Goal: Task Accomplishment & Management: Manage account settings

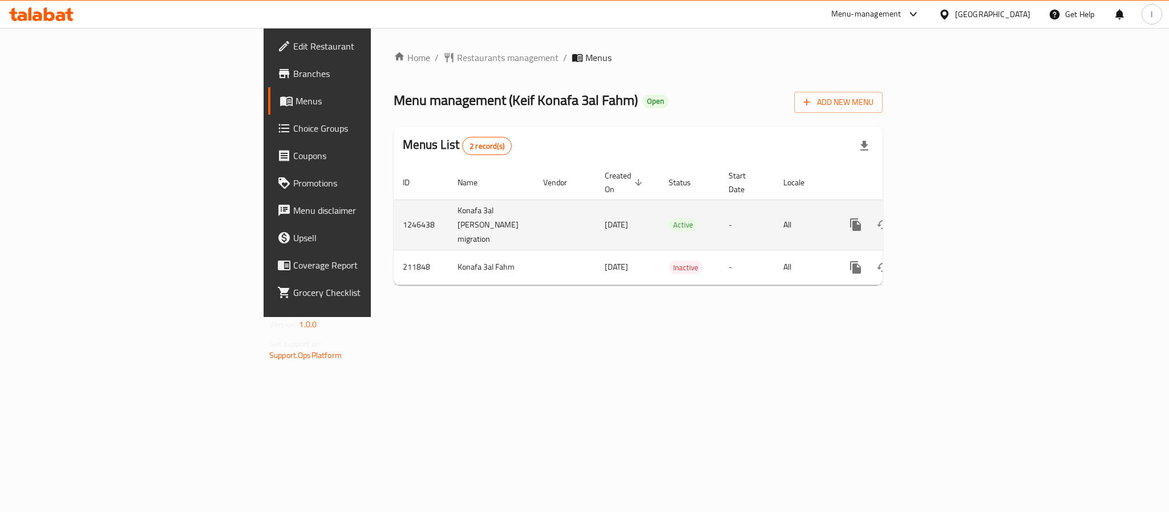
click at [945, 218] on icon "enhanced table" at bounding box center [938, 225] width 14 height 14
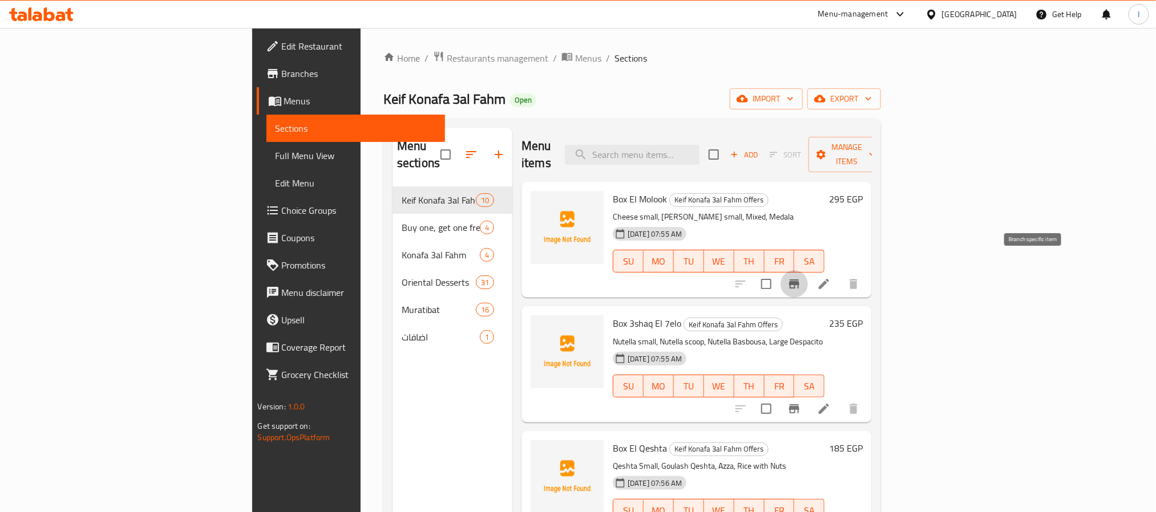
click at [801, 277] on icon "Branch-specific-item" at bounding box center [794, 284] width 14 height 14
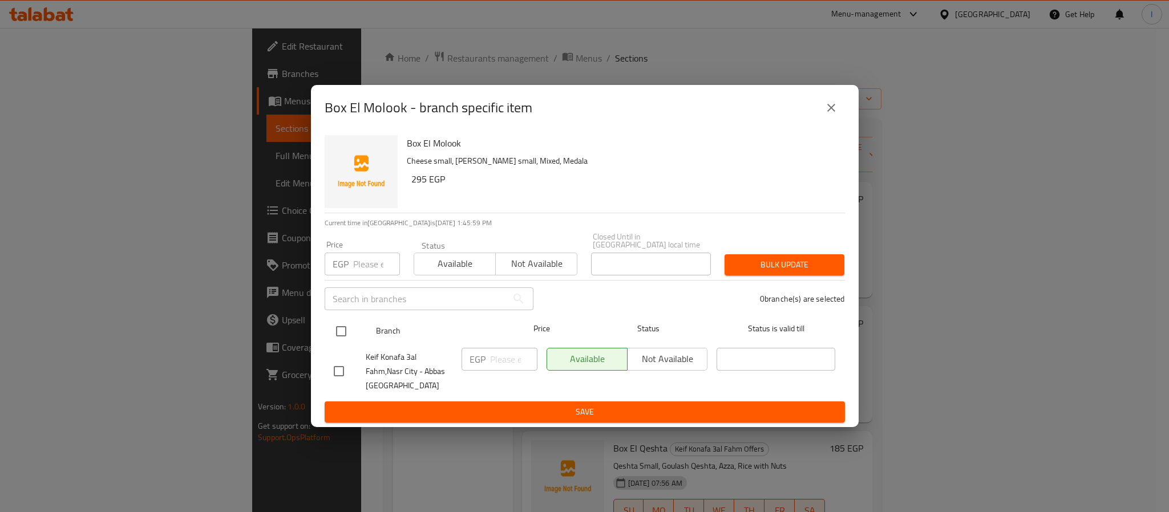
click at [344, 325] on input "checkbox" at bounding box center [341, 332] width 24 height 24
checkbox input "true"
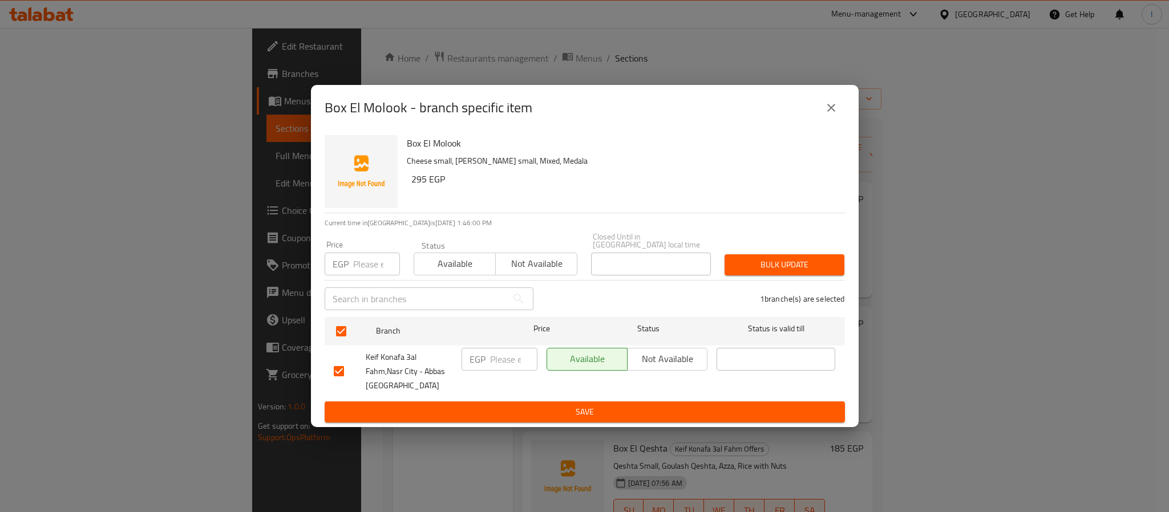
click at [499, 355] on input "number" at bounding box center [513, 359] width 47 height 23
type input "360"
click at [559, 407] on span "Save" at bounding box center [585, 412] width 502 height 14
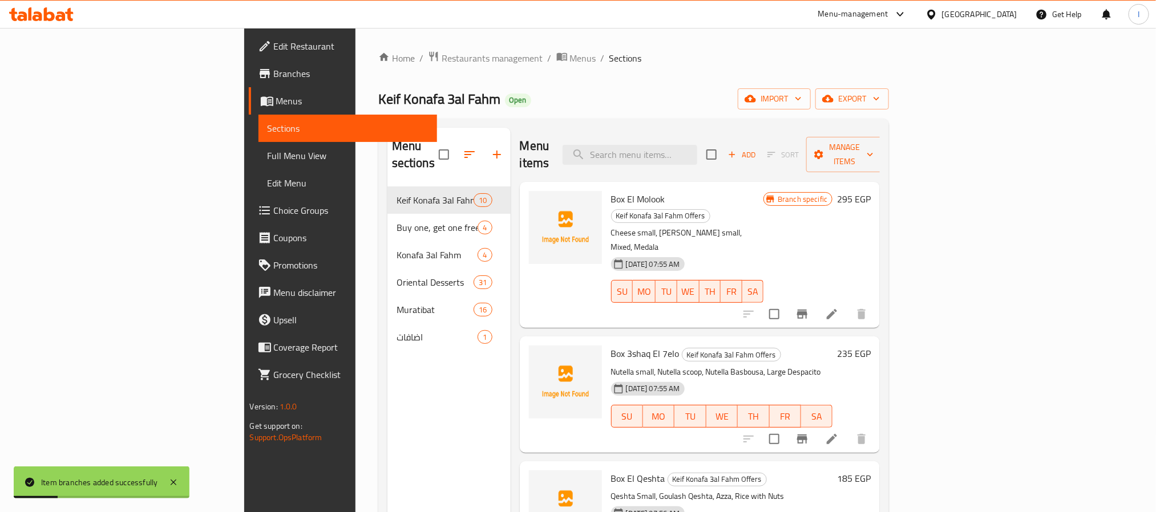
click at [809, 433] on icon "Branch-specific-item" at bounding box center [802, 440] width 14 height 14
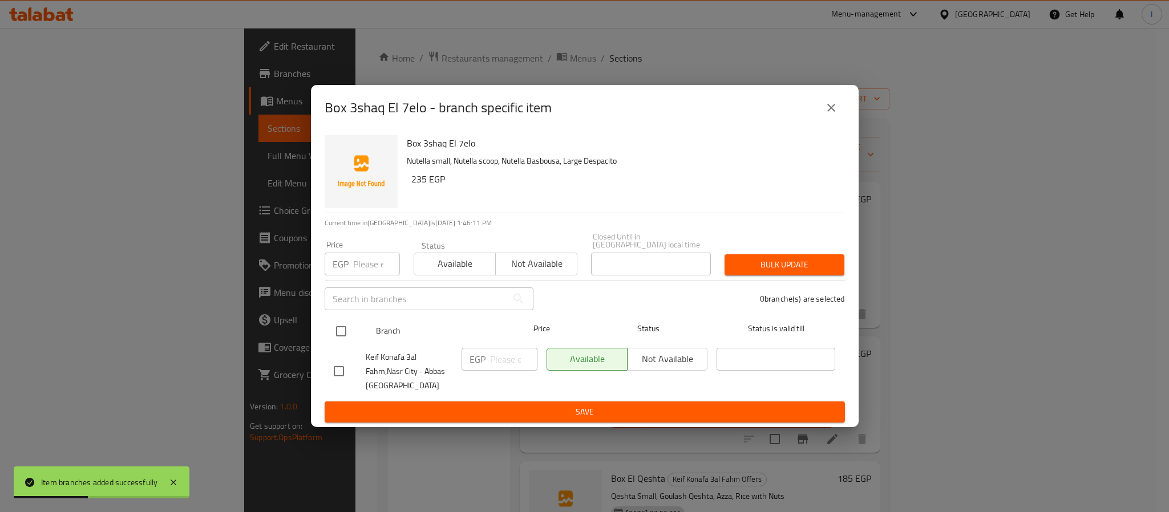
click at [337, 329] on input "checkbox" at bounding box center [341, 332] width 24 height 24
checkbox input "true"
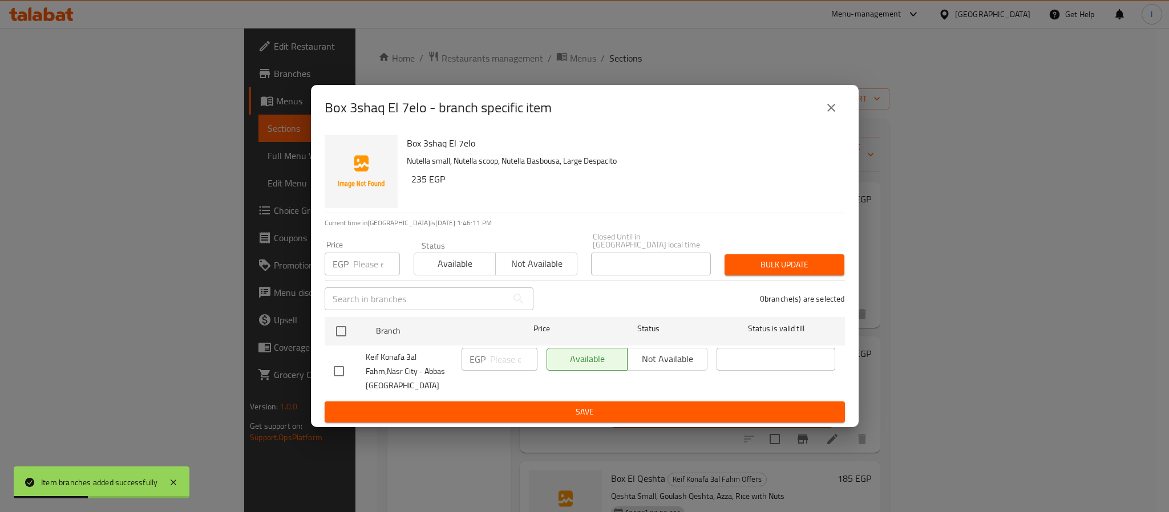
checkbox input "true"
click at [507, 351] on input "number" at bounding box center [513, 359] width 47 height 23
type input "1"
type input "280"
click at [586, 402] on button "Save" at bounding box center [585, 412] width 520 height 21
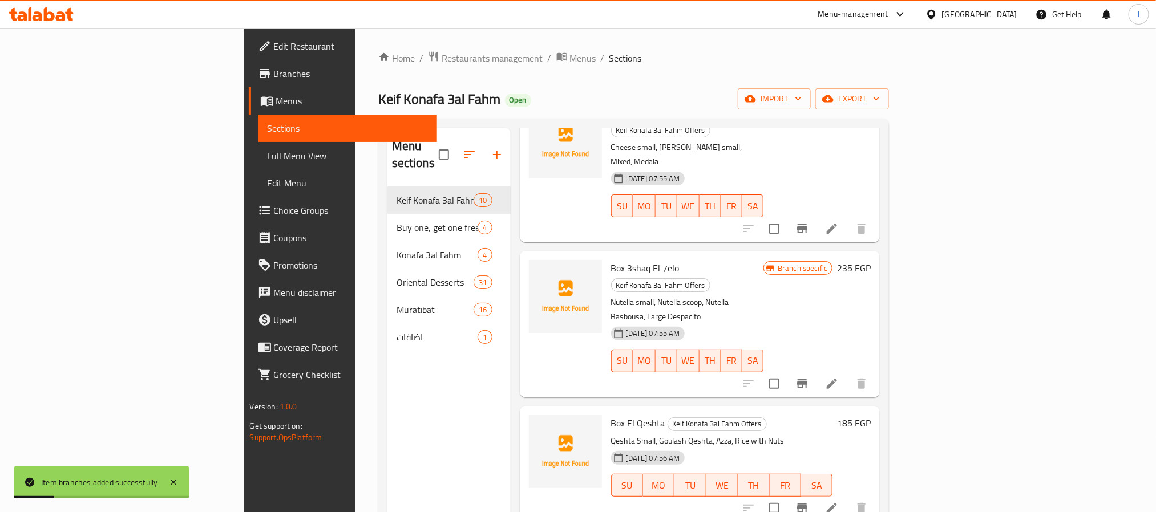
scroll to position [171, 0]
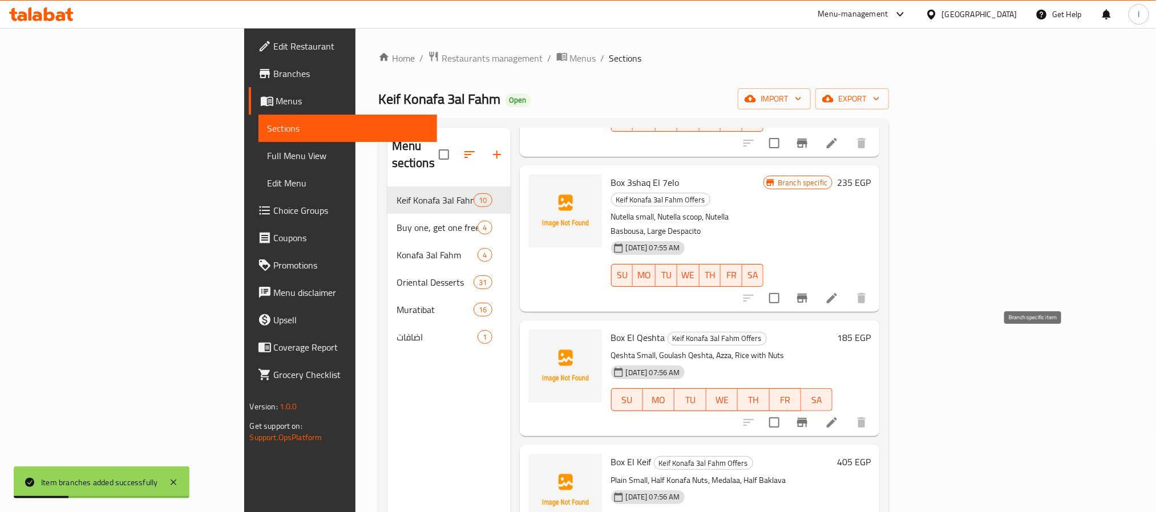
click at [807, 418] on icon "Branch-specific-item" at bounding box center [802, 422] width 10 height 9
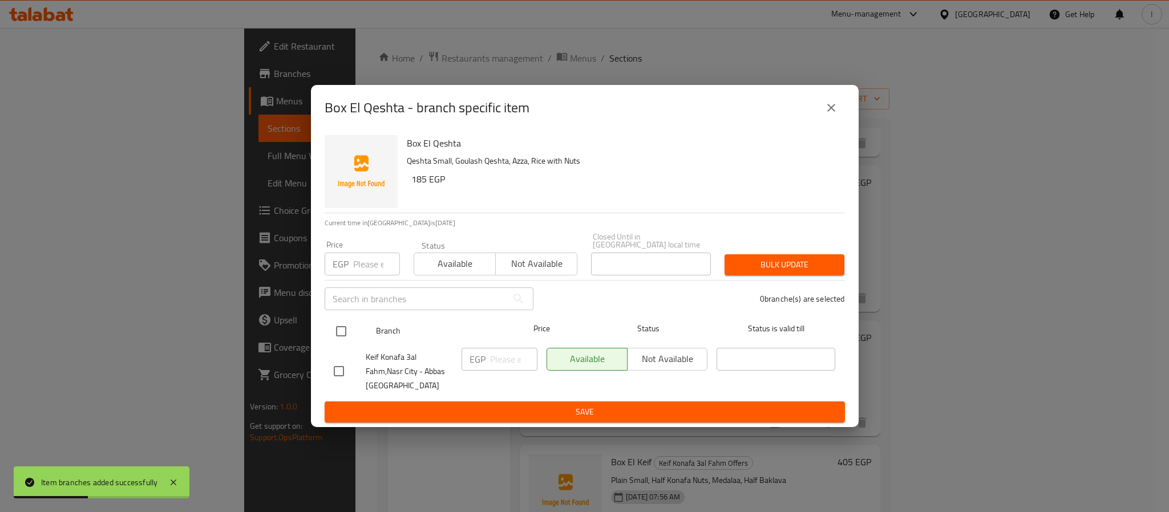
click at [346, 322] on input "checkbox" at bounding box center [341, 332] width 24 height 24
checkbox input "true"
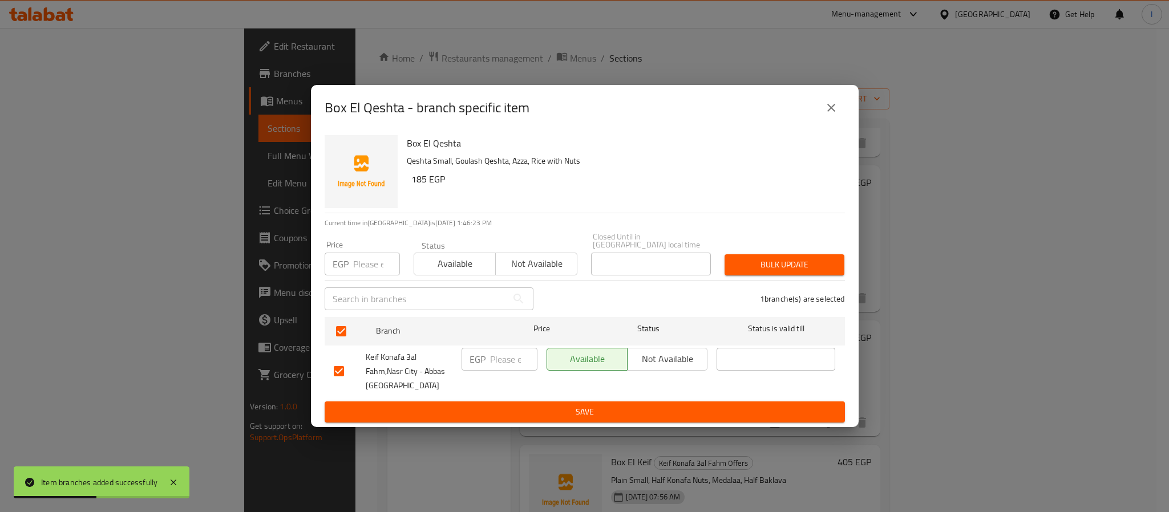
click at [509, 350] on input "number" at bounding box center [513, 359] width 47 height 23
type input "275"
click at [557, 409] on span "Save" at bounding box center [585, 412] width 502 height 14
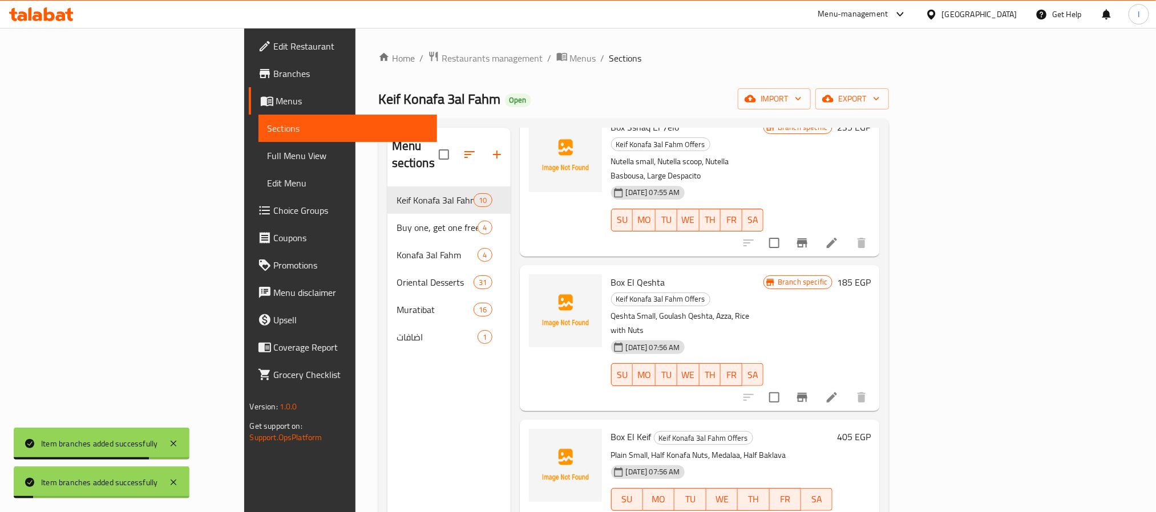
scroll to position [257, 0]
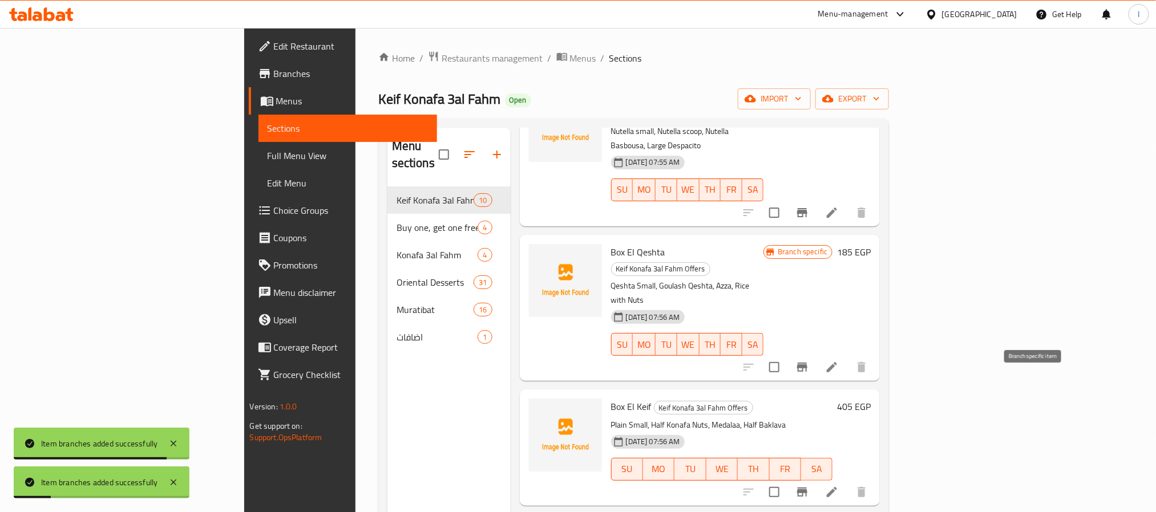
click at [807, 488] on icon "Branch-specific-item" at bounding box center [802, 492] width 10 height 9
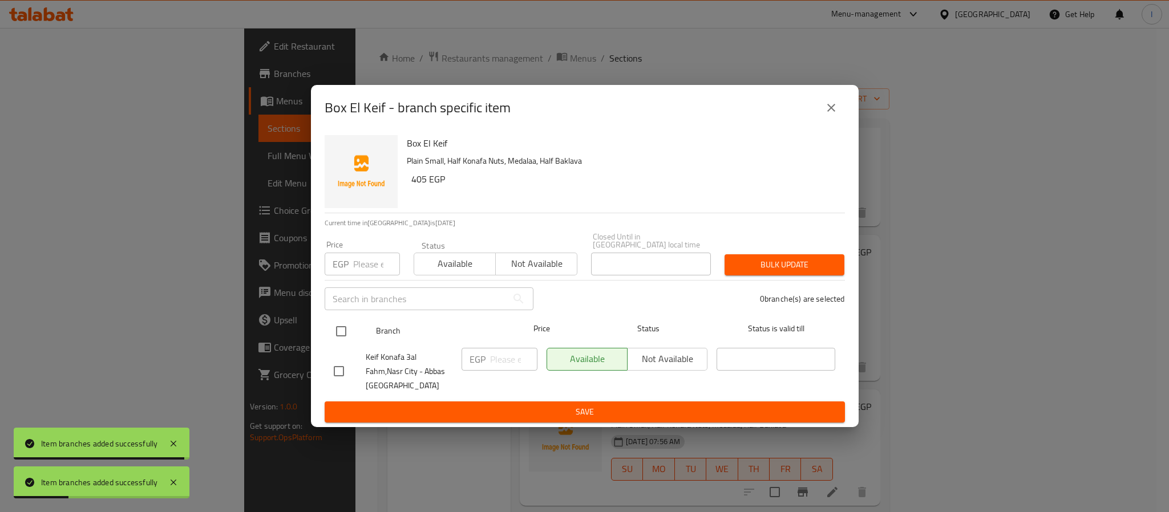
click at [346, 327] on input "checkbox" at bounding box center [341, 332] width 24 height 24
checkbox input "true"
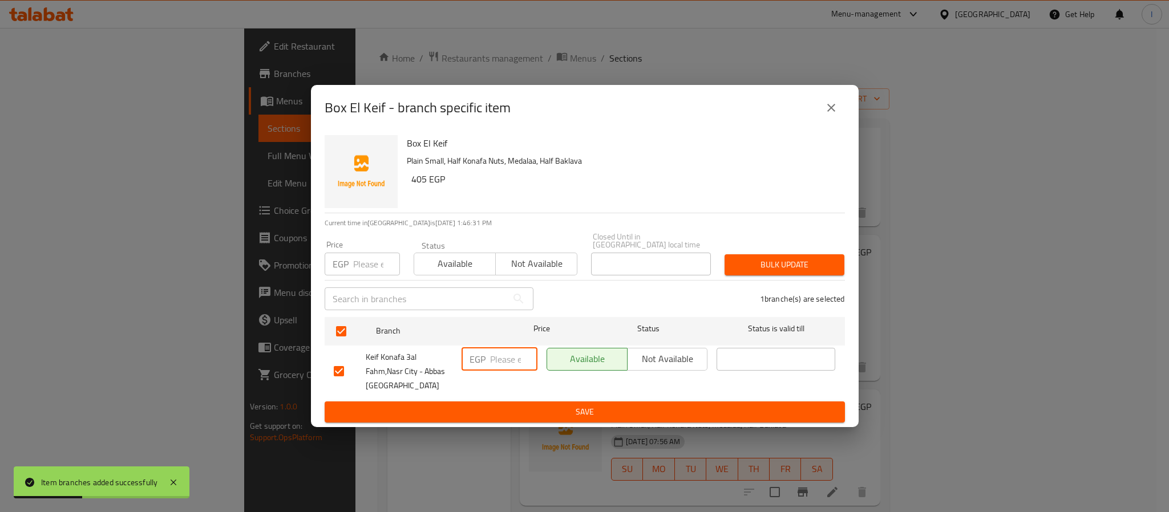
click at [497, 358] on input "number" at bounding box center [513, 359] width 47 height 23
type input "445"
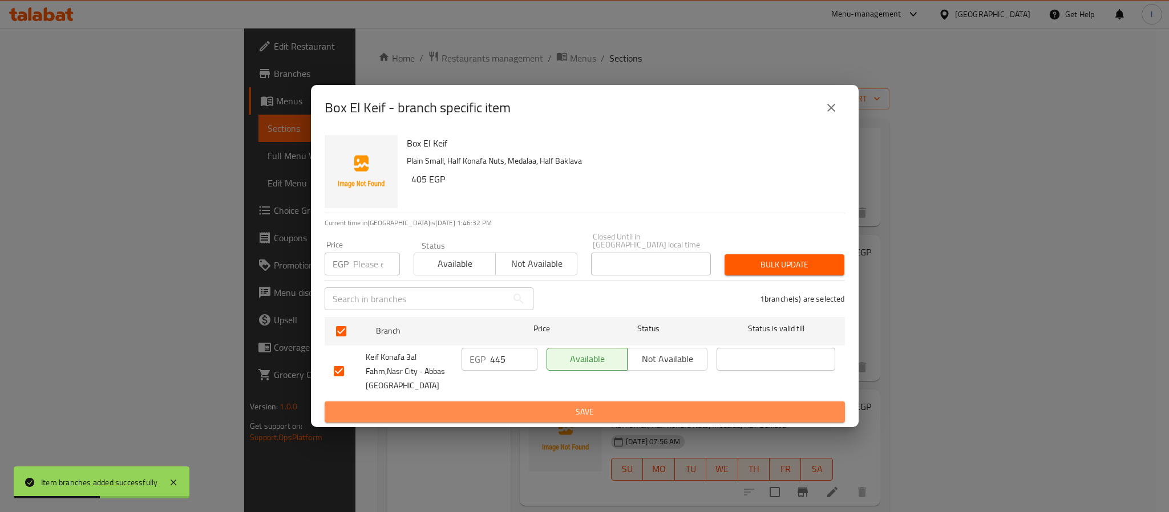
click at [526, 417] on button "Save" at bounding box center [585, 412] width 520 height 21
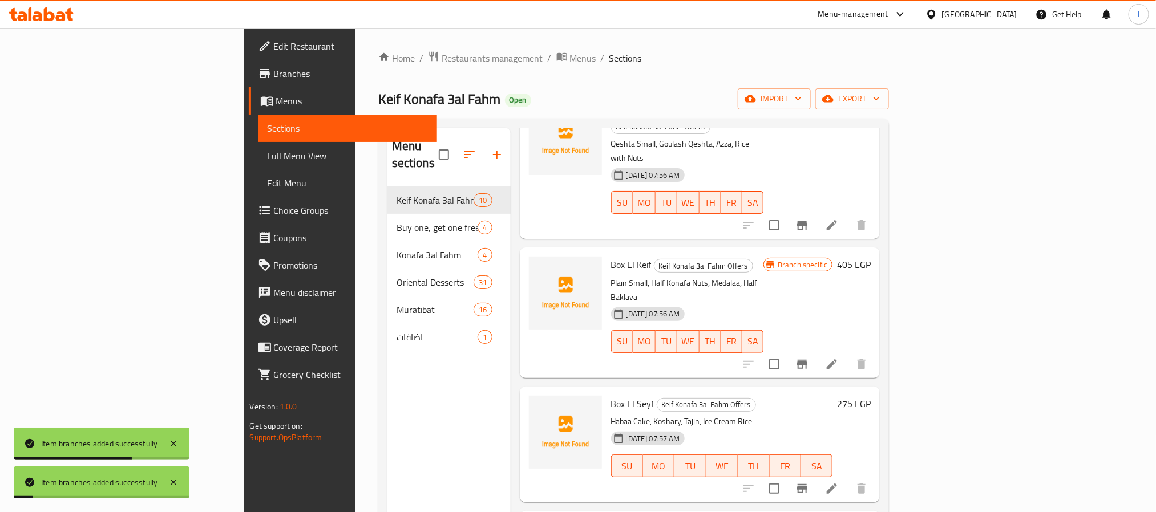
scroll to position [428, 0]
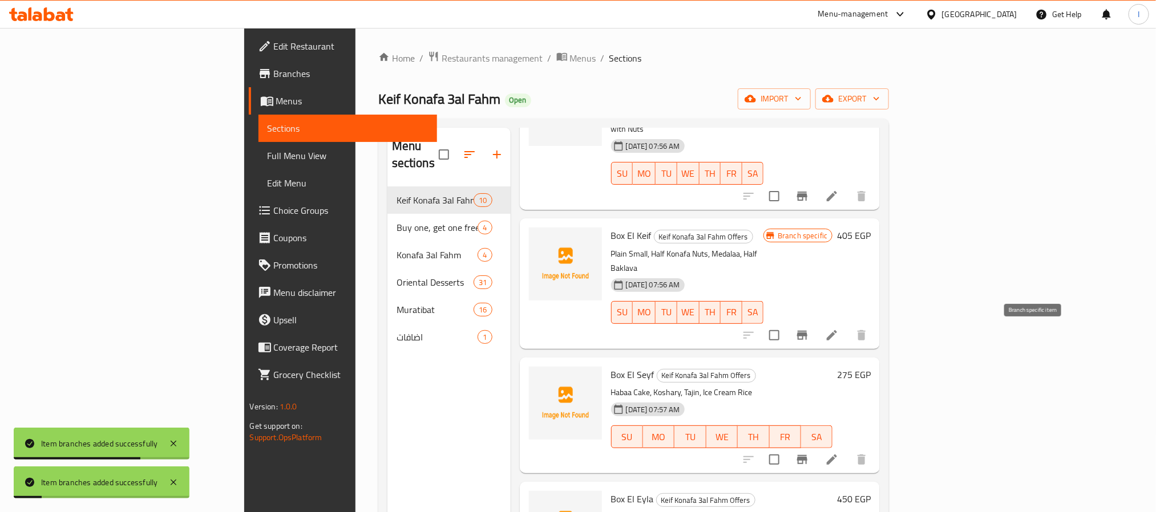
click at [807, 455] on icon "Branch-specific-item" at bounding box center [802, 459] width 10 height 9
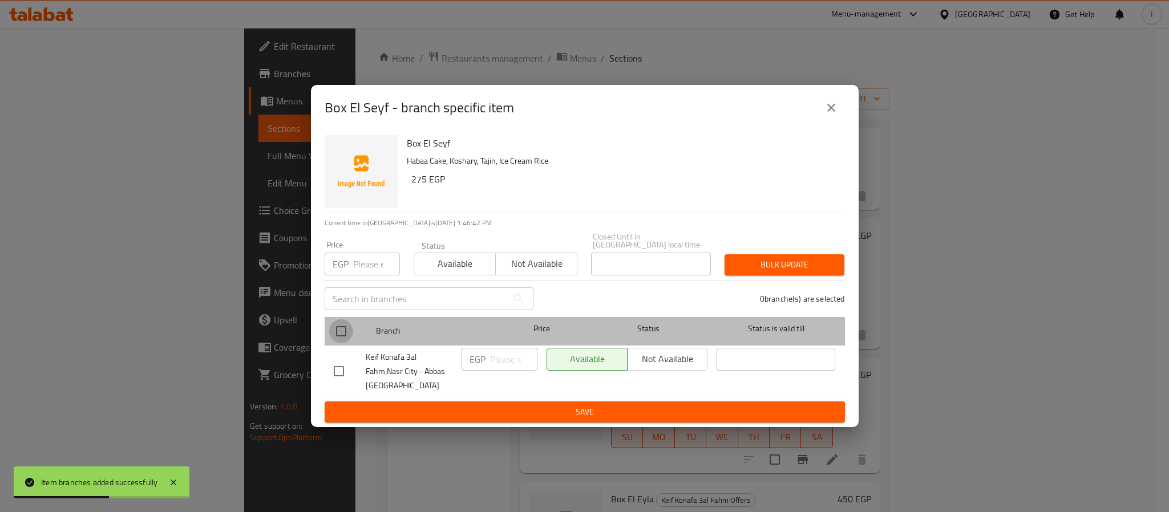
click at [341, 330] on input "checkbox" at bounding box center [341, 332] width 24 height 24
checkbox input "true"
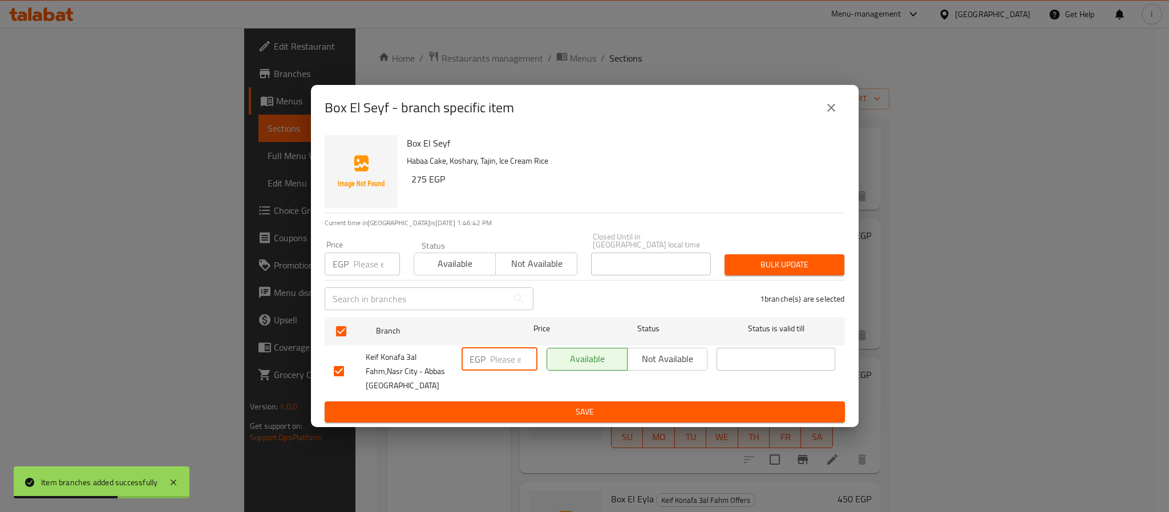
click at [504, 355] on input "number" at bounding box center [513, 359] width 47 height 23
type input "3"
type input "315"
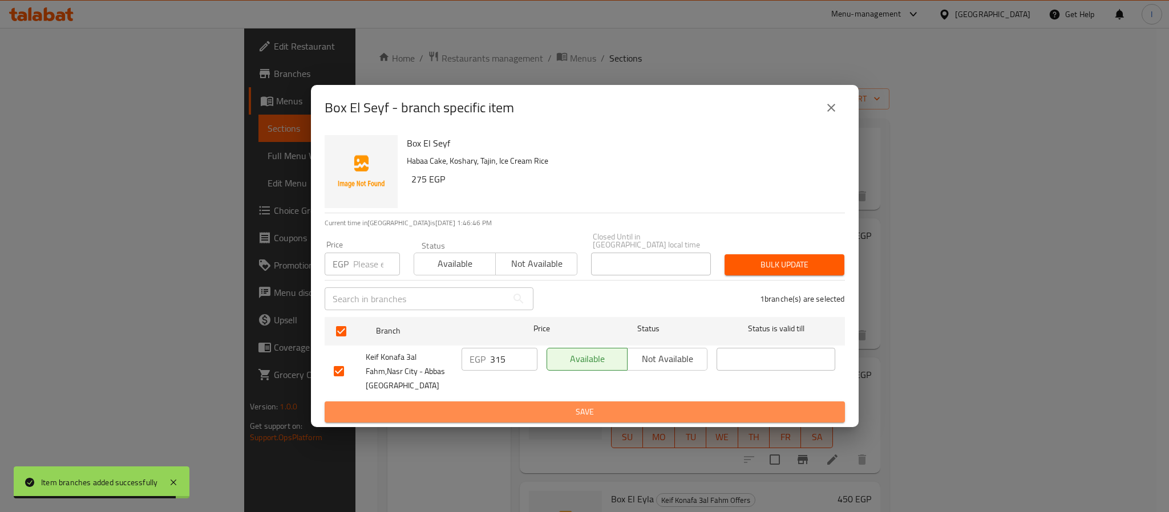
click at [538, 405] on span "Save" at bounding box center [585, 412] width 502 height 14
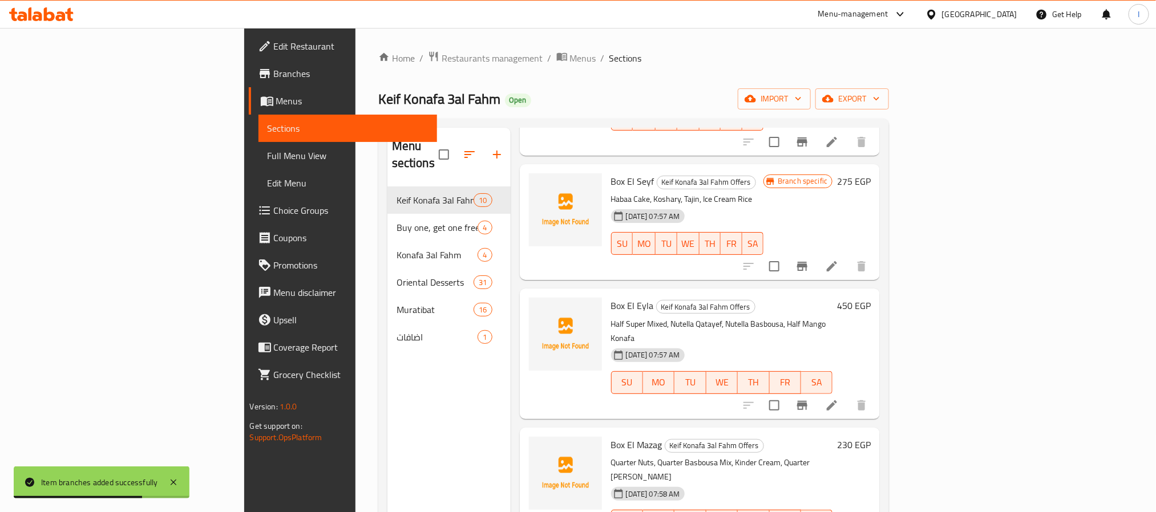
scroll to position [591, 0]
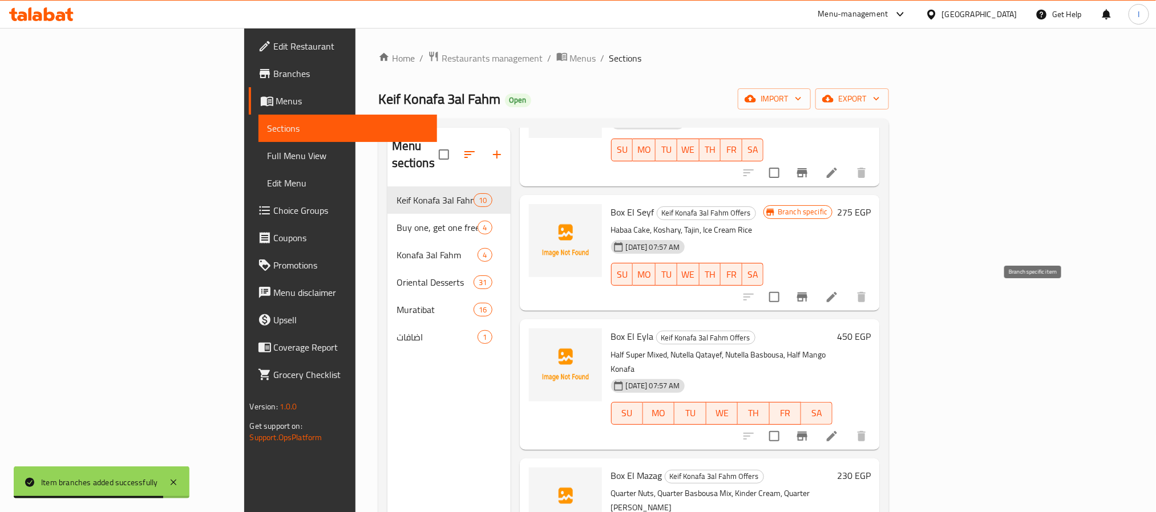
click at [807, 432] on icon "Branch-specific-item" at bounding box center [802, 436] width 10 height 9
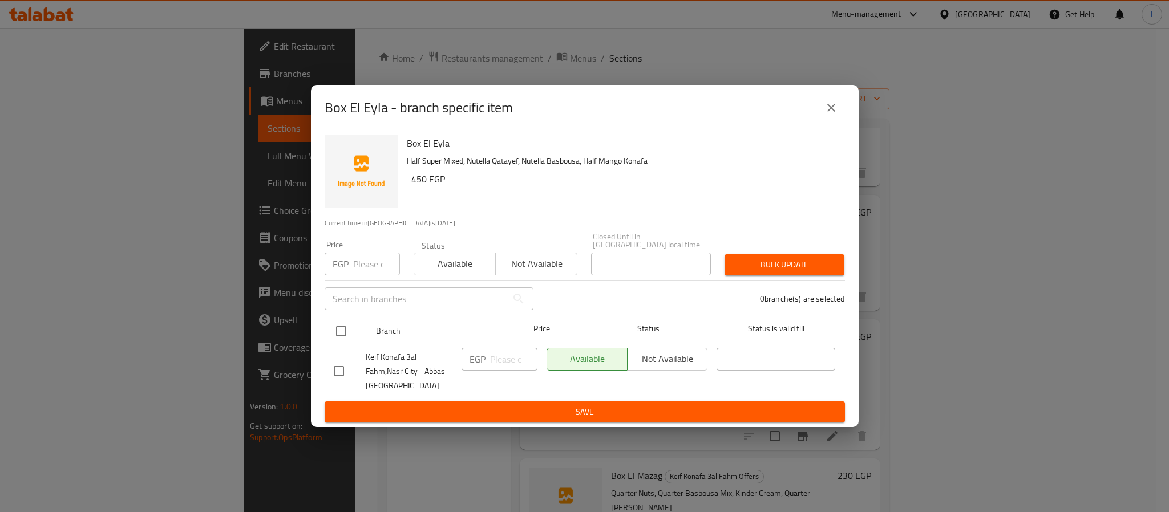
click at [341, 322] on input "checkbox" at bounding box center [341, 332] width 24 height 24
checkbox input "true"
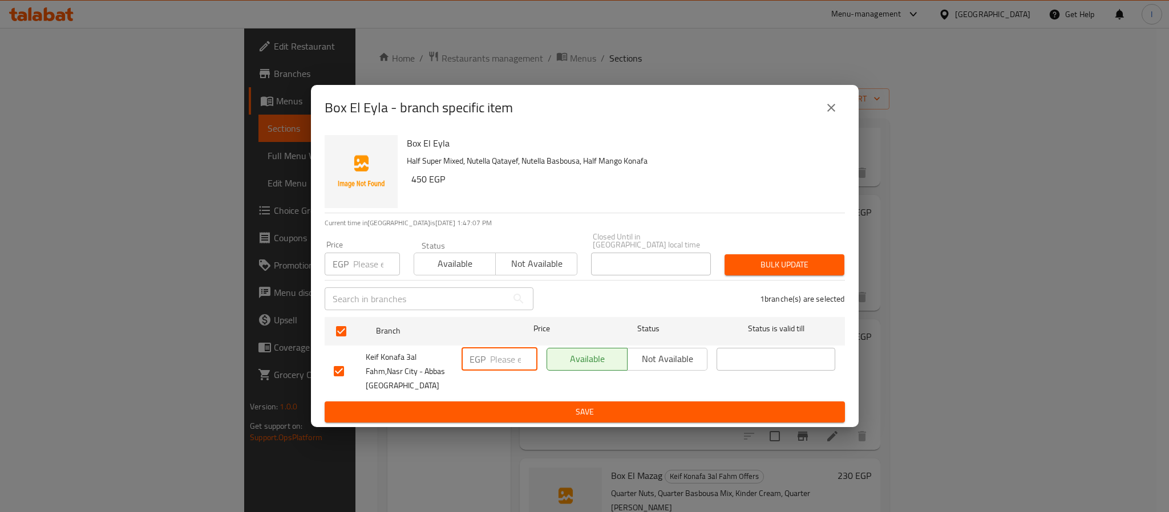
click at [503, 358] on input "number" at bounding box center [513, 359] width 47 height 23
type input "500"
click at [551, 413] on span "Save" at bounding box center [585, 412] width 502 height 14
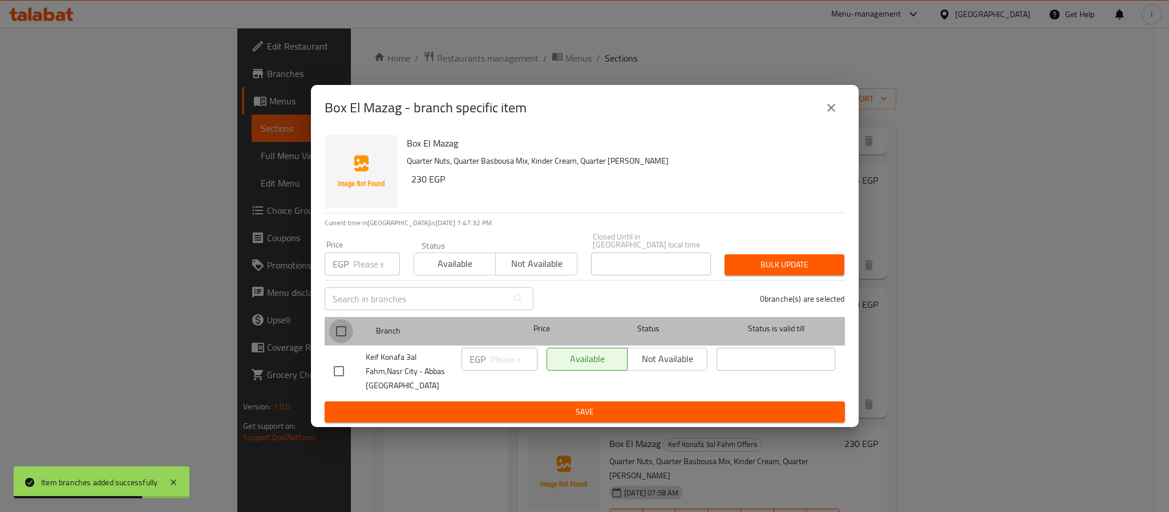
click at [349, 327] on input "checkbox" at bounding box center [341, 332] width 24 height 24
checkbox input "true"
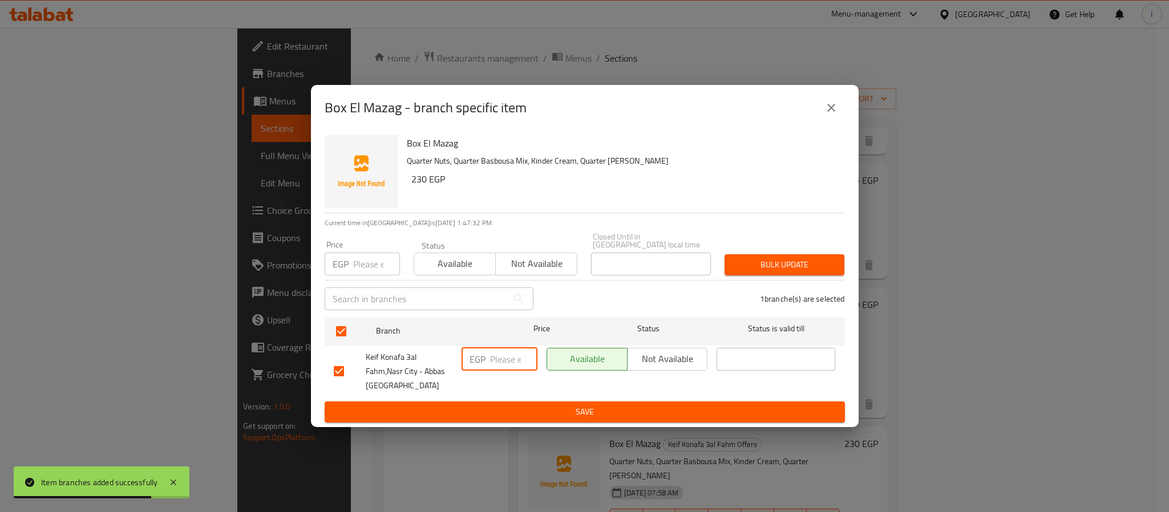
click at [500, 354] on input "number" at bounding box center [513, 359] width 47 height 23
type input "300"
click at [528, 402] on button "Save" at bounding box center [585, 412] width 520 height 21
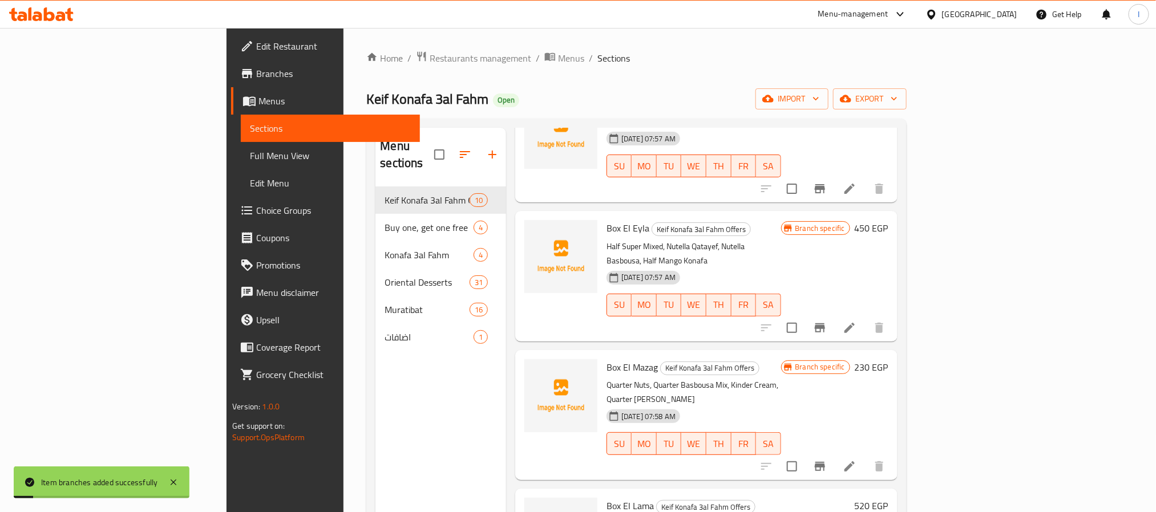
scroll to position [676, 0]
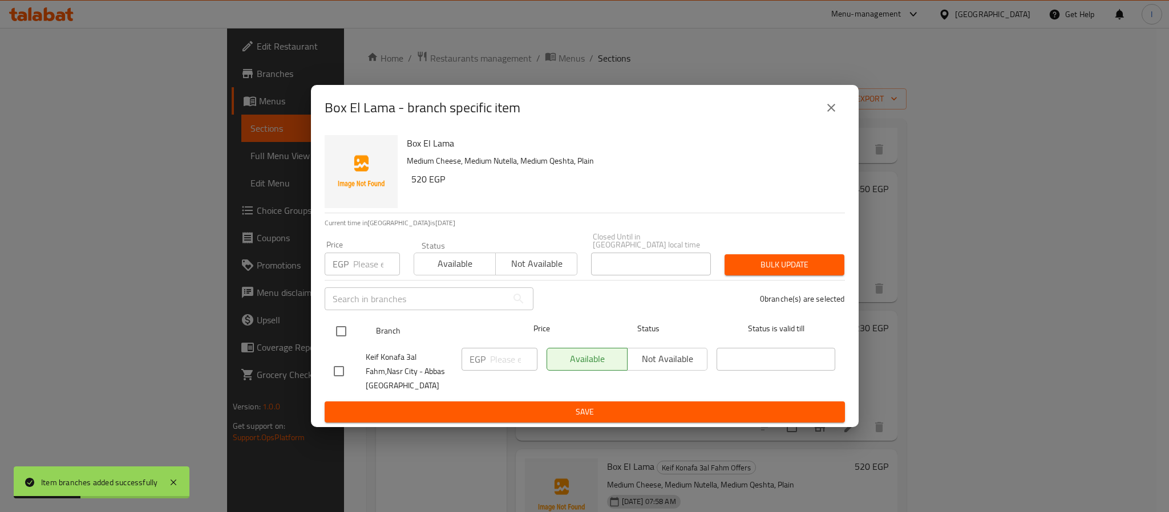
click at [340, 329] on input "checkbox" at bounding box center [341, 332] width 24 height 24
checkbox input "true"
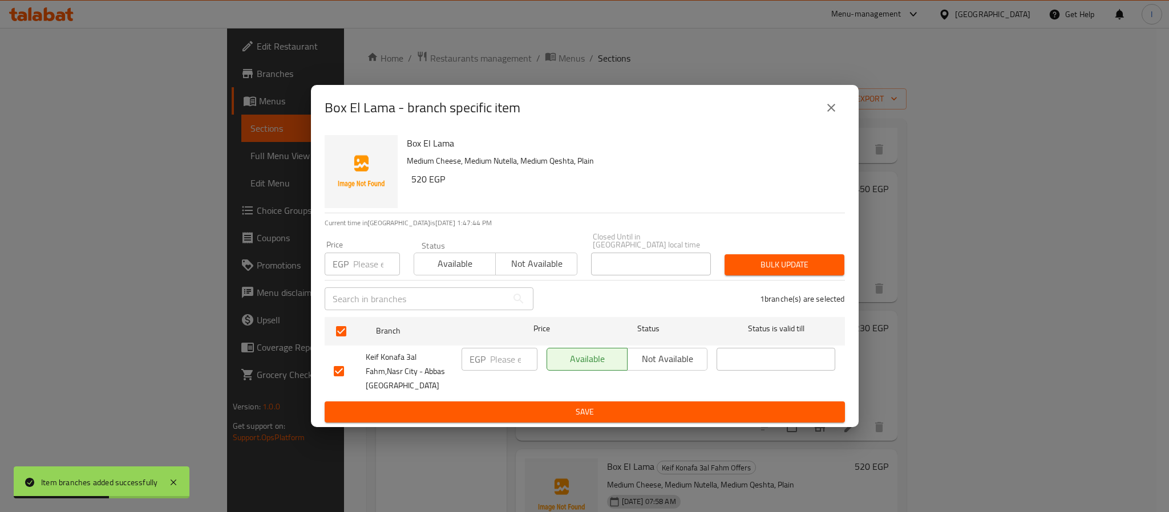
click at [499, 360] on input "number" at bounding box center [513, 359] width 47 height 23
type input "520"
click at [545, 411] on span "Save" at bounding box center [585, 412] width 502 height 14
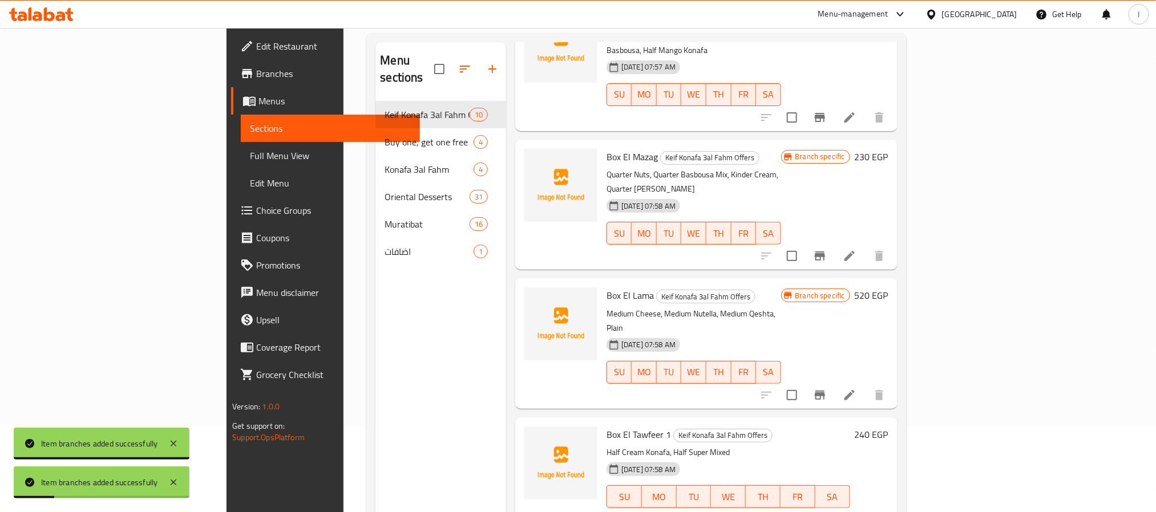
scroll to position [160, 0]
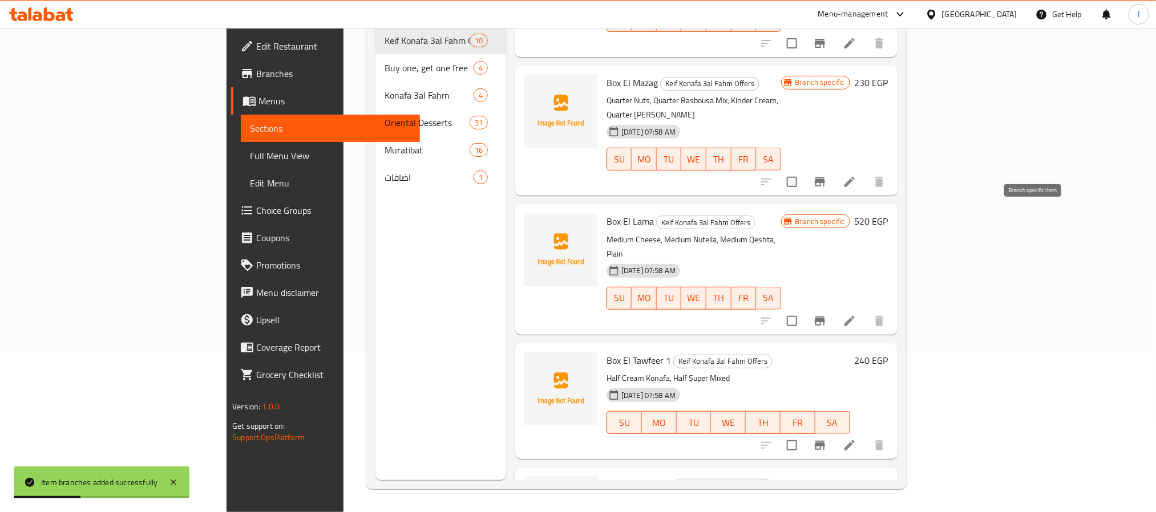
click at [834, 308] on button "Branch-specific-item" at bounding box center [819, 321] width 27 height 27
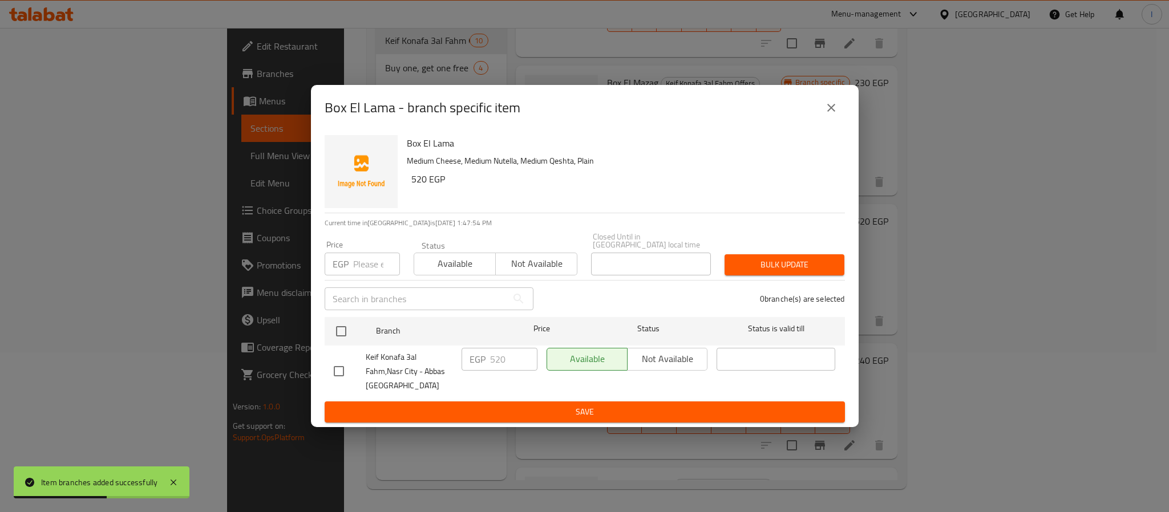
click at [834, 112] on icon "close" at bounding box center [832, 108] width 14 height 14
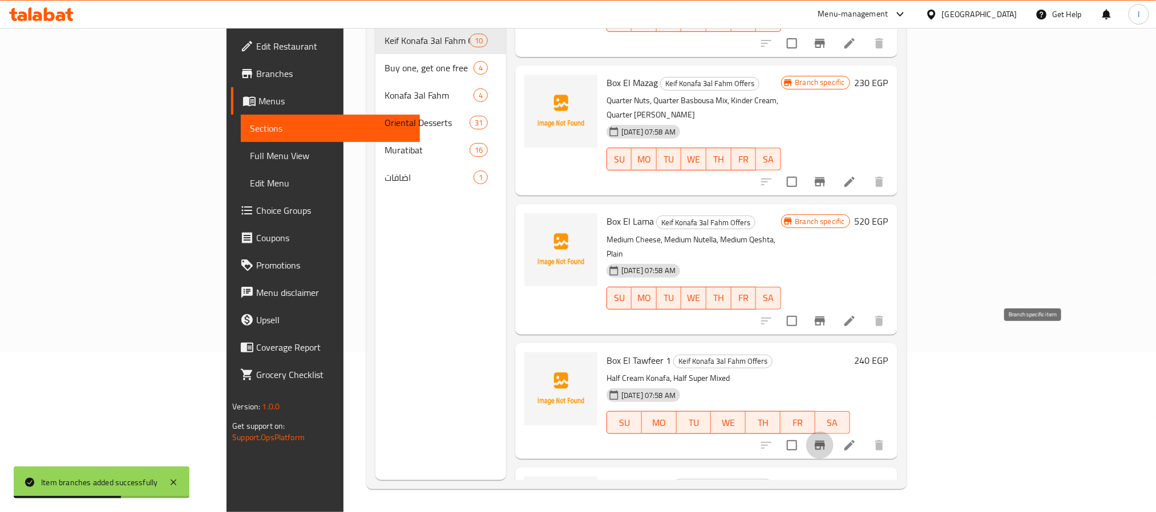
click at [827, 439] on icon "Branch-specific-item" at bounding box center [820, 446] width 14 height 14
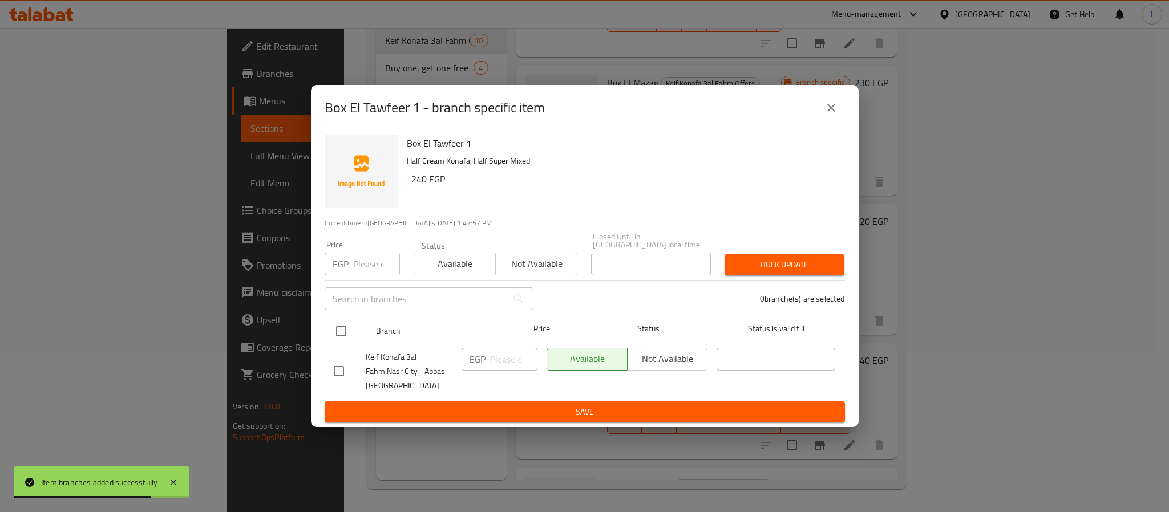
click at [344, 324] on input "checkbox" at bounding box center [341, 332] width 24 height 24
checkbox input "true"
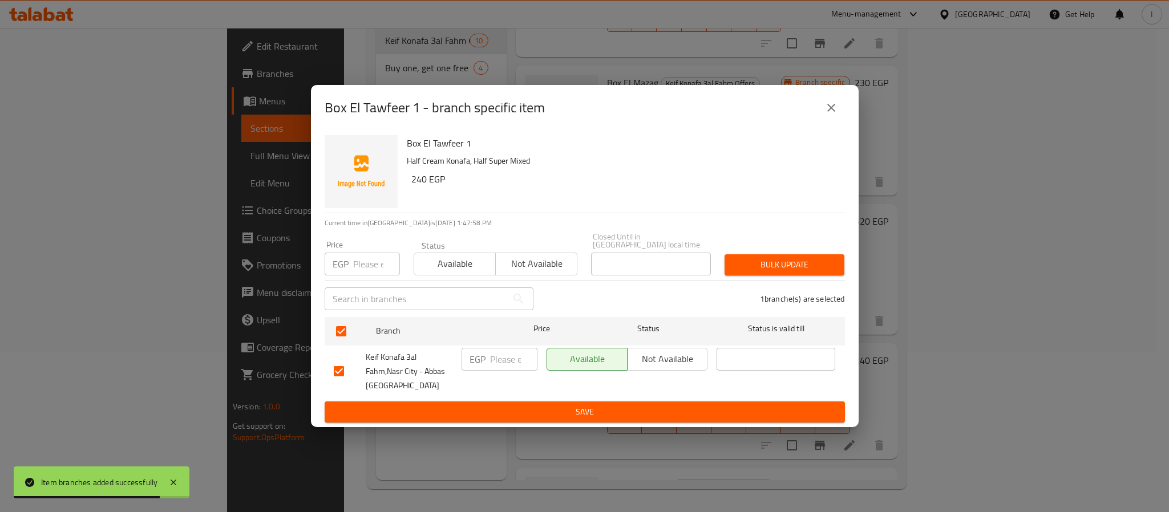
click at [505, 357] on input "number" at bounding box center [513, 359] width 47 height 23
type input "240"
click at [541, 405] on span "Save" at bounding box center [585, 412] width 502 height 14
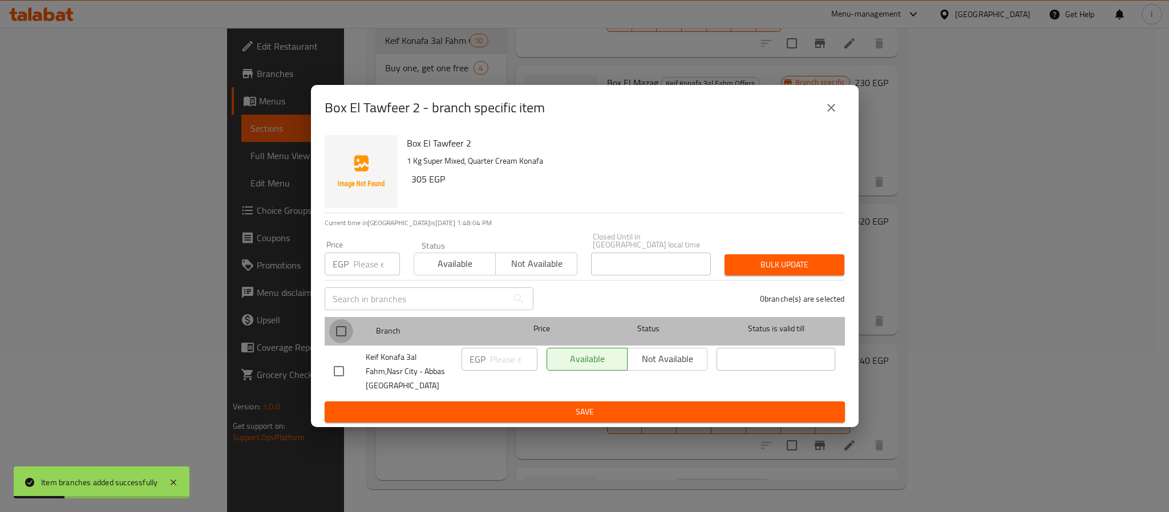
click at [350, 326] on input "checkbox" at bounding box center [341, 332] width 24 height 24
checkbox input "true"
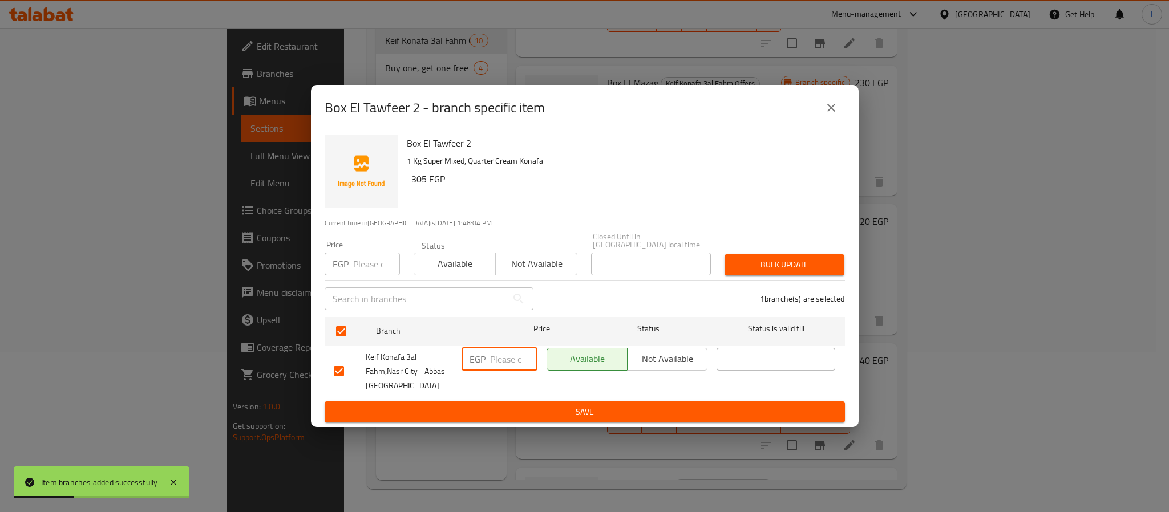
click at [502, 360] on input "number" at bounding box center [513, 359] width 47 height 23
type input "480"
click at [547, 407] on span "Save" at bounding box center [585, 412] width 502 height 14
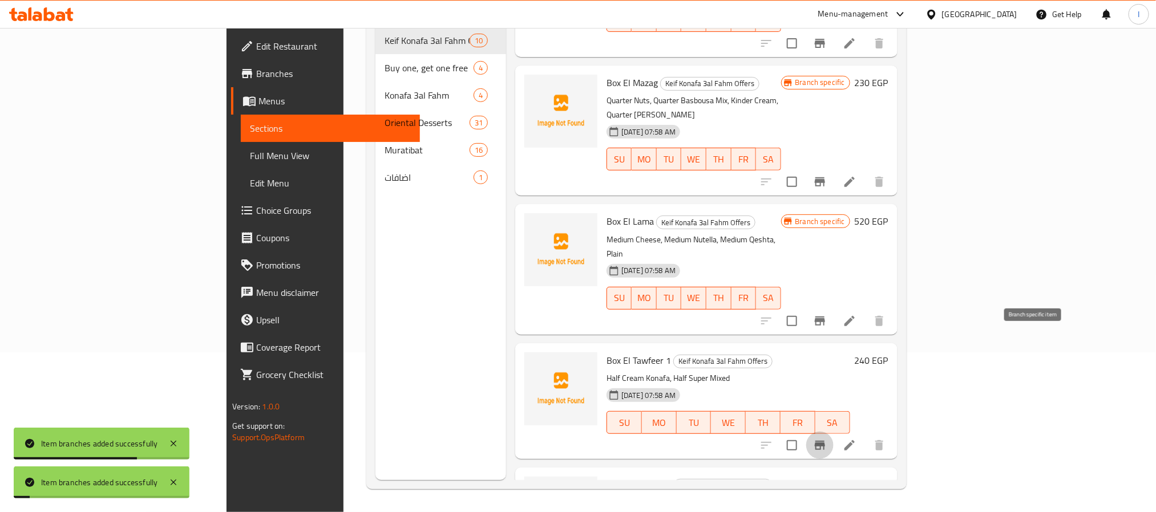
click at [834, 432] on button "Branch-specific-item" at bounding box center [819, 445] width 27 height 27
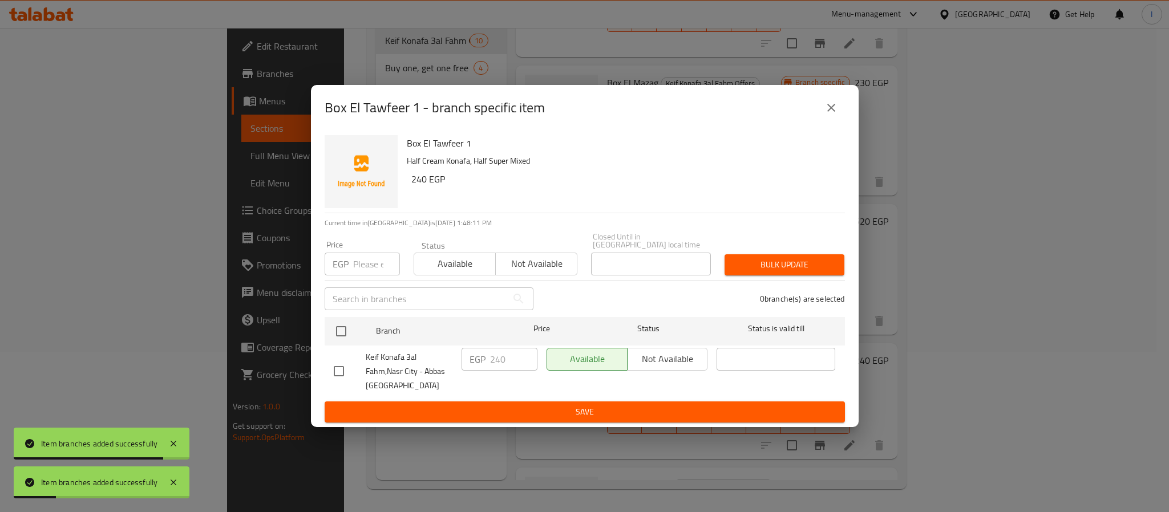
click at [827, 110] on icon "close" at bounding box center [832, 108] width 14 height 14
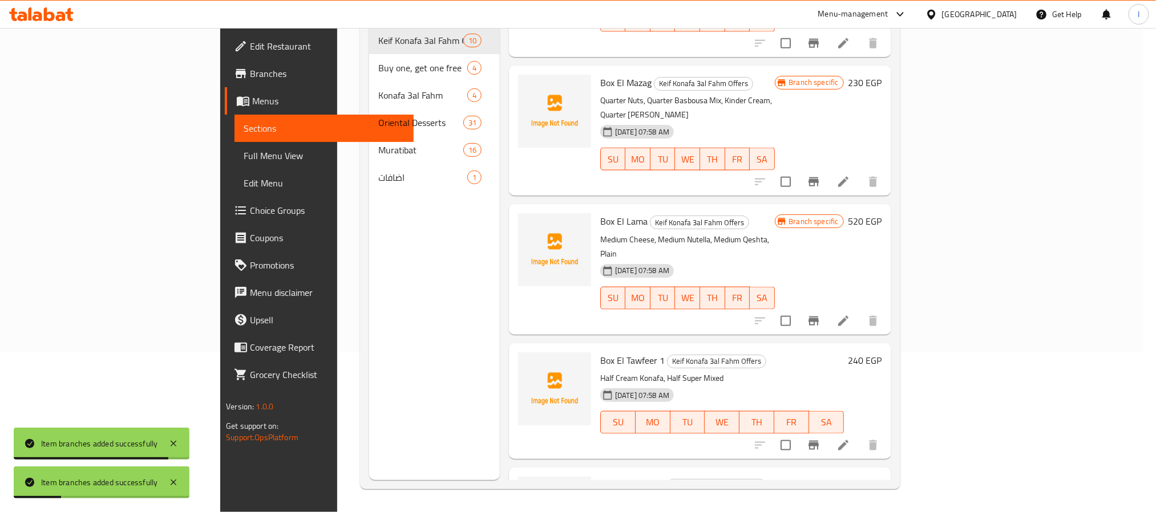
click at [774, 233] on p "Medium Cheese, Medium Nutella, Medium Qeshta, Plain" at bounding box center [687, 247] width 174 height 29
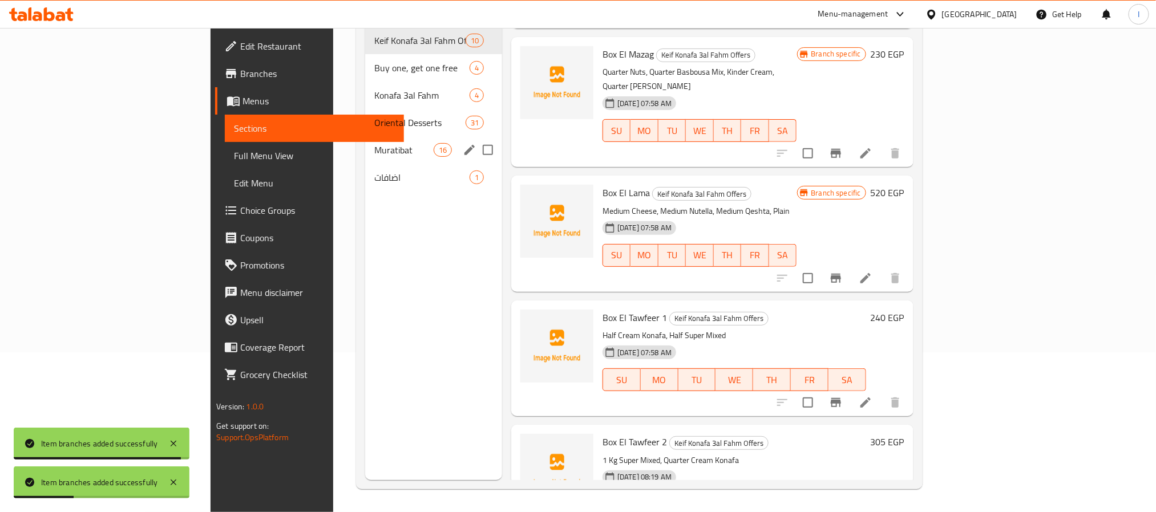
scroll to position [74, 0]
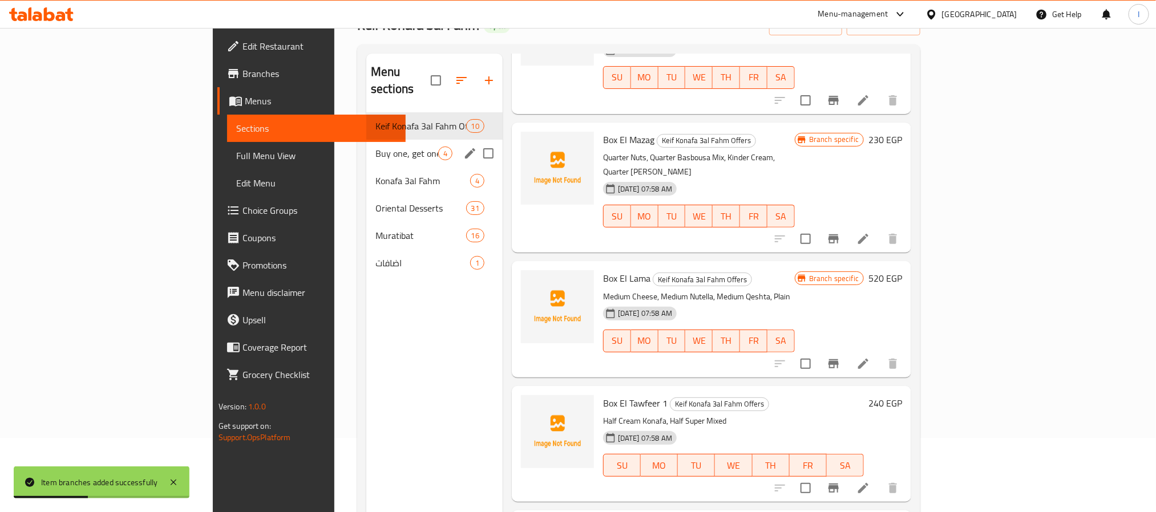
click at [366, 146] on div "Buy one, get one free 4" at bounding box center [434, 153] width 136 height 27
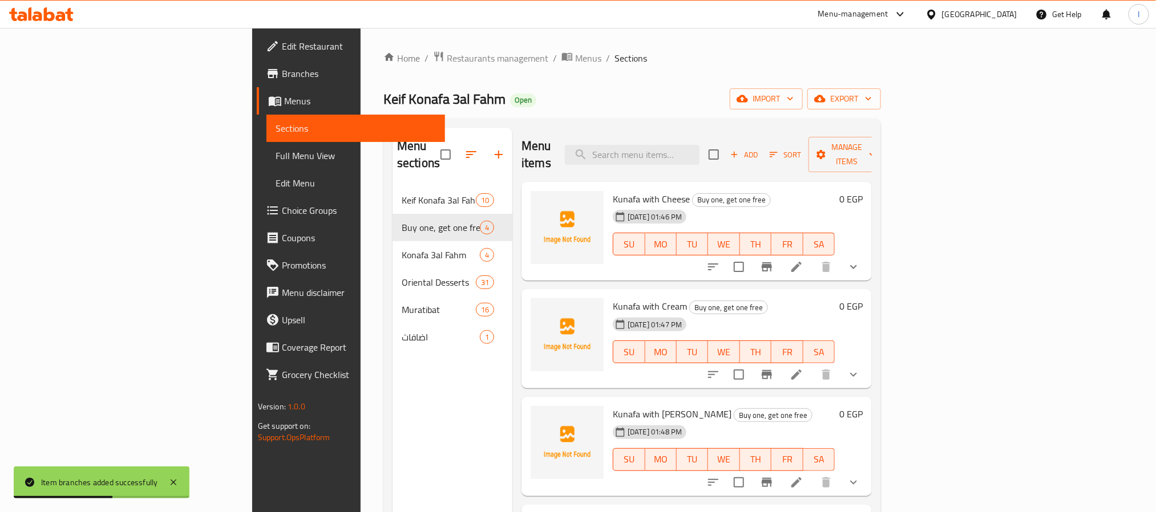
click at [860, 260] on icon "show more" at bounding box center [854, 267] width 14 height 14
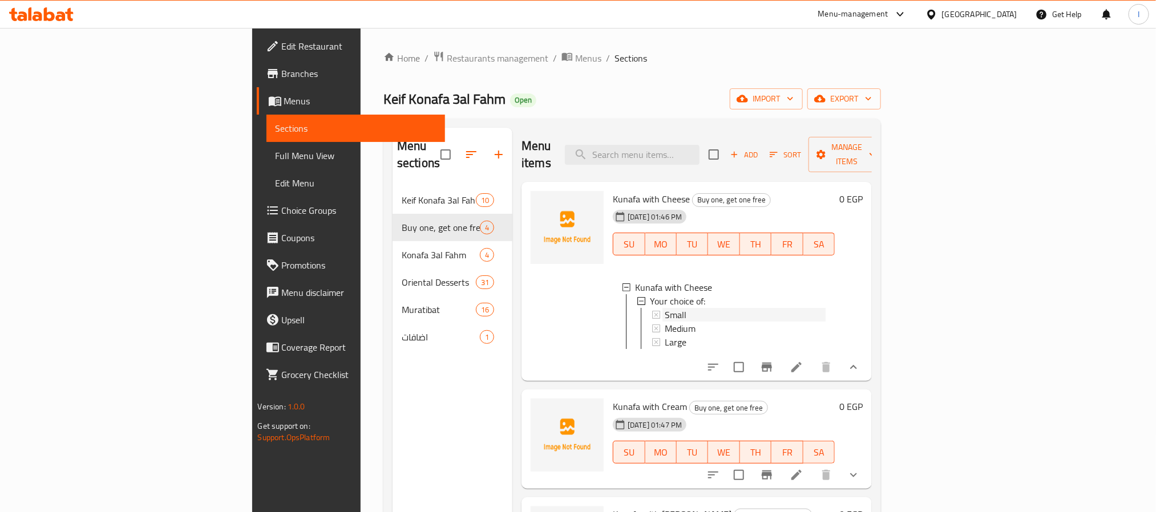
click at [665, 308] on div "Small" at bounding box center [745, 315] width 161 height 14
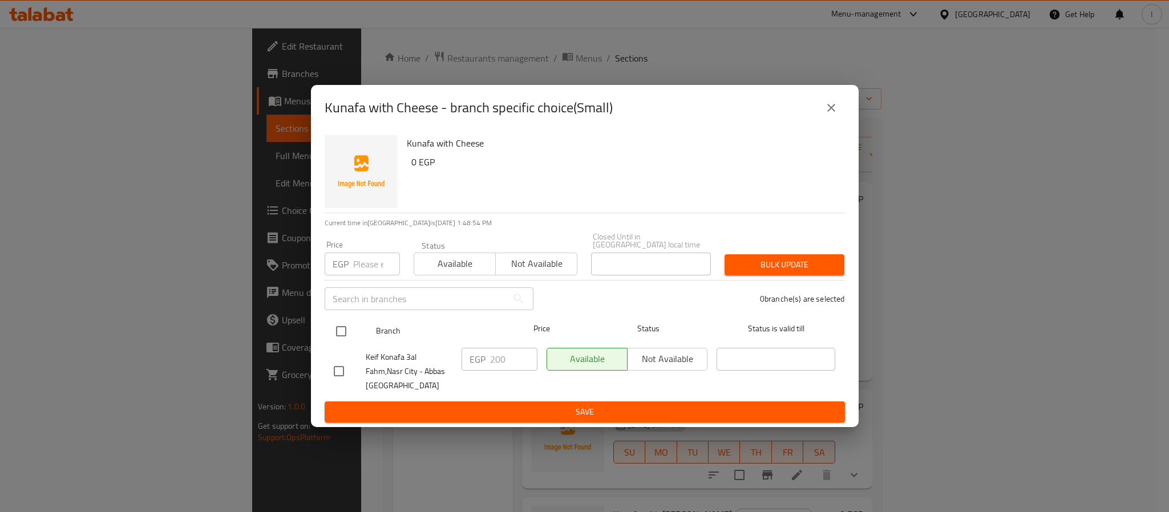
drag, startPoint x: 343, startPoint y: 324, endPoint x: 349, endPoint y: 328, distance: 7.4
click at [343, 324] on input "checkbox" at bounding box center [341, 332] width 24 height 24
checkbox input "true"
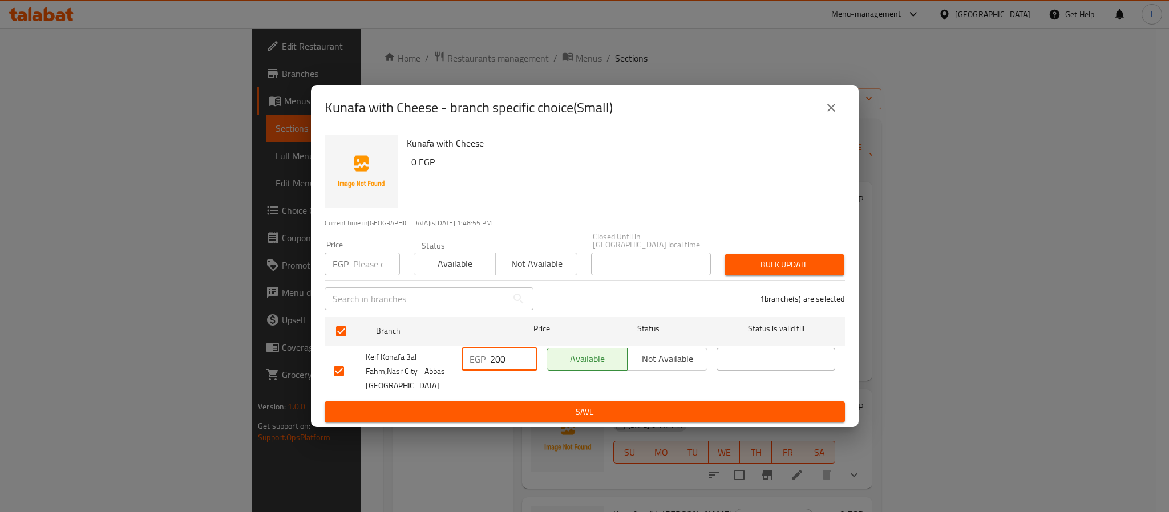
click at [499, 353] on input "200" at bounding box center [513, 359] width 47 height 23
paste input "6"
type input "260"
click at [545, 405] on span "Save" at bounding box center [585, 412] width 502 height 14
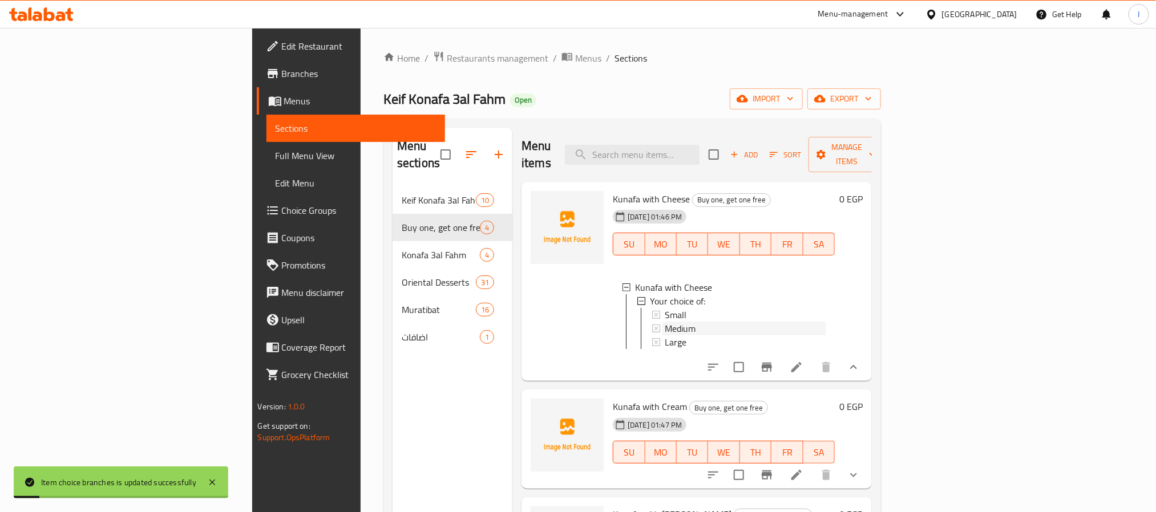
click at [665, 322] on span "Medium" at bounding box center [680, 329] width 31 height 14
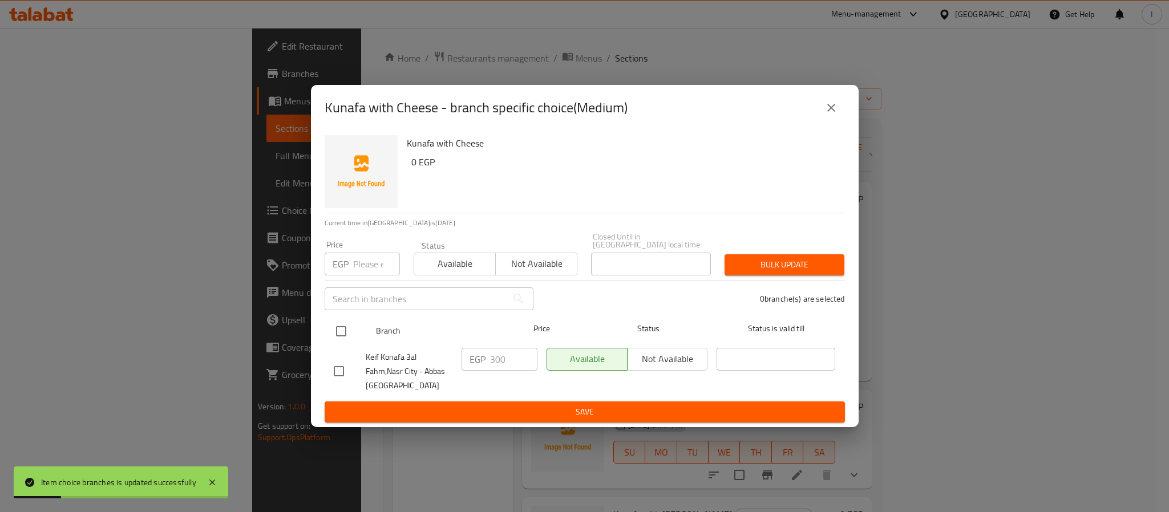
click at [343, 324] on input "checkbox" at bounding box center [341, 332] width 24 height 24
checkbox input "true"
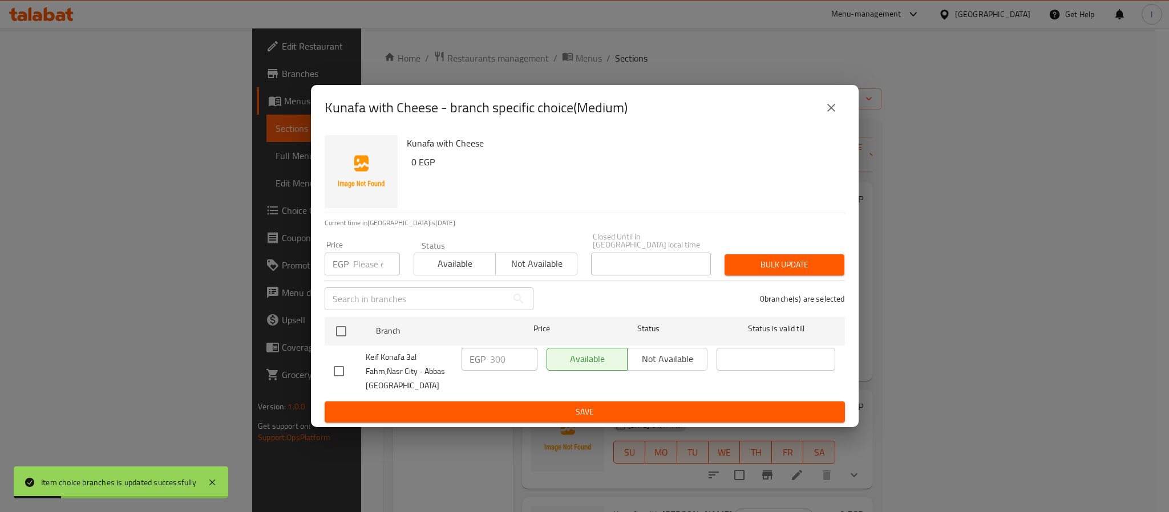
checkbox input "true"
click at [505, 351] on input "300" at bounding box center [513, 359] width 47 height 23
paste input "350"
paste input "number"
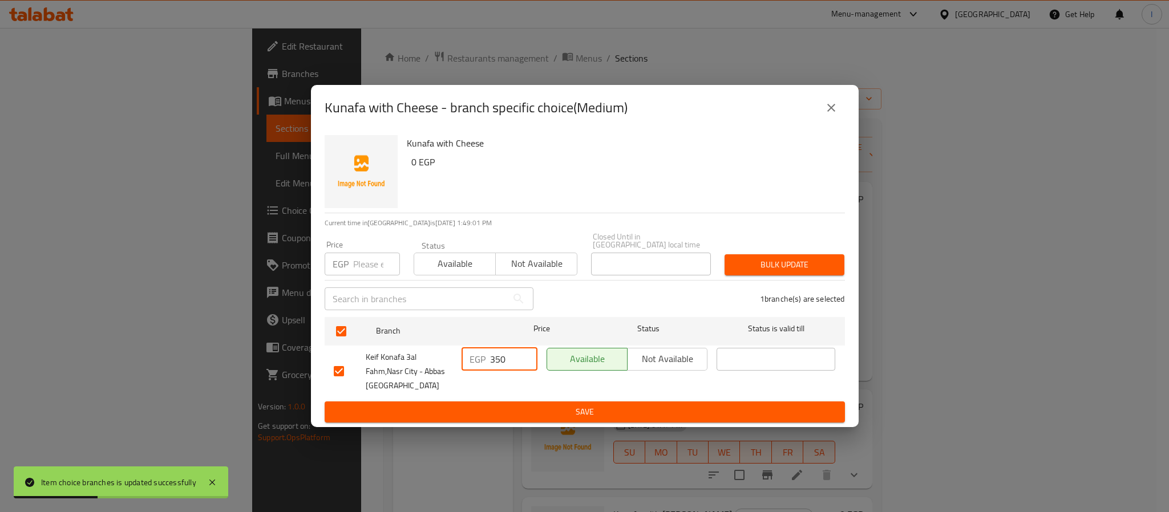
type input "350"
click at [533, 417] on button "Save" at bounding box center [585, 412] width 520 height 21
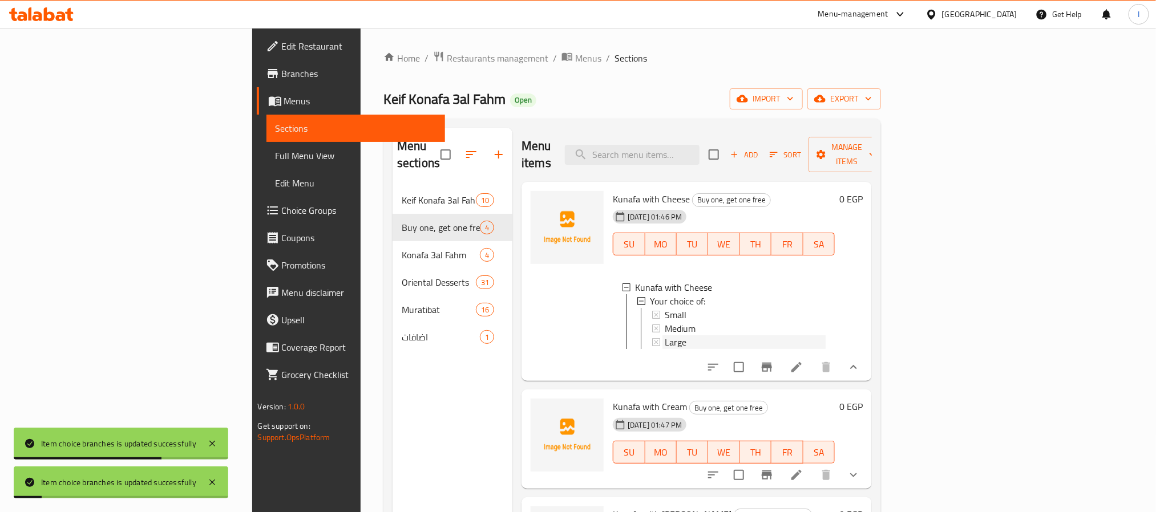
click at [652, 338] on icon at bounding box center [656, 342] width 8 height 8
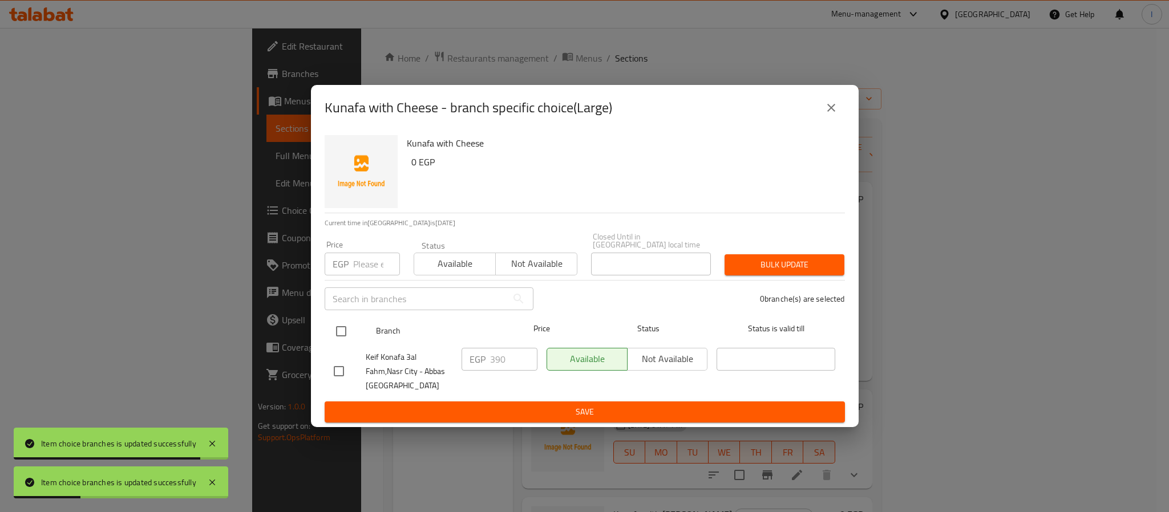
click at [339, 327] on input "checkbox" at bounding box center [341, 332] width 24 height 24
checkbox input "true"
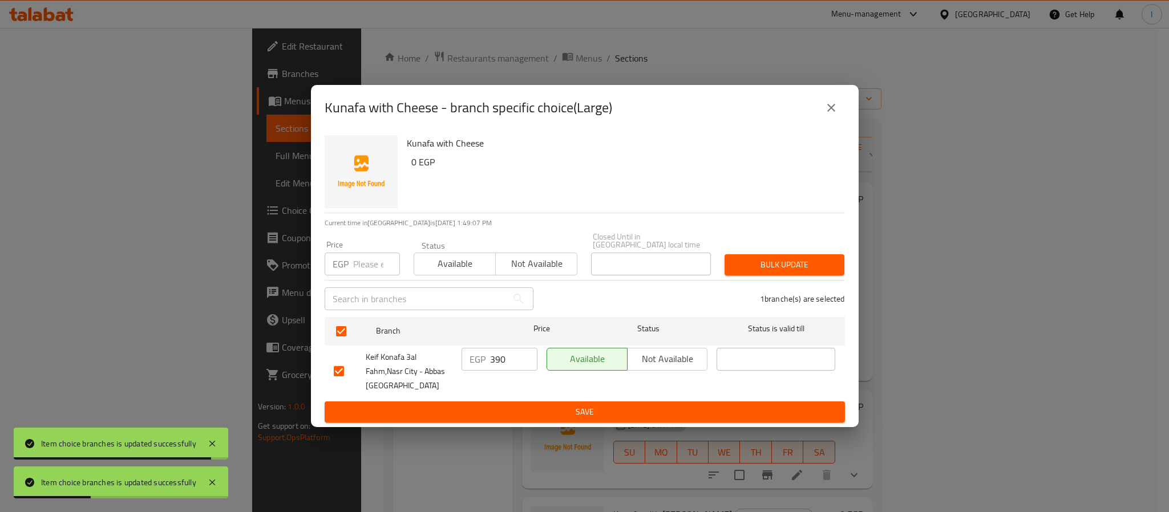
click at [500, 355] on input "390" at bounding box center [513, 359] width 47 height 23
paste input "42"
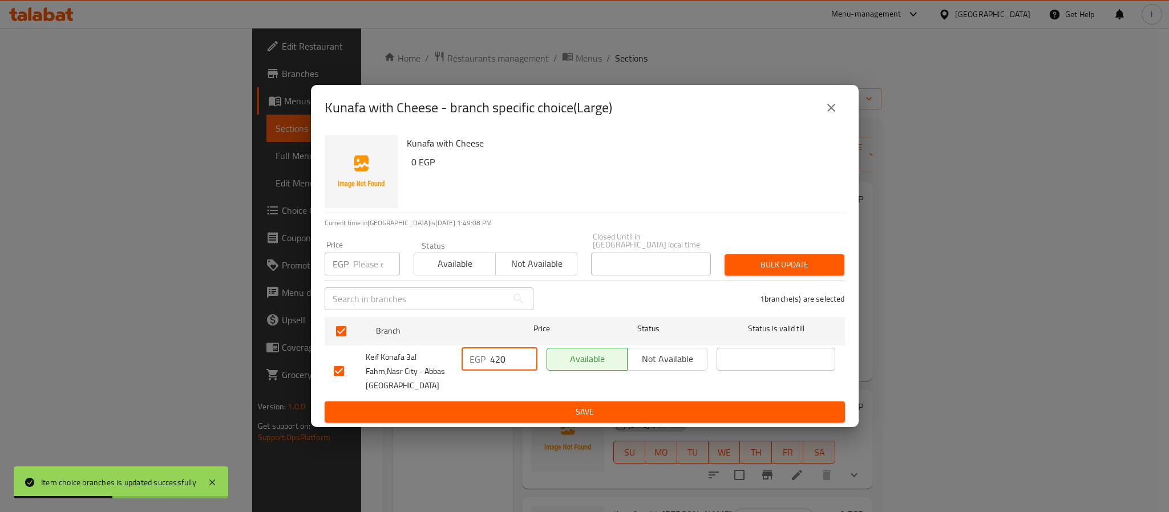
type input "420"
click at [530, 407] on span "Save" at bounding box center [585, 412] width 502 height 14
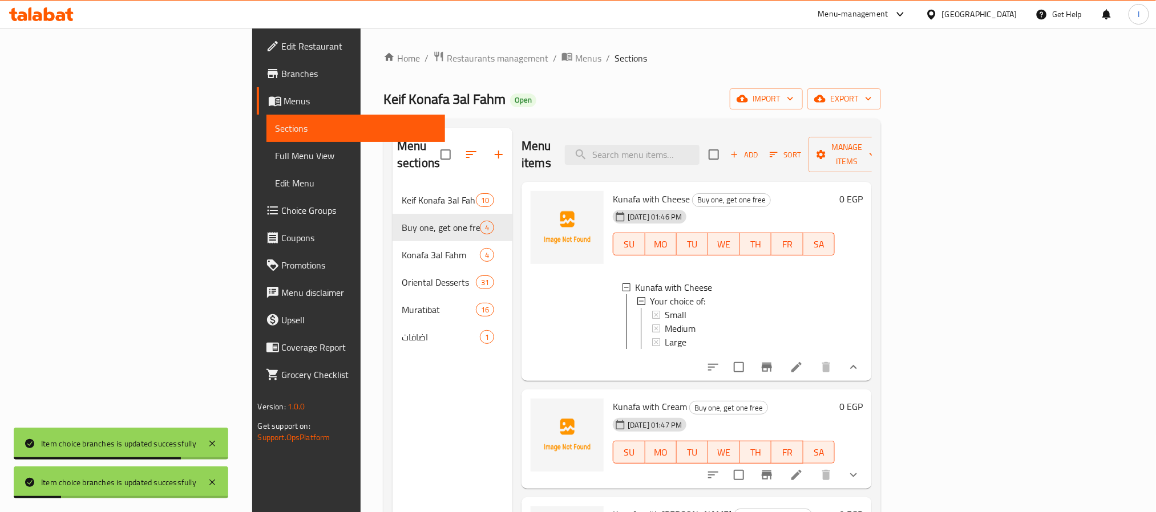
click at [565, 103] on div "Keif Konafa 3al Fahm Open import export" at bounding box center [632, 98] width 498 height 21
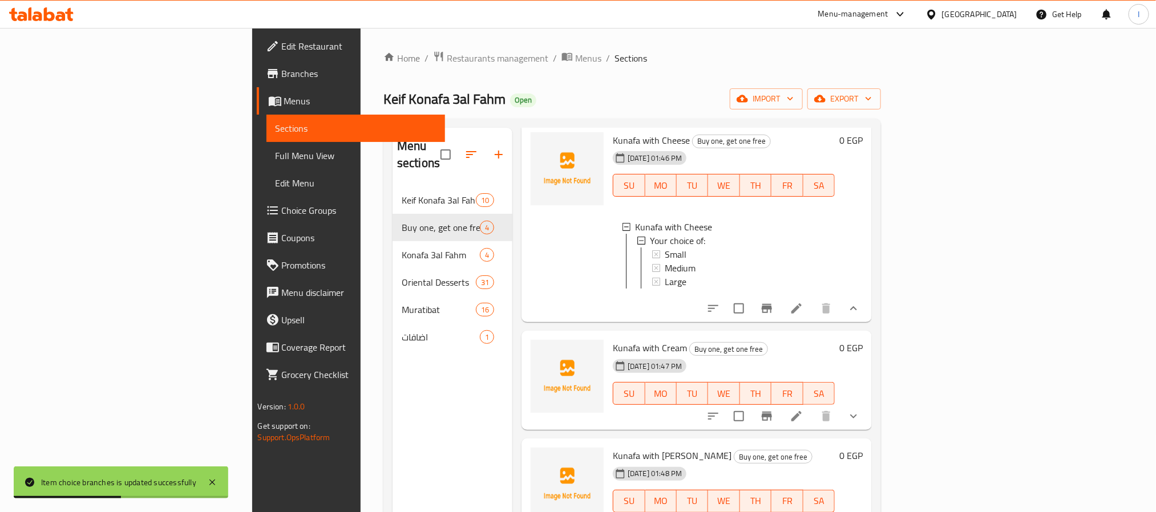
click at [860, 410] on icon "show more" at bounding box center [854, 417] width 14 height 14
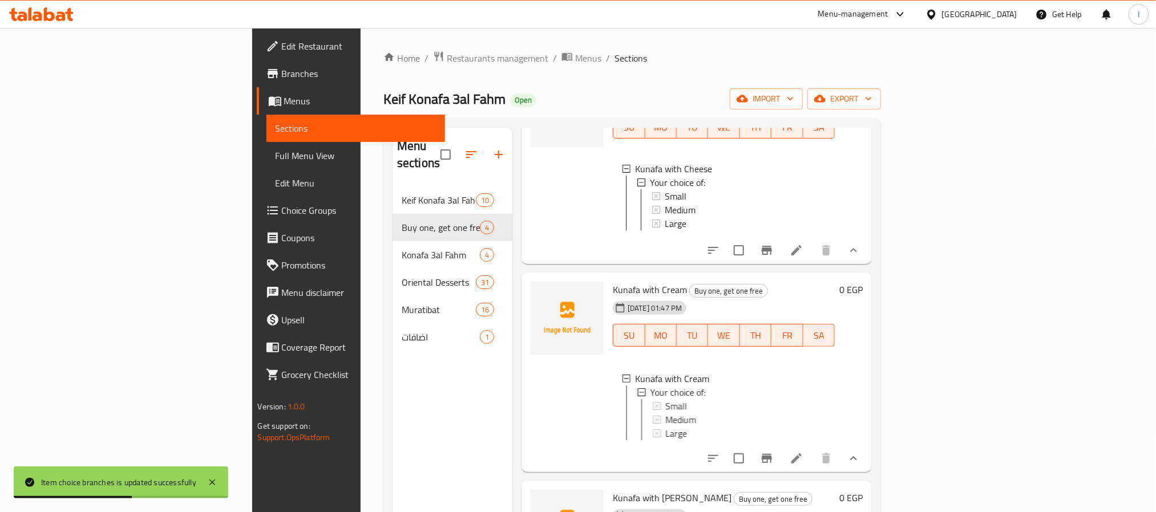
scroll to position [144, 0]
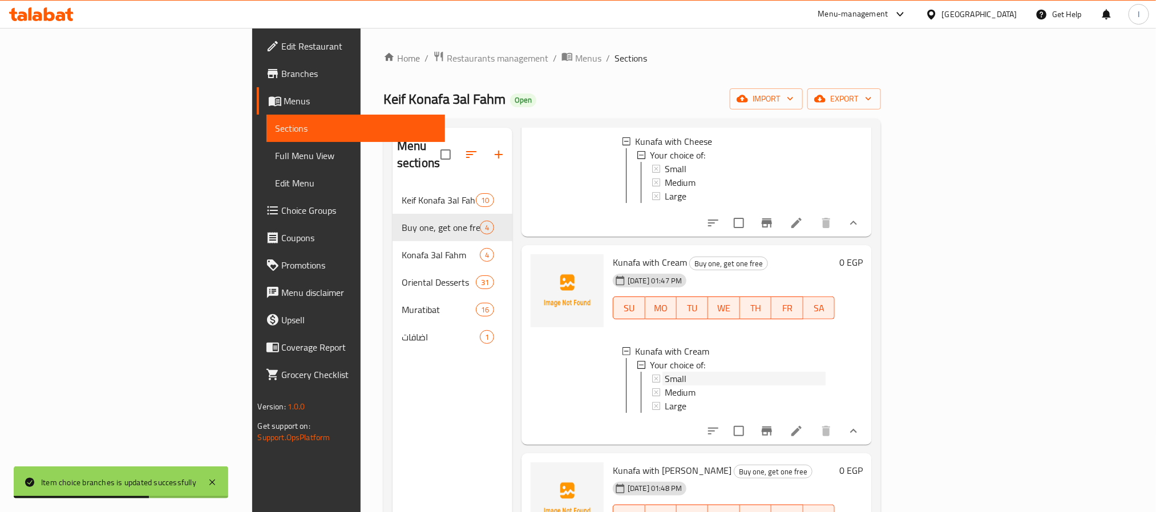
click at [665, 377] on div "Small" at bounding box center [745, 379] width 161 height 14
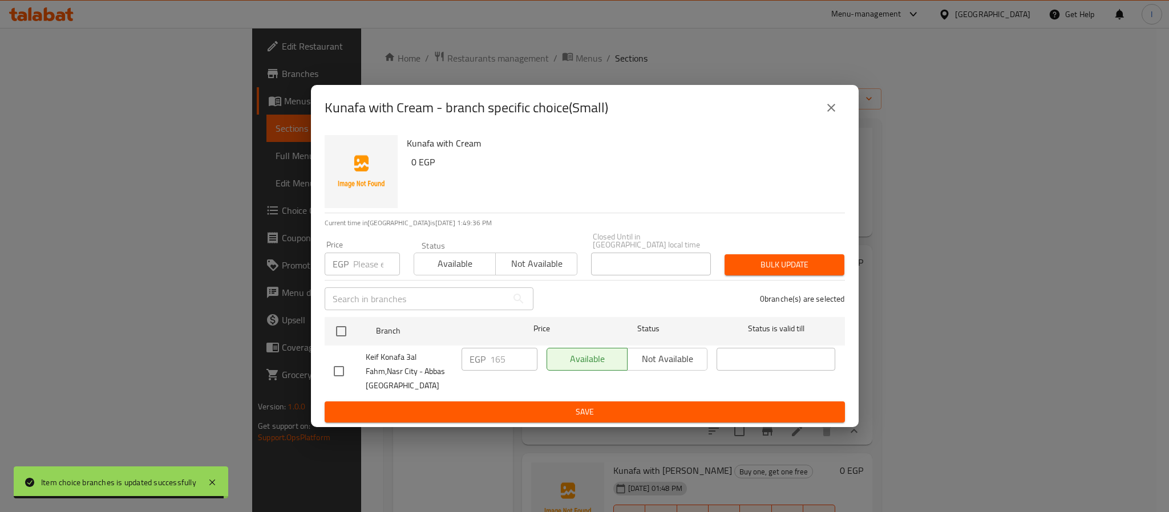
click at [835, 112] on icon "close" at bounding box center [832, 108] width 14 height 14
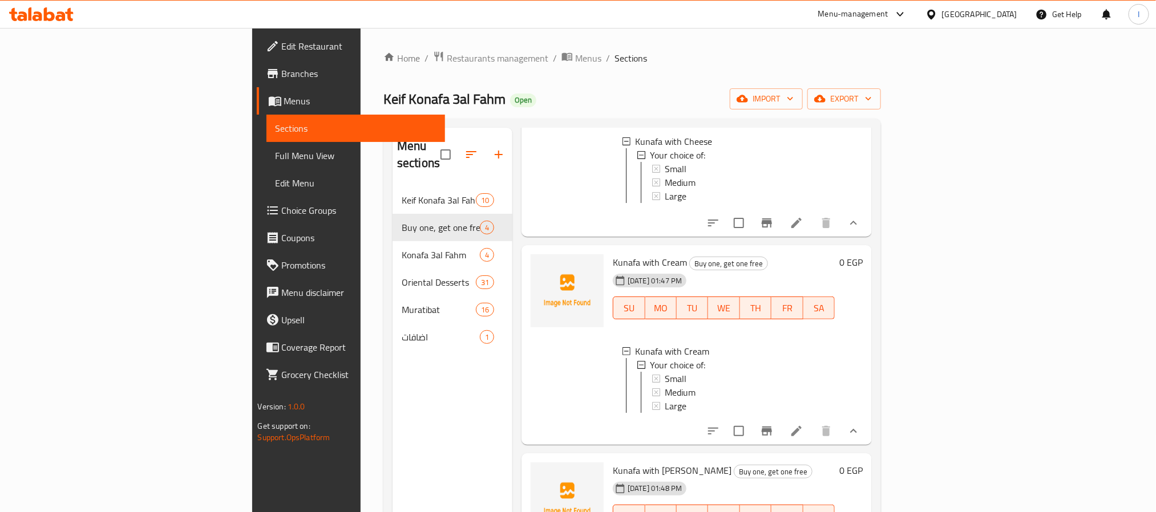
click at [692, 372] on div "Small" at bounding box center [745, 379] width 161 height 14
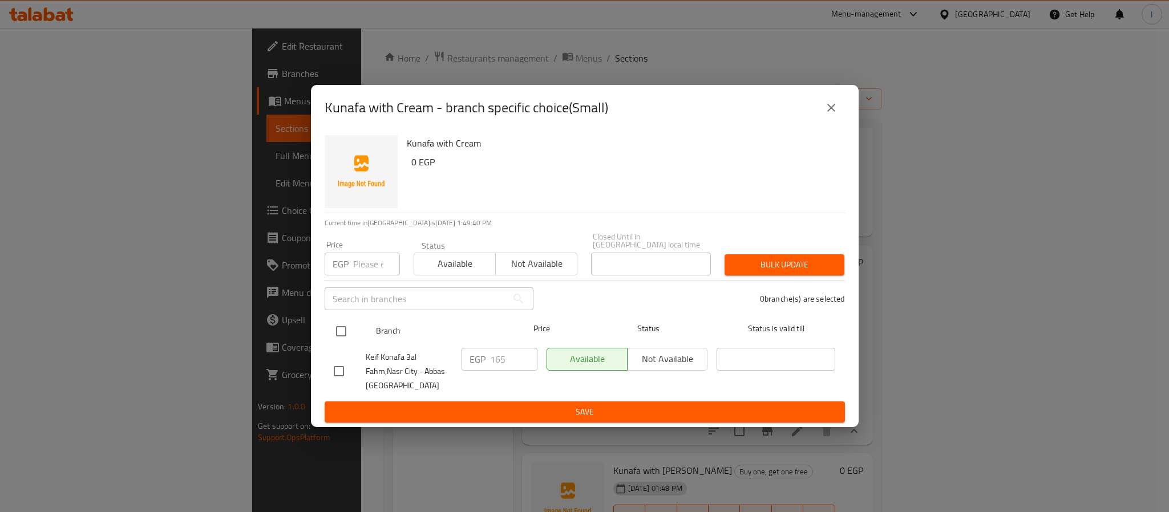
click at [336, 322] on input "checkbox" at bounding box center [341, 332] width 24 height 24
checkbox input "true"
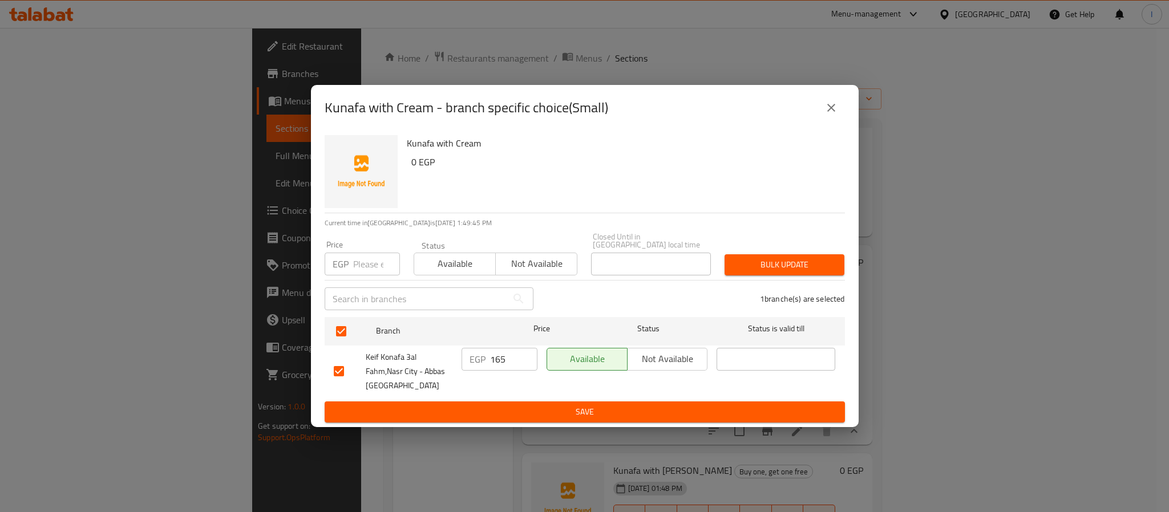
click at [495, 355] on input "165" at bounding box center [513, 359] width 47 height 23
paste input "80"
type input "180"
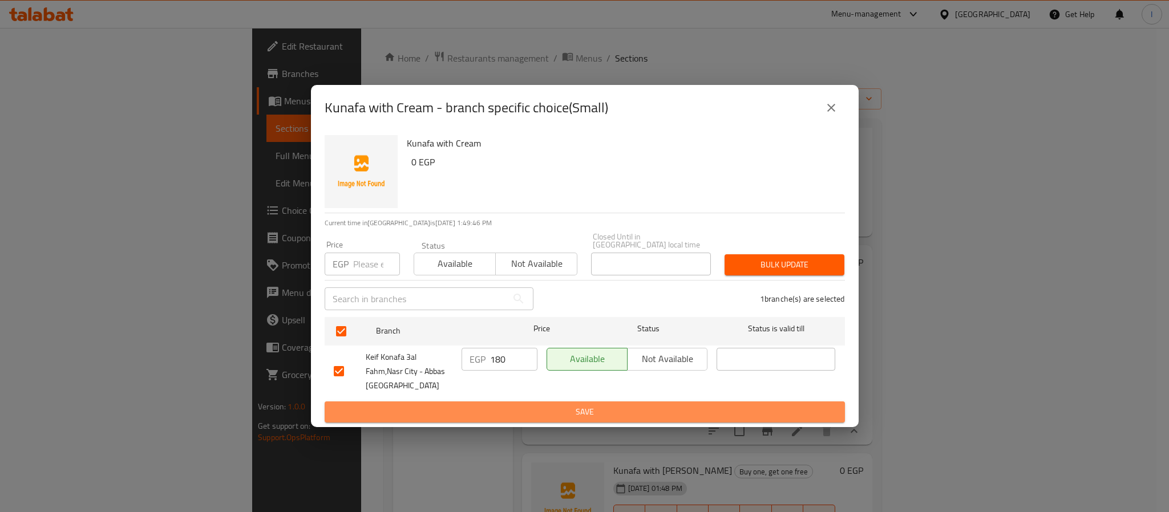
click at [526, 411] on span "Save" at bounding box center [585, 412] width 502 height 14
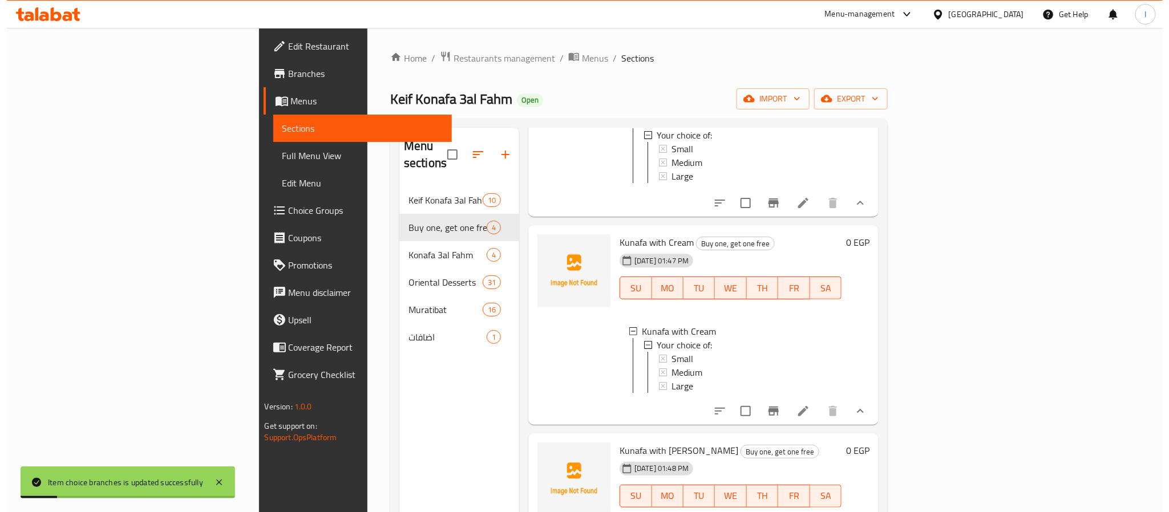
scroll to position [172, 0]
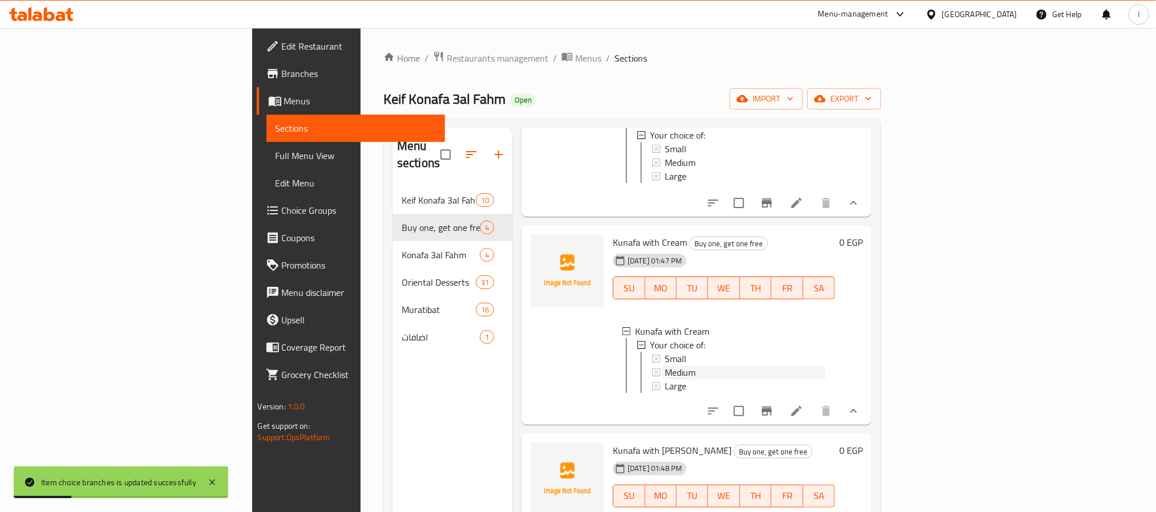
click at [665, 366] on span "Medium" at bounding box center [680, 373] width 31 height 14
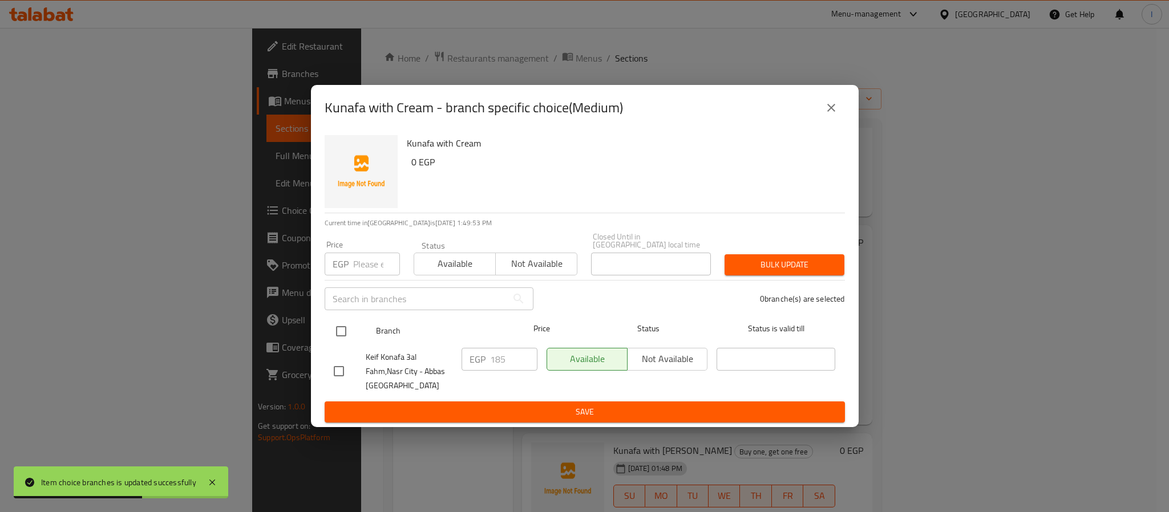
click at [334, 322] on input "checkbox" at bounding box center [341, 332] width 24 height 24
checkbox input "true"
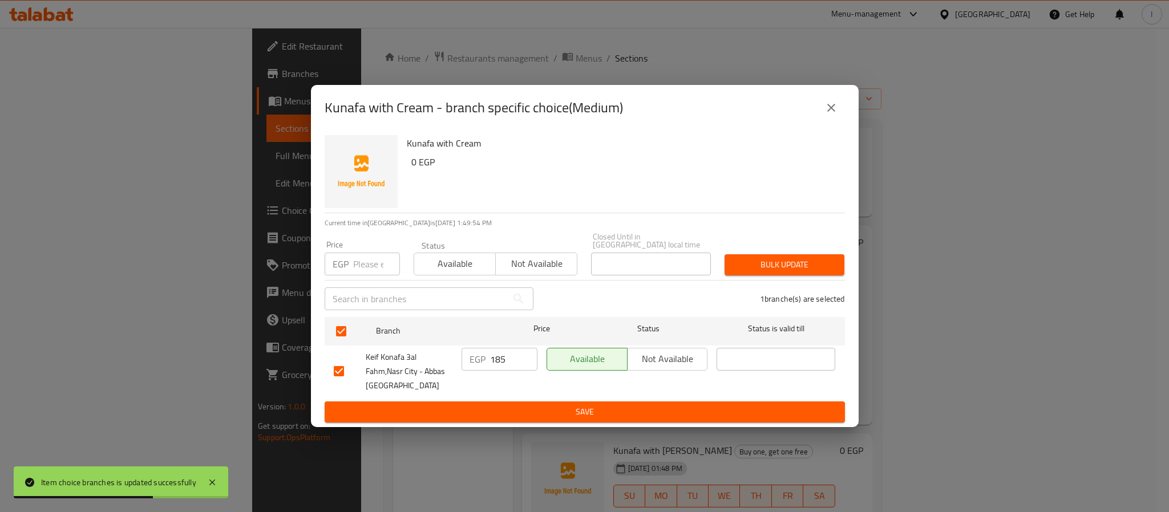
click at [506, 351] on input "185" at bounding box center [513, 359] width 47 height 23
paste input "210"
type input "210"
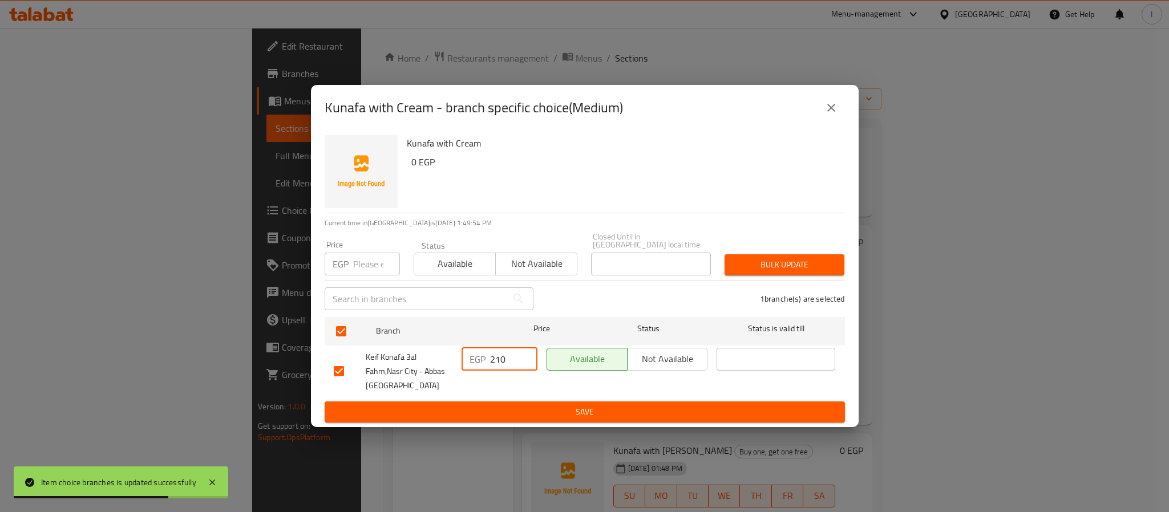
click at [539, 410] on span "Save" at bounding box center [585, 412] width 502 height 14
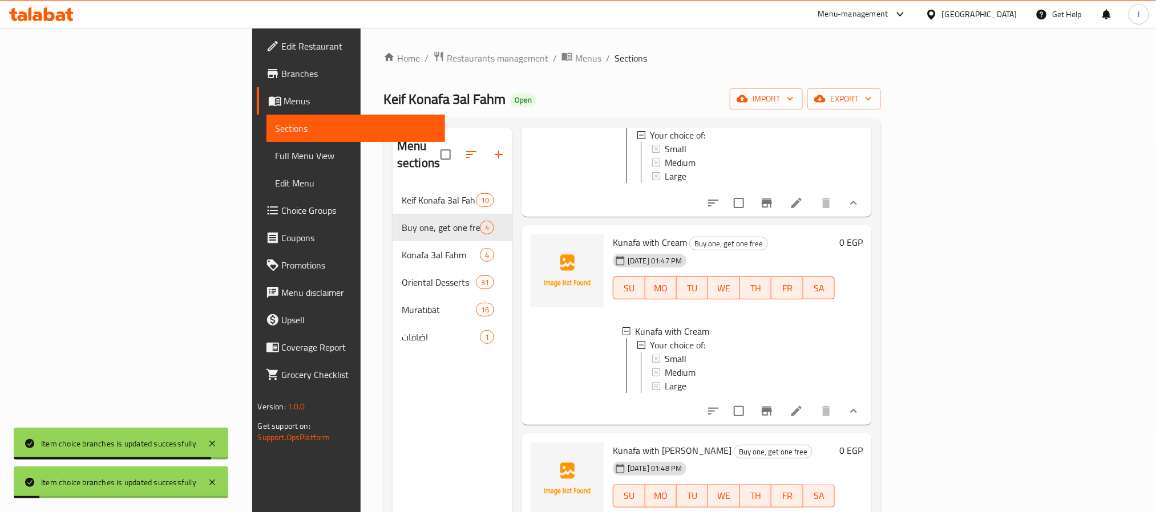
drag, startPoint x: 410, startPoint y: 378, endPoint x: 494, endPoint y: 389, distance: 84.6
click at [410, 378] on div "Menu sections Keif Konafa 3al Fahm Offers 10 Buy one, get one free 4 Konafa 3al…" at bounding box center [453, 384] width 120 height 512
click at [665, 379] on div "Large" at bounding box center [745, 386] width 161 height 14
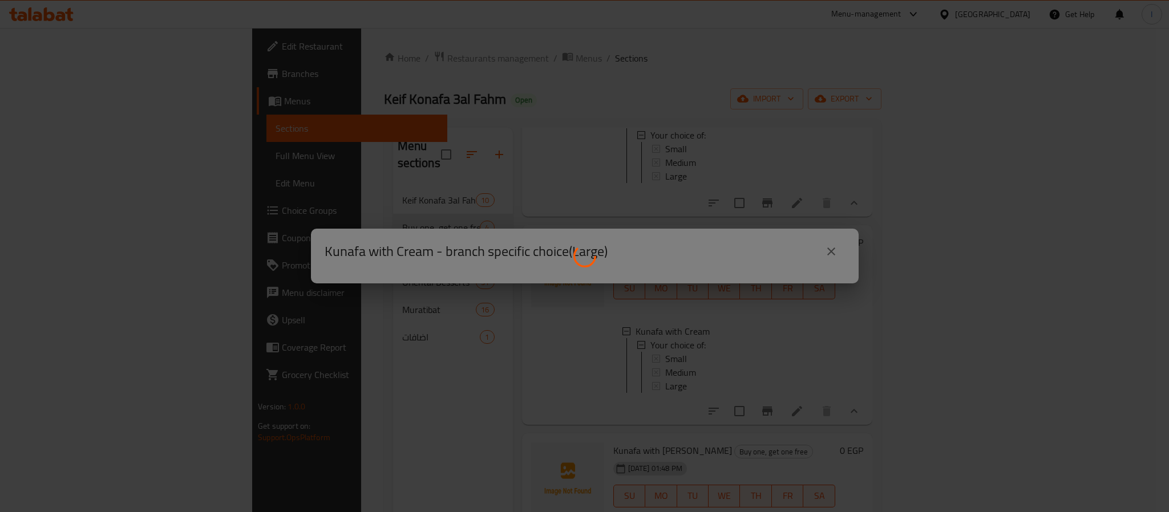
click at [628, 350] on div at bounding box center [584, 256] width 1169 height 512
click at [737, 303] on div at bounding box center [584, 256] width 1169 height 512
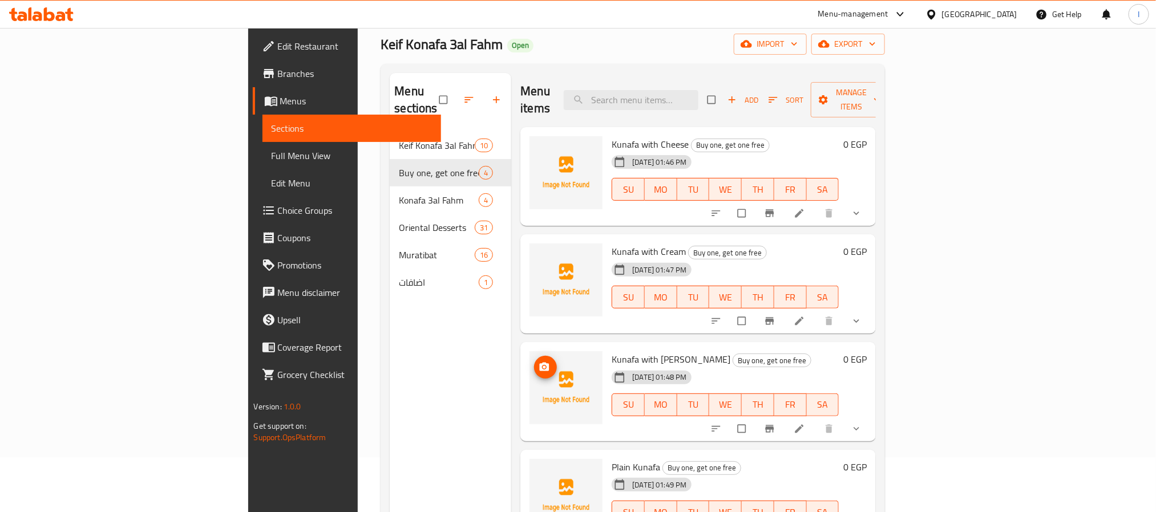
scroll to position [86, 0]
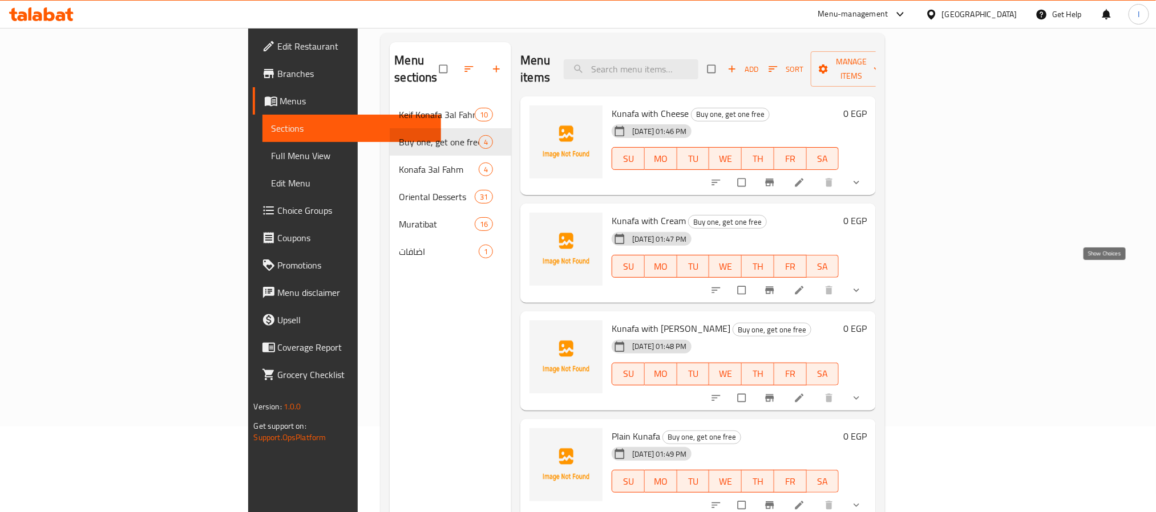
click at [862, 285] on icon "show more" at bounding box center [856, 290] width 11 height 11
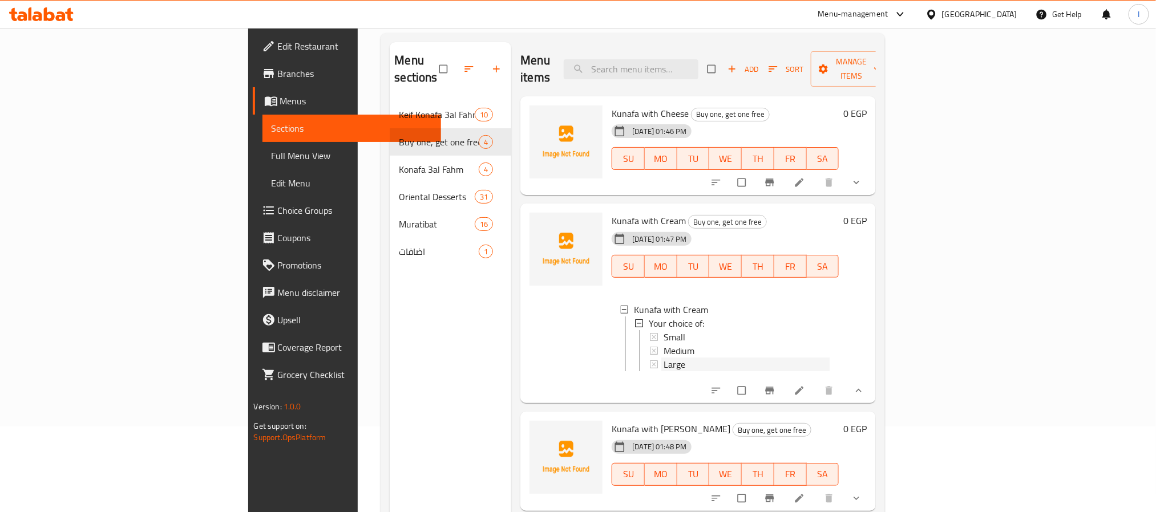
click at [664, 358] on span "Large" at bounding box center [675, 365] width 22 height 14
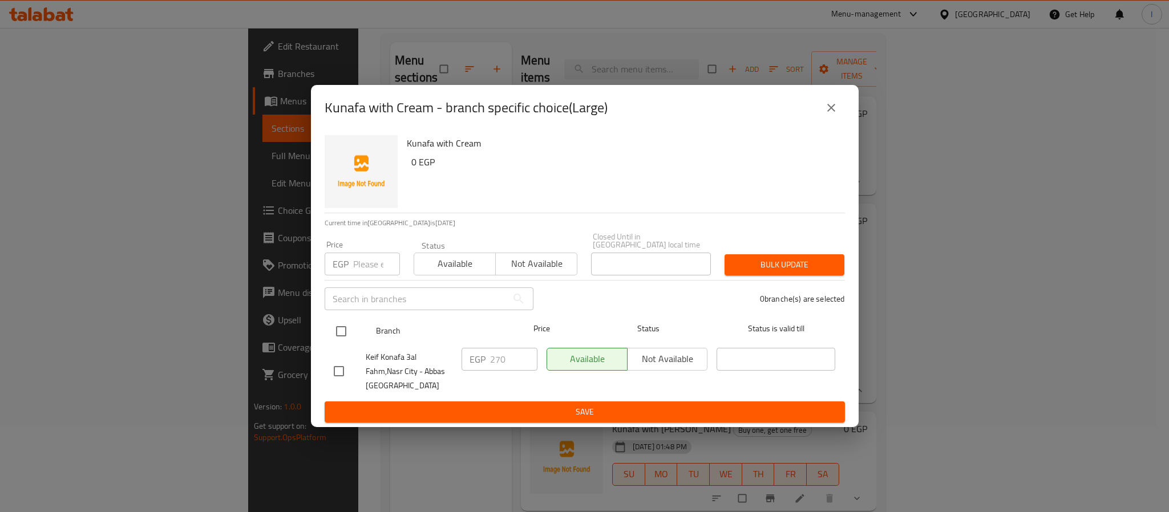
click at [339, 324] on input "checkbox" at bounding box center [341, 332] width 24 height 24
checkbox input "true"
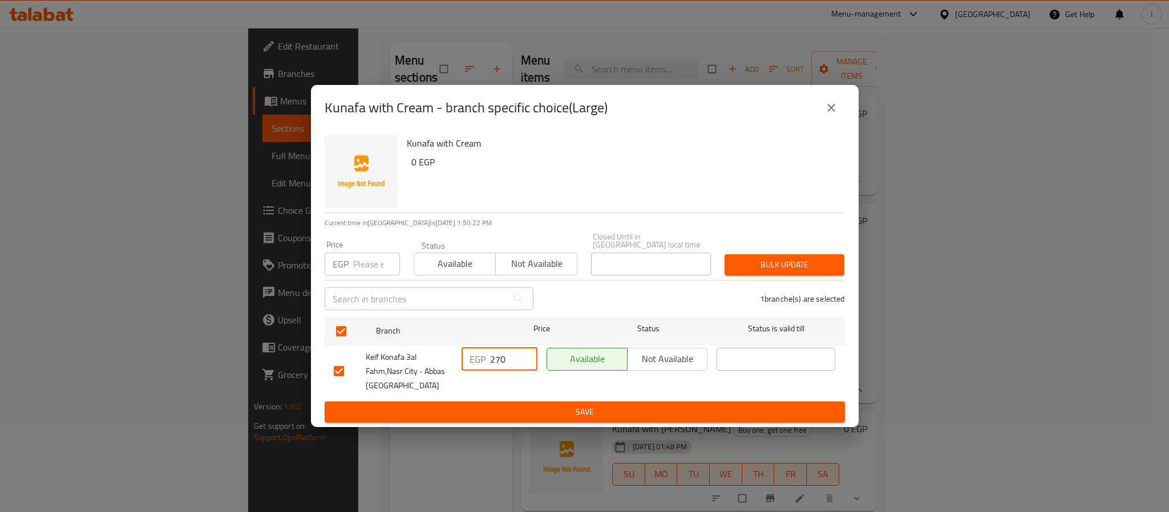
click at [500, 354] on input "270" at bounding box center [513, 359] width 47 height 23
paste input "30"
type input "300"
click at [528, 405] on span "Save" at bounding box center [585, 412] width 502 height 14
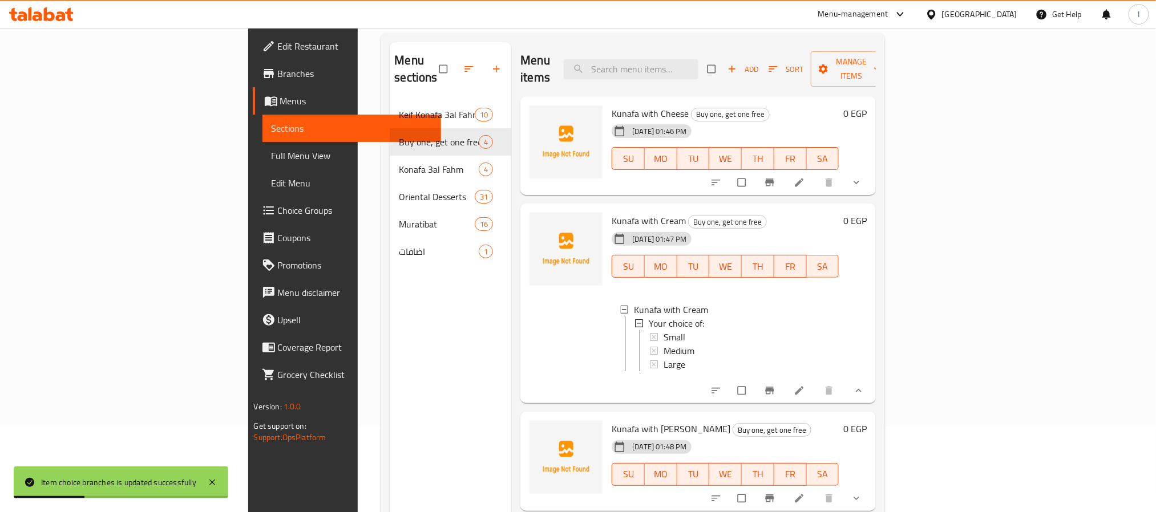
click at [390, 365] on div "Menu sections Keif Konafa 3al Fahm Offers 10 Buy one, get one free 4 Konafa 3al…" at bounding box center [451, 298] width 122 height 512
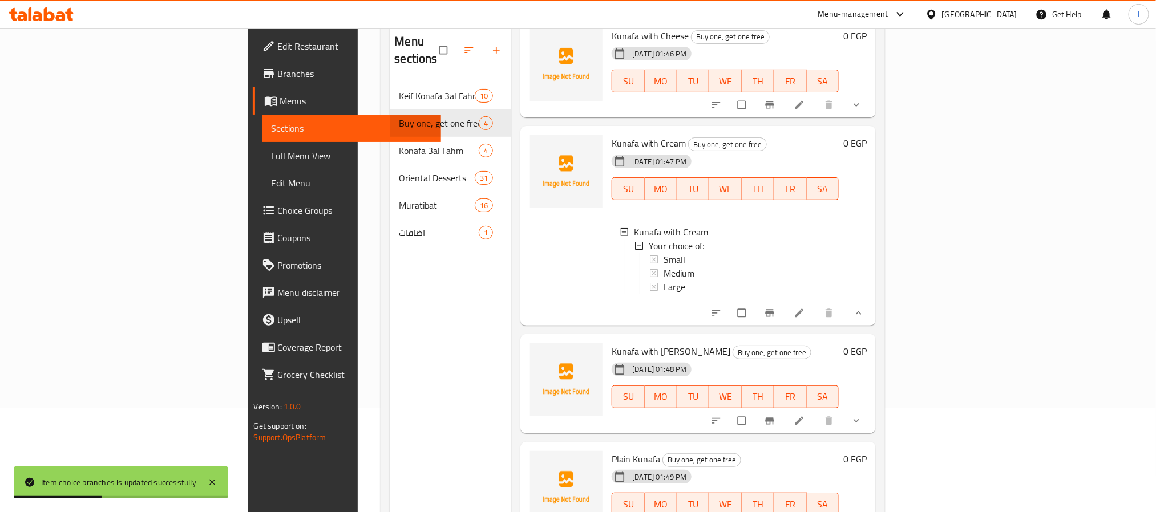
scroll to position [160, 0]
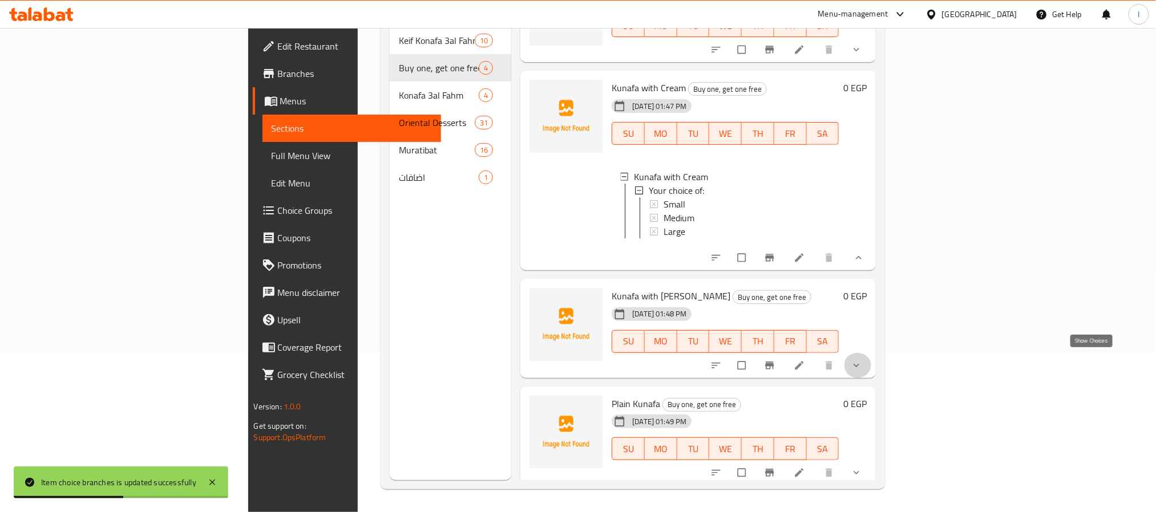
click at [862, 365] on icon "show more" at bounding box center [856, 365] width 11 height 11
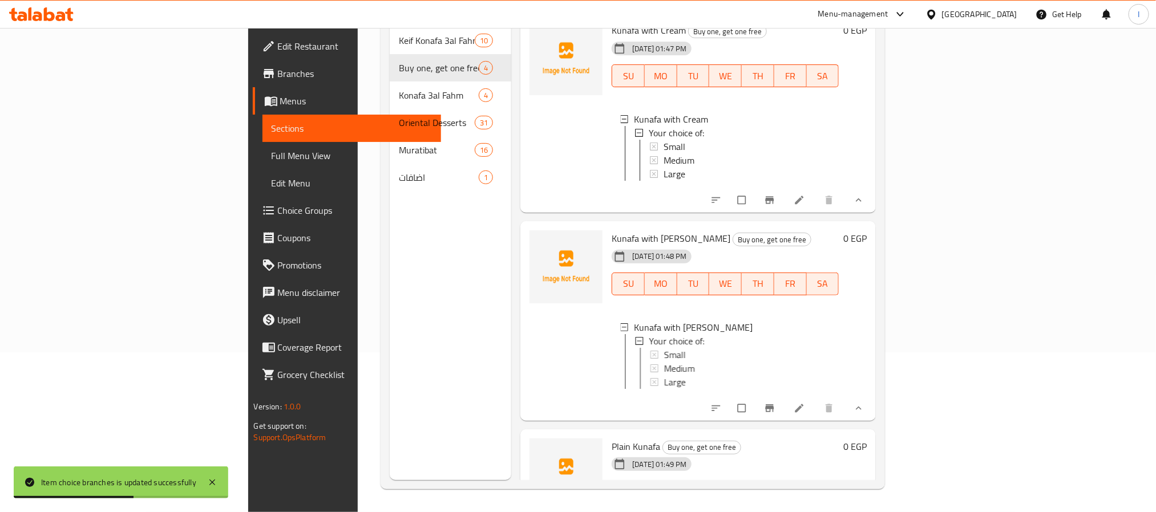
scroll to position [144, 0]
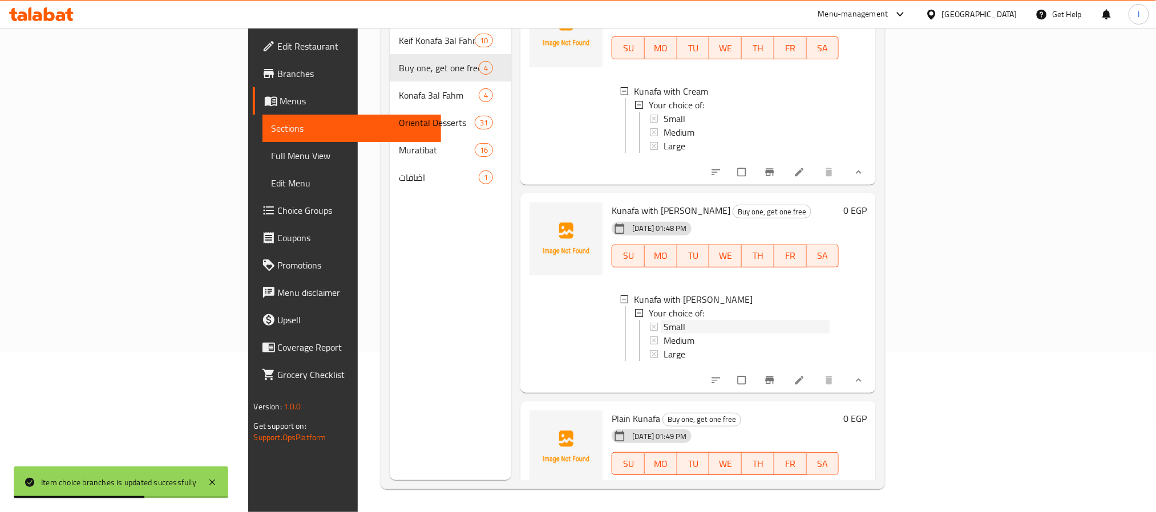
click at [664, 320] on div "Small" at bounding box center [747, 327] width 166 height 14
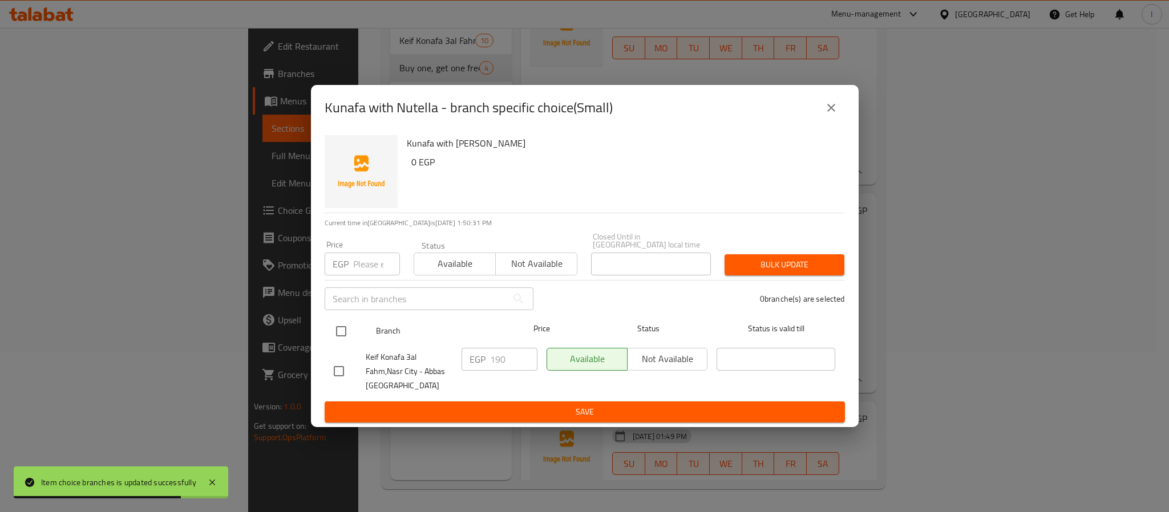
click at [338, 322] on input "checkbox" at bounding box center [341, 332] width 24 height 24
checkbox input "true"
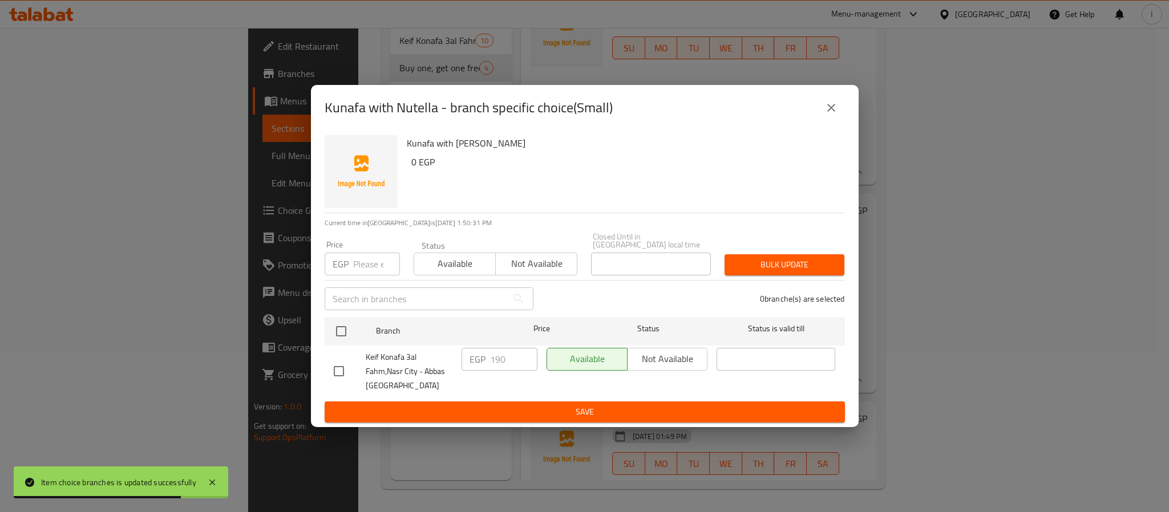
checkbox input "true"
click at [506, 353] on input "190" at bounding box center [513, 359] width 47 height 23
paste input "21"
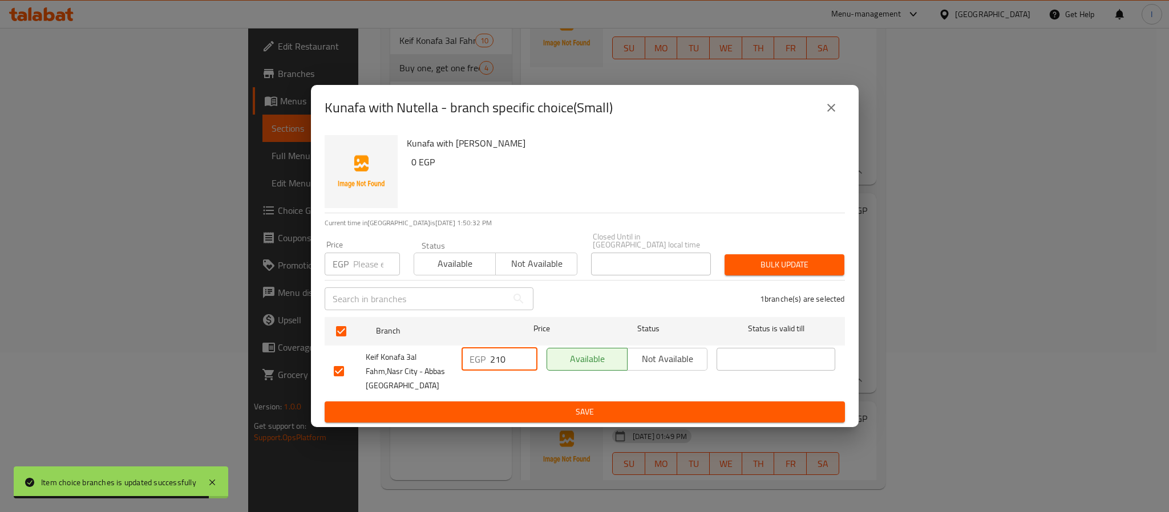
type input "210"
click at [512, 405] on span "Save" at bounding box center [585, 412] width 502 height 14
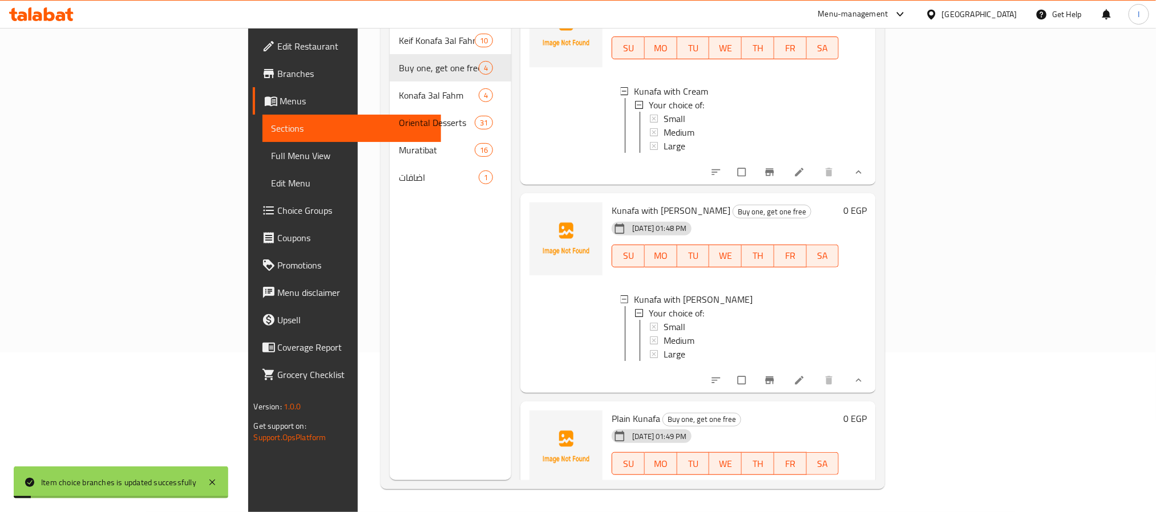
drag, startPoint x: 330, startPoint y: 314, endPoint x: 565, endPoint y: 317, distance: 234.5
click at [390, 314] on div "Menu sections Keif Konafa 3al Fahm Offers 10 Buy one, get one free 4 Konafa 3al…" at bounding box center [451, 224] width 122 height 512
click at [664, 334] on span "Medium" at bounding box center [679, 341] width 31 height 14
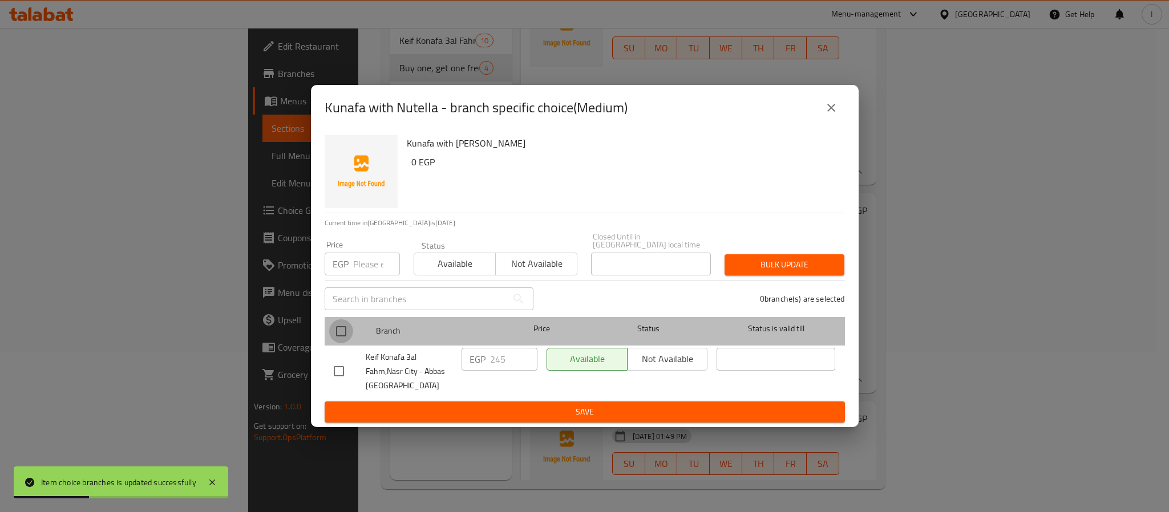
click at [340, 321] on input "checkbox" at bounding box center [341, 332] width 24 height 24
checkbox input "true"
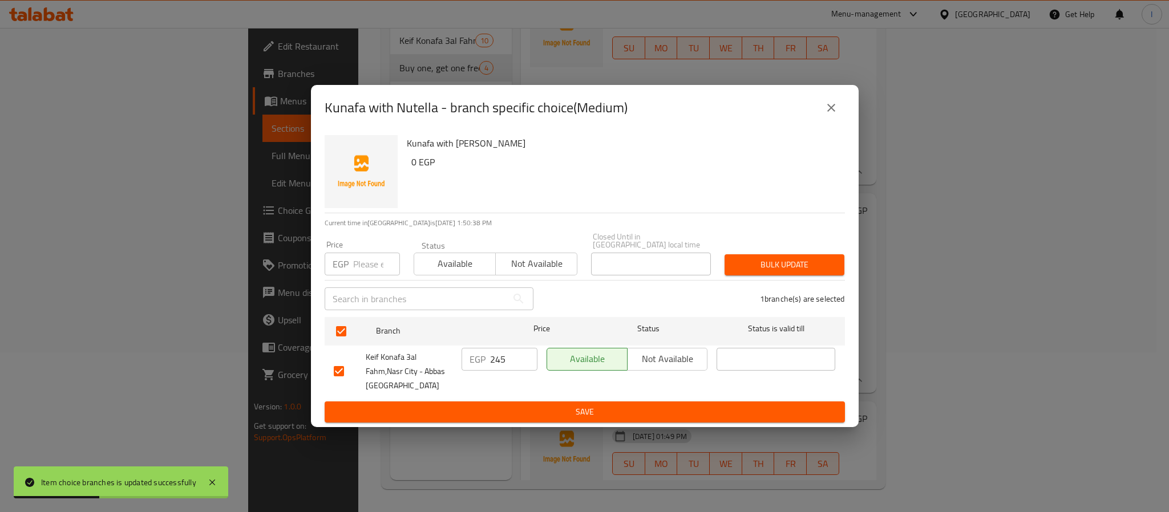
click at [509, 360] on input "245" at bounding box center [513, 359] width 47 height 23
paste input "70"
type input "270"
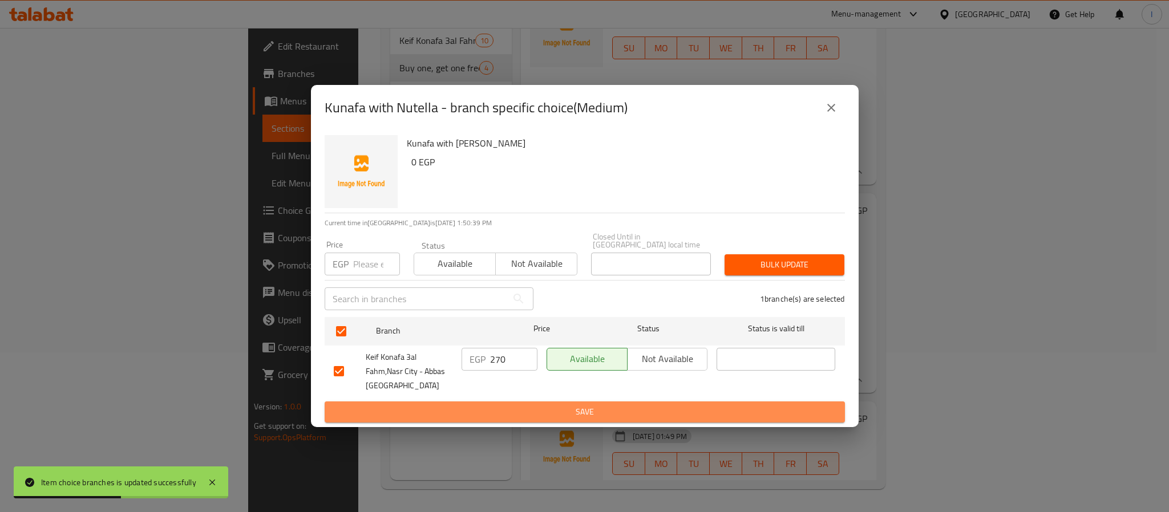
click at [526, 406] on span "Save" at bounding box center [585, 412] width 502 height 14
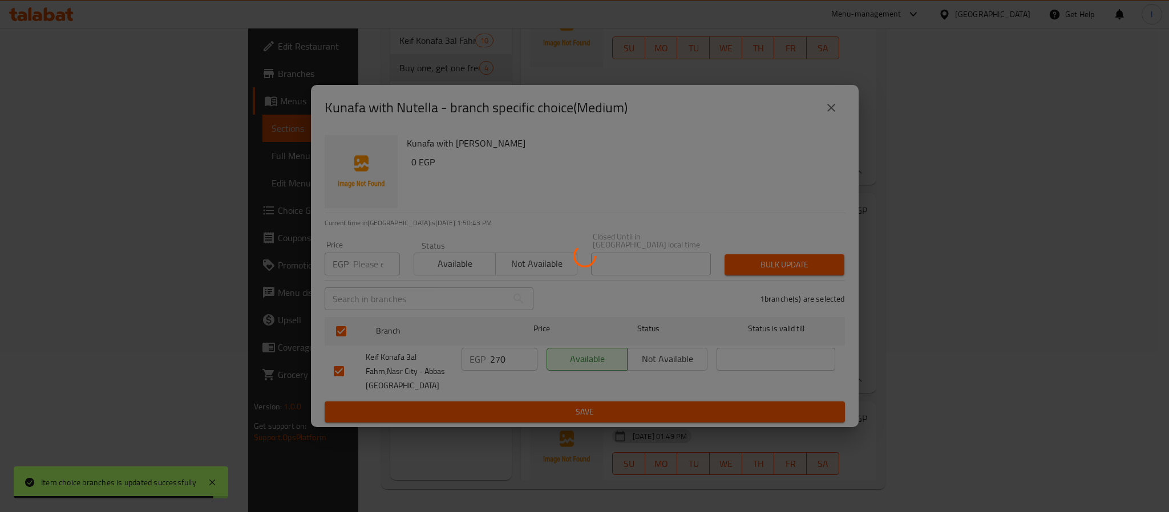
click at [297, 321] on div at bounding box center [584, 256] width 1169 height 512
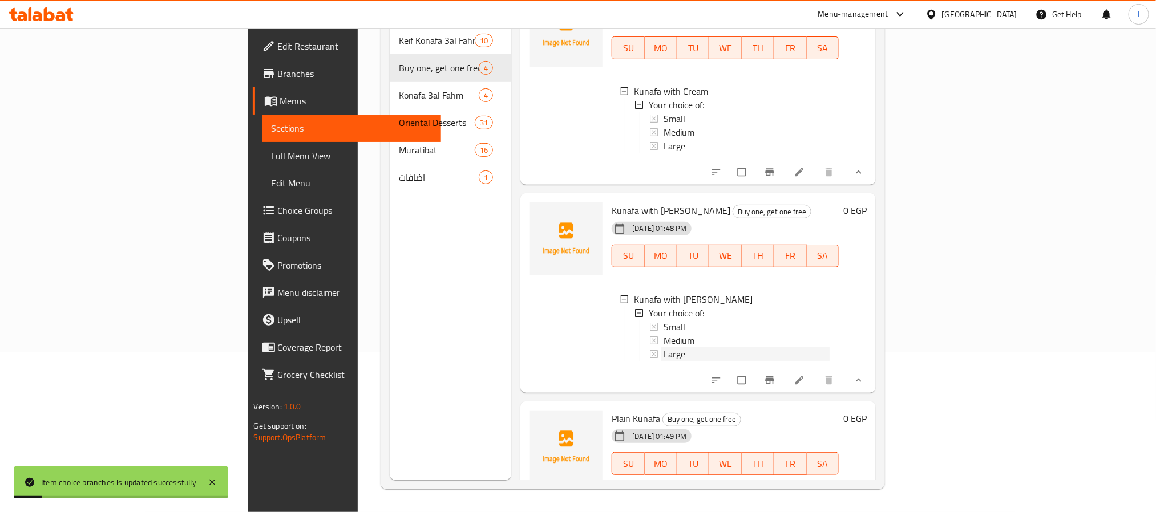
click at [664, 354] on div "Large" at bounding box center [747, 354] width 166 height 14
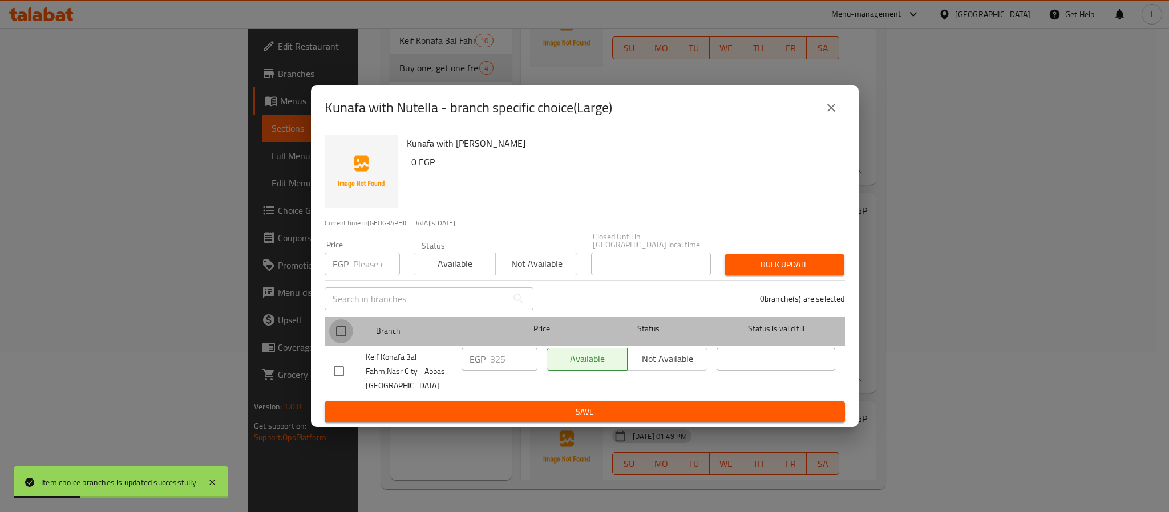
click at [341, 322] on input "checkbox" at bounding box center [341, 332] width 24 height 24
checkbox input "true"
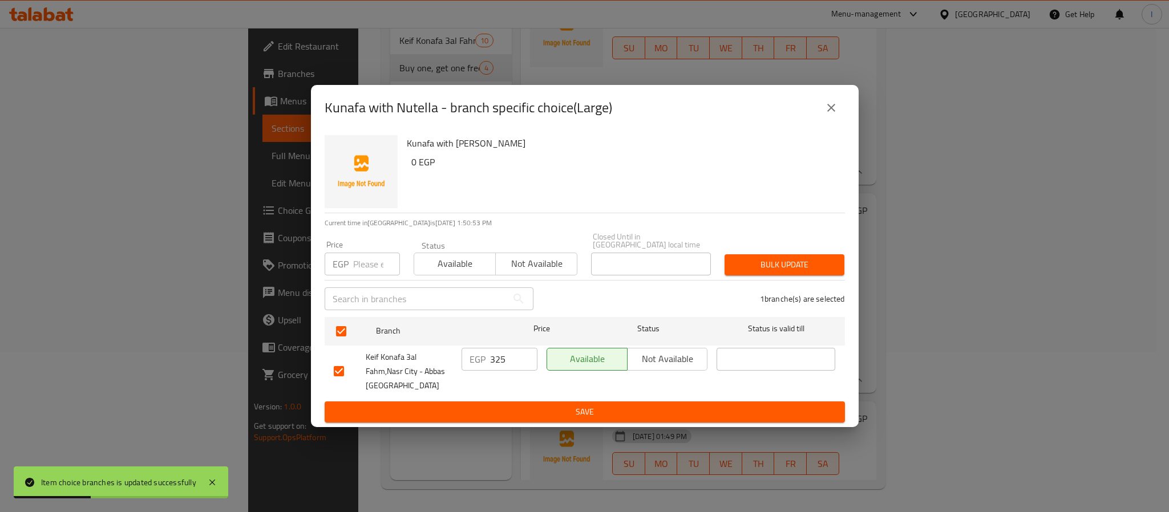
click at [507, 349] on input "325" at bounding box center [513, 359] width 47 height 23
paste input "60"
type input "360"
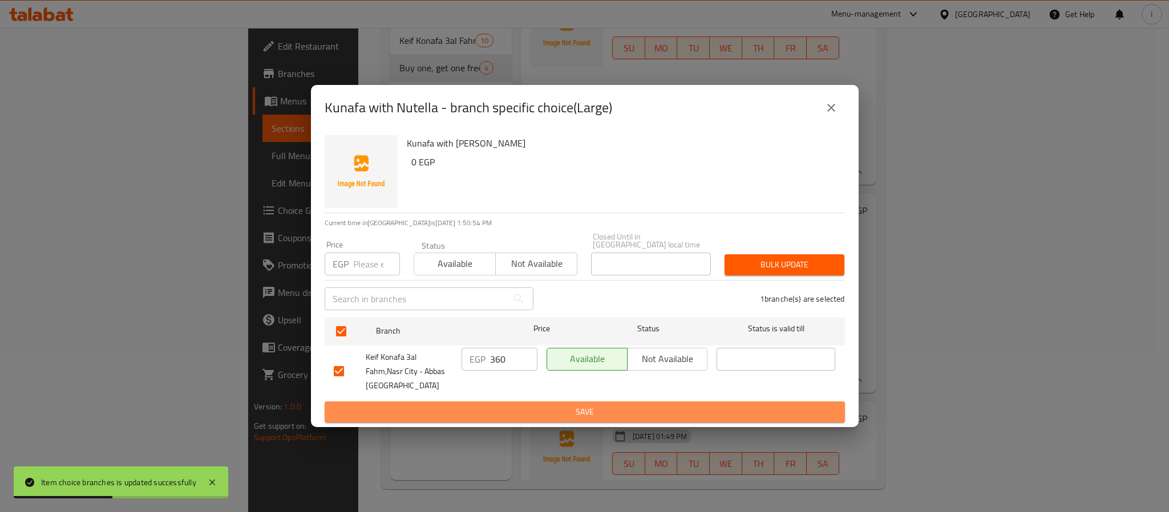
click at [550, 405] on span "Save" at bounding box center [585, 412] width 502 height 14
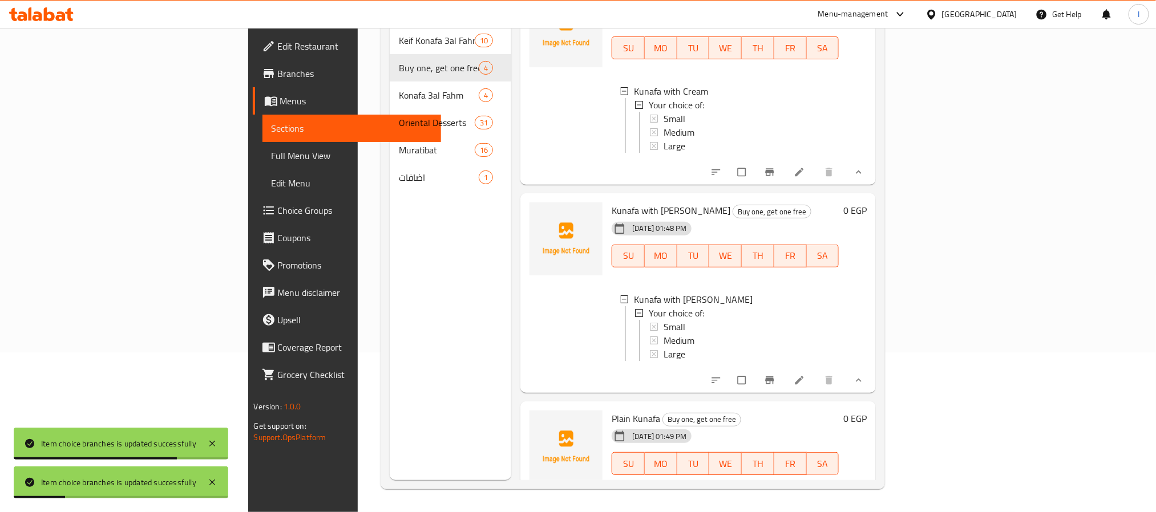
click at [390, 312] on div "Menu sections Keif Konafa 3al Fahm Offers 10 Buy one, get one free 4 Konafa 3al…" at bounding box center [451, 224] width 122 height 512
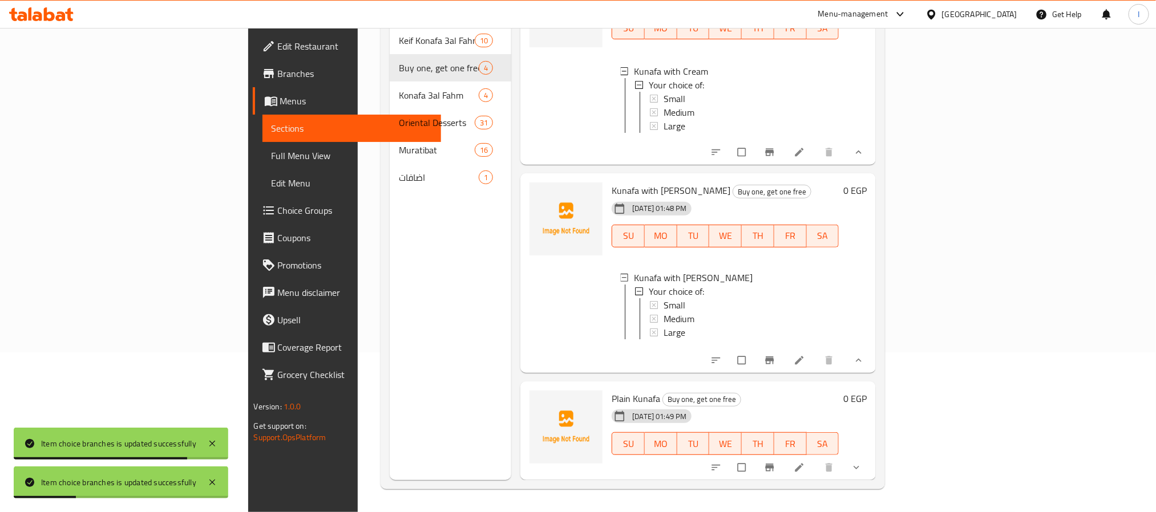
scroll to position [172, 0]
click at [859, 468] on icon "show more" at bounding box center [857, 467] width 6 height 3
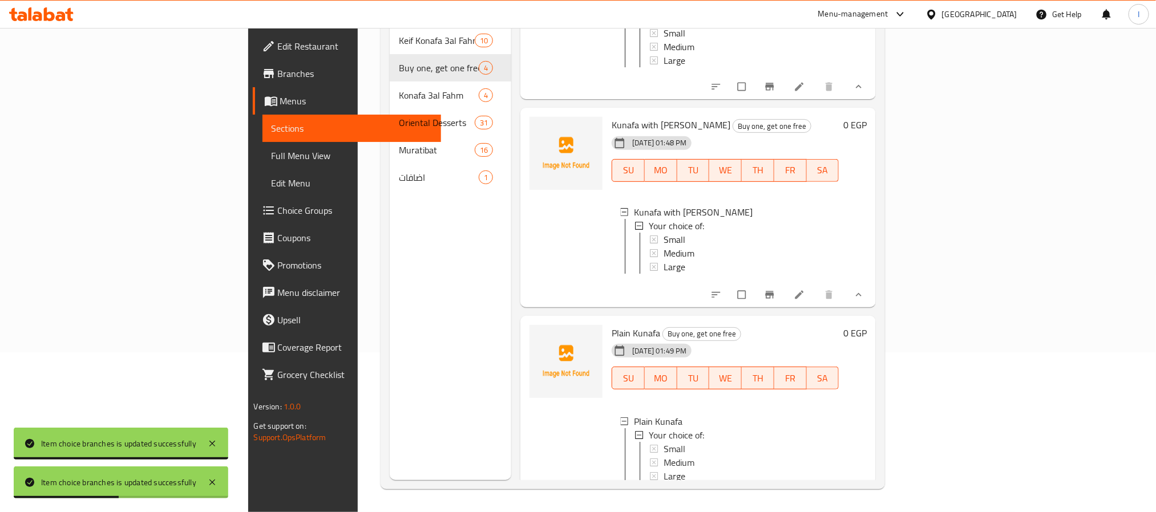
scroll to position [286, 0]
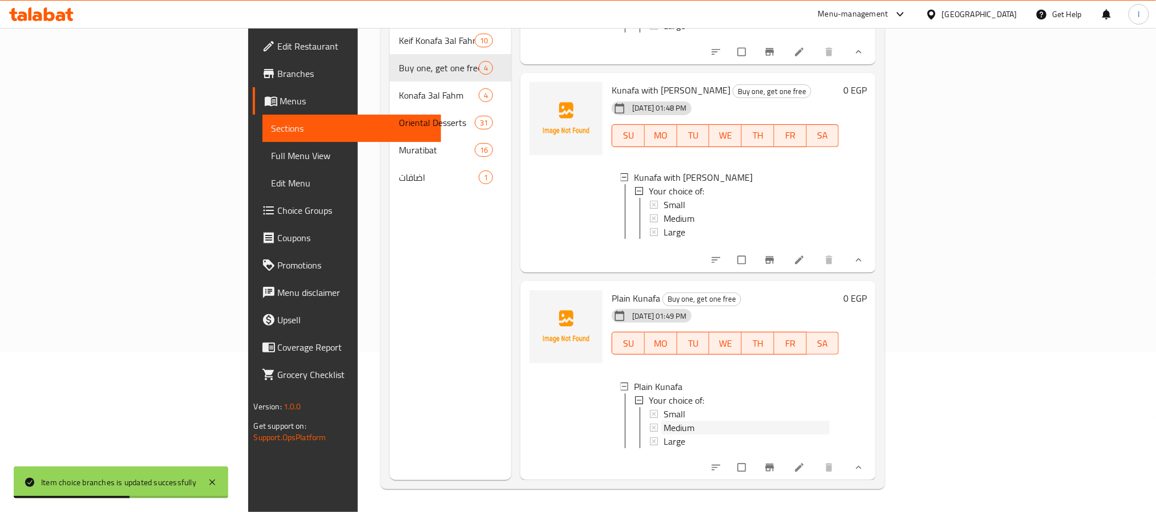
click at [664, 421] on span "Medium" at bounding box center [679, 428] width 31 height 14
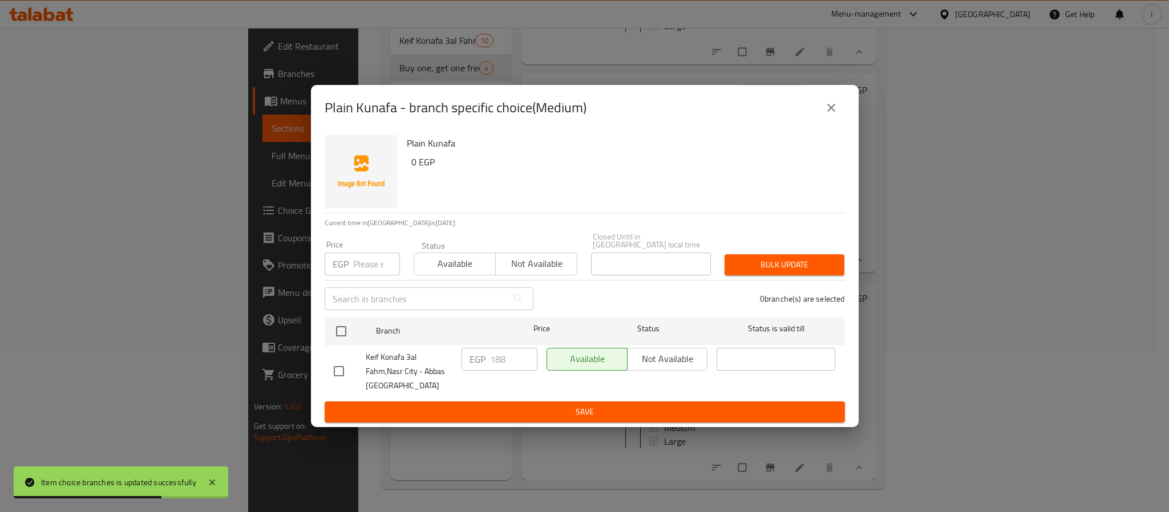
click at [829, 115] on icon "close" at bounding box center [832, 108] width 14 height 14
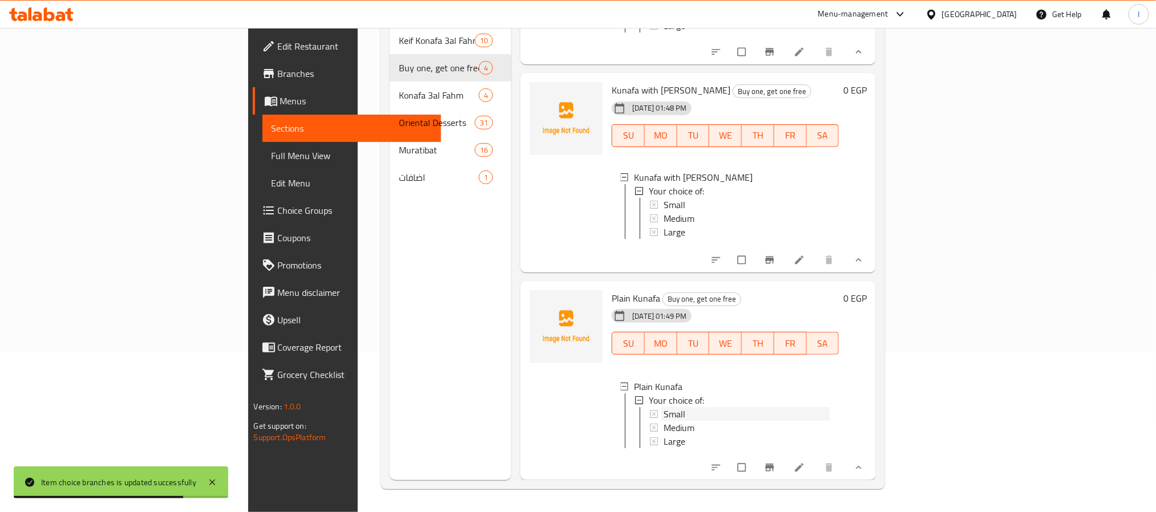
click at [664, 407] on div "Small" at bounding box center [747, 414] width 166 height 14
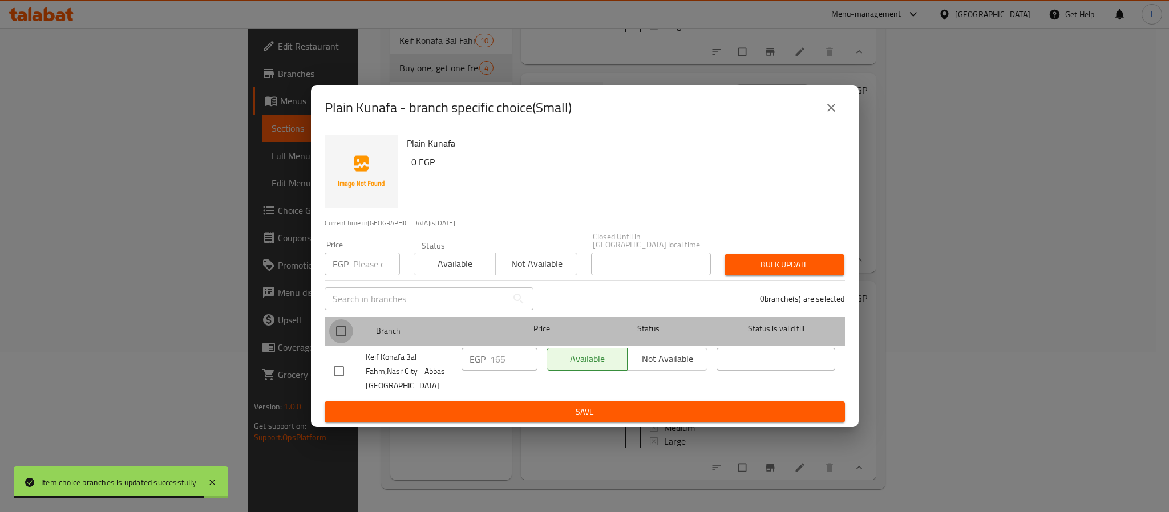
click at [346, 328] on input "checkbox" at bounding box center [341, 332] width 24 height 24
checkbox input "true"
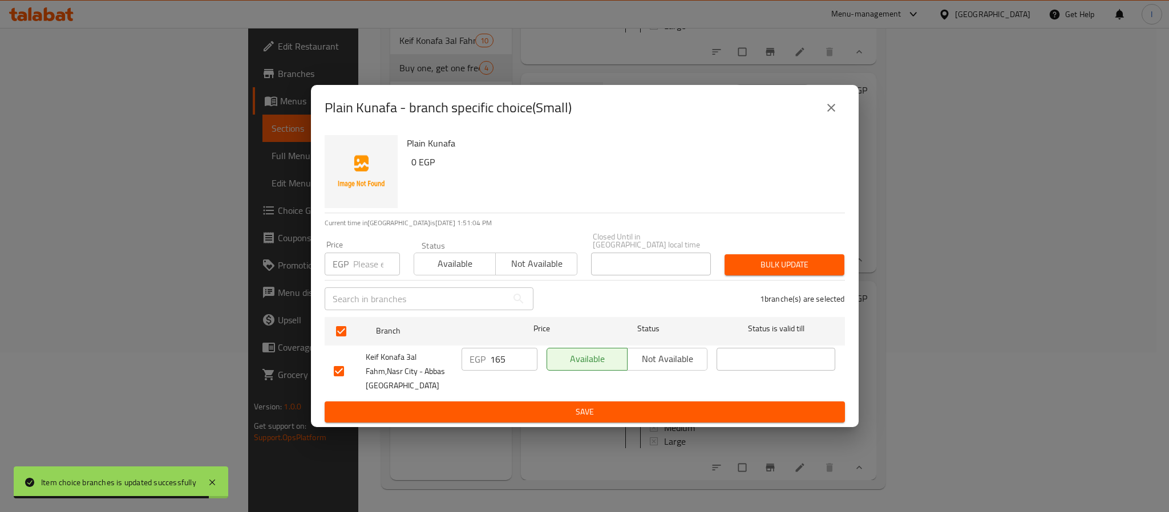
click at [502, 357] on input "165" at bounding box center [513, 359] width 47 height 23
paste input "80"
type input "180"
click at [535, 410] on span "Save" at bounding box center [585, 412] width 502 height 14
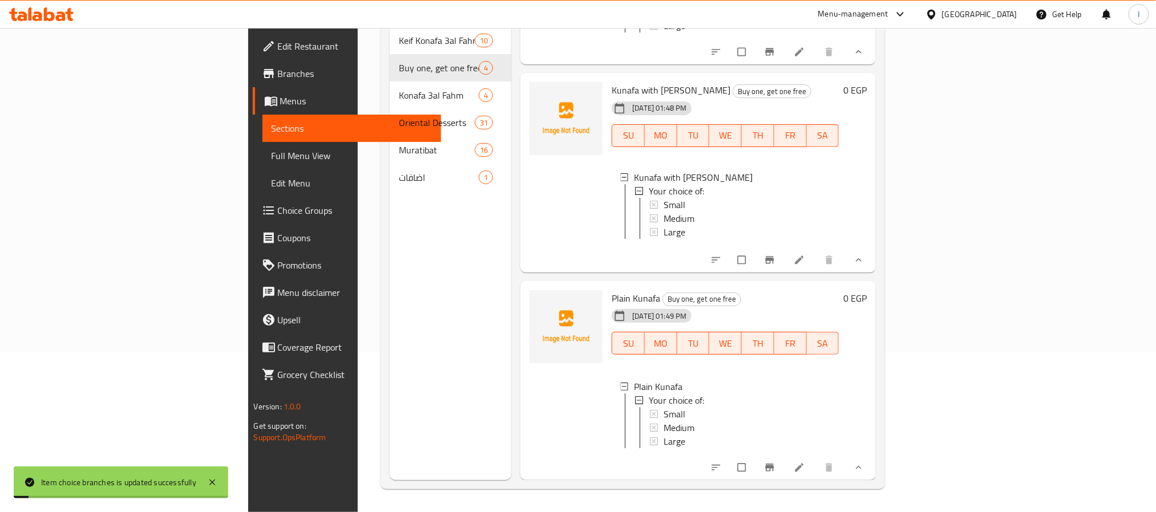
drag, startPoint x: 375, startPoint y: 334, endPoint x: 584, endPoint y: 387, distance: 215.9
click at [390, 336] on div "Menu sections Keif Konafa 3al Fahm Offers 10 Buy one, get one free 4 Konafa 3al…" at bounding box center [451, 224] width 122 height 512
click at [685, 421] on div "Medium" at bounding box center [747, 428] width 166 height 14
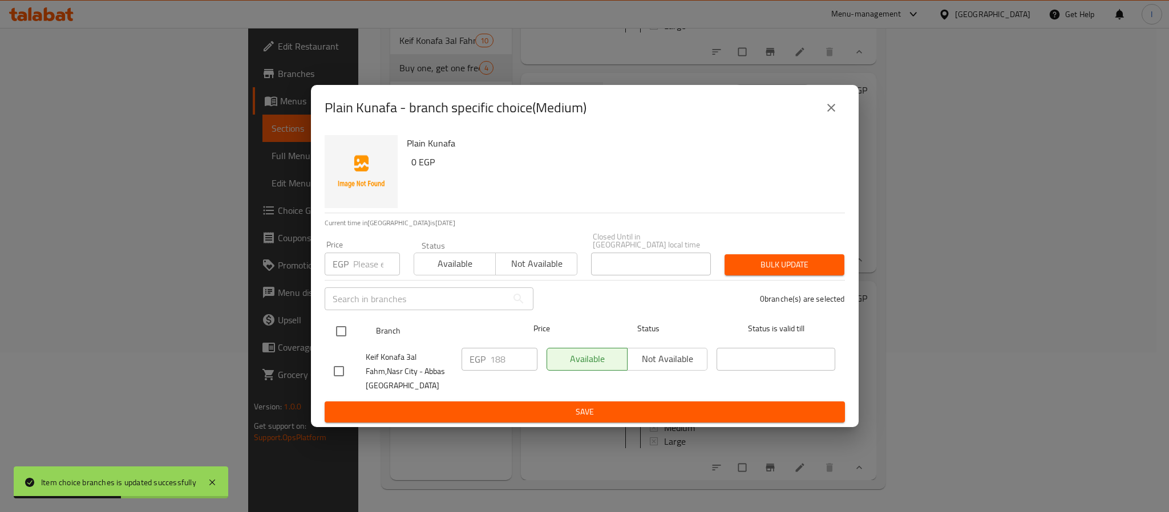
click at [341, 328] on input "checkbox" at bounding box center [341, 332] width 24 height 24
checkbox input "true"
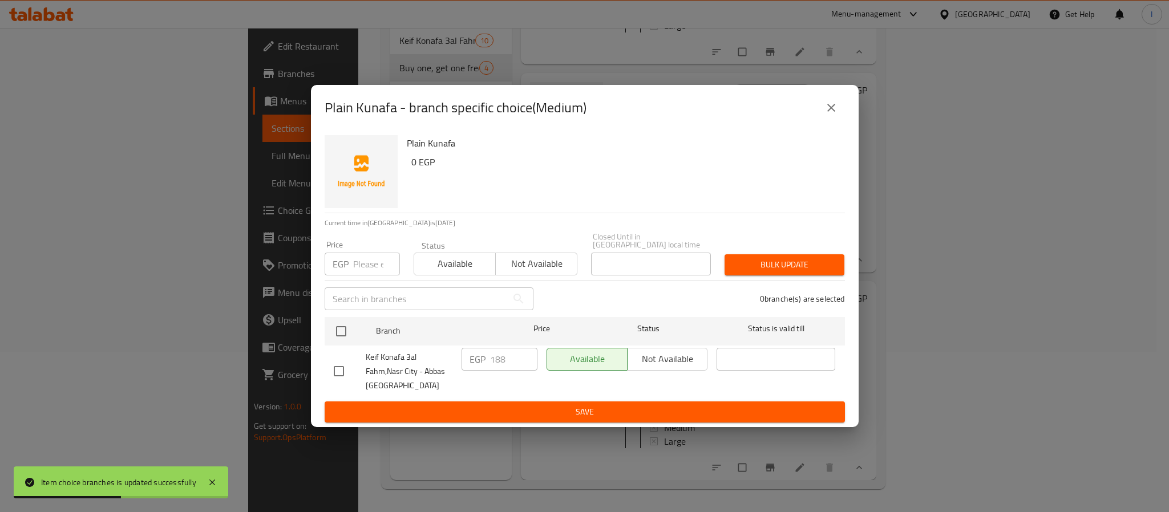
checkbox input "true"
click at [495, 354] on input "188" at bounding box center [513, 359] width 47 height 23
paste input "210"
type input "210"
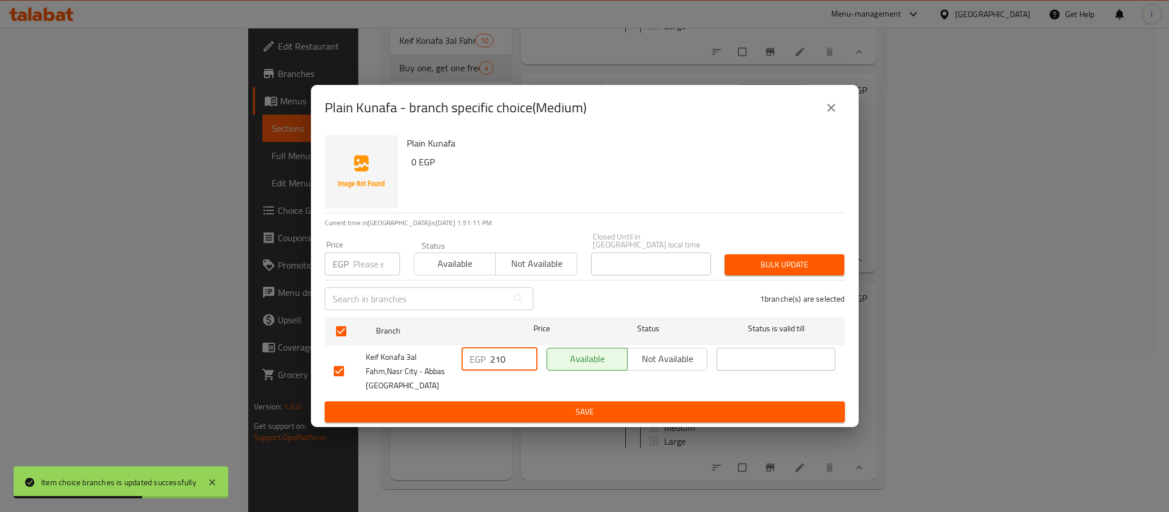
click at [502, 405] on span "Save" at bounding box center [585, 412] width 502 height 14
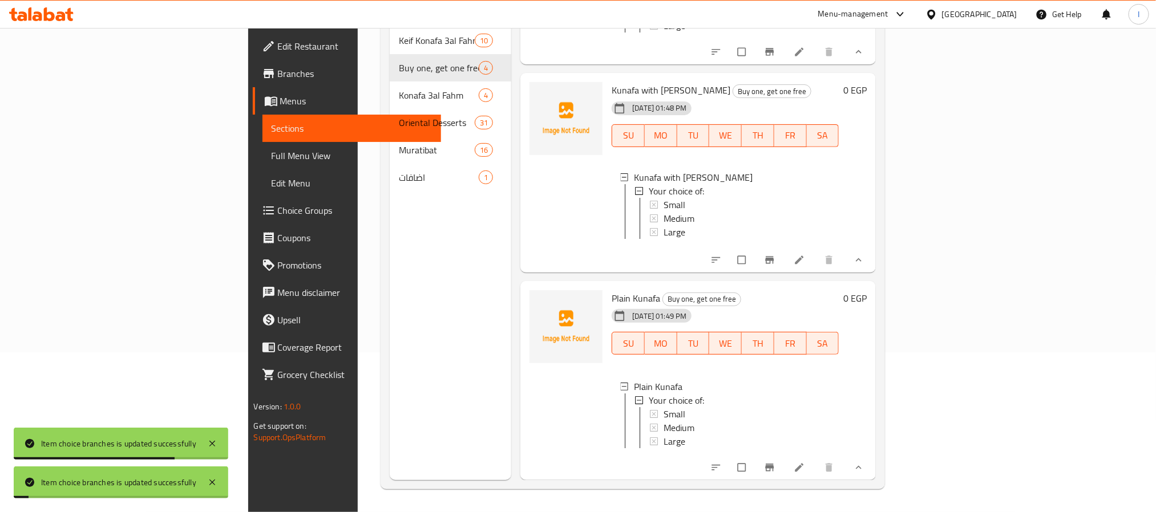
click at [390, 372] on div "Menu sections Keif Konafa 3al Fahm Offers 10 Buy one, get one free 4 Konafa 3al…" at bounding box center [451, 224] width 122 height 512
click at [664, 435] on span "Large" at bounding box center [675, 442] width 22 height 14
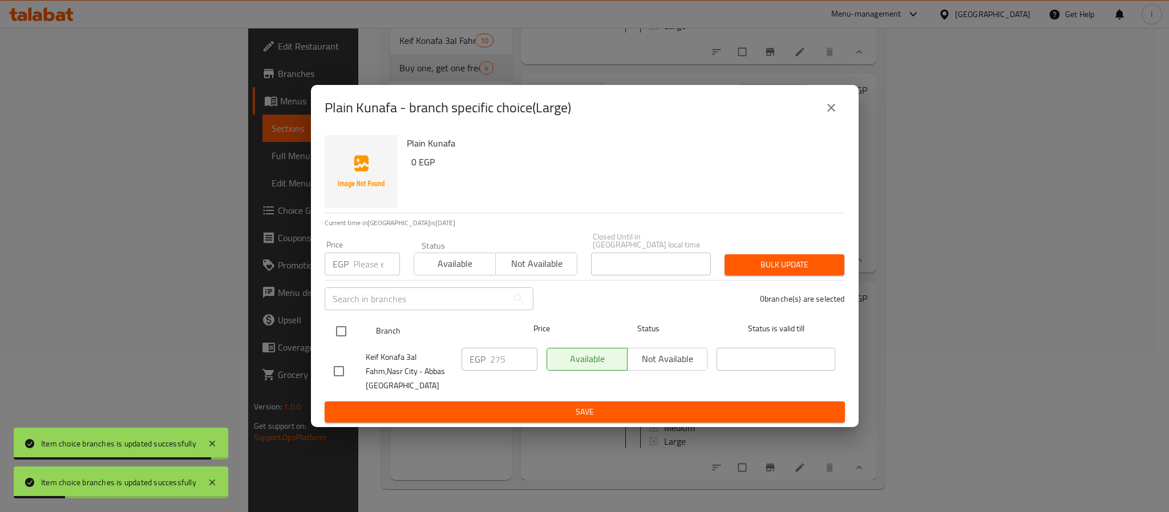
click at [353, 324] on input "checkbox" at bounding box center [341, 332] width 24 height 24
checkbox input "true"
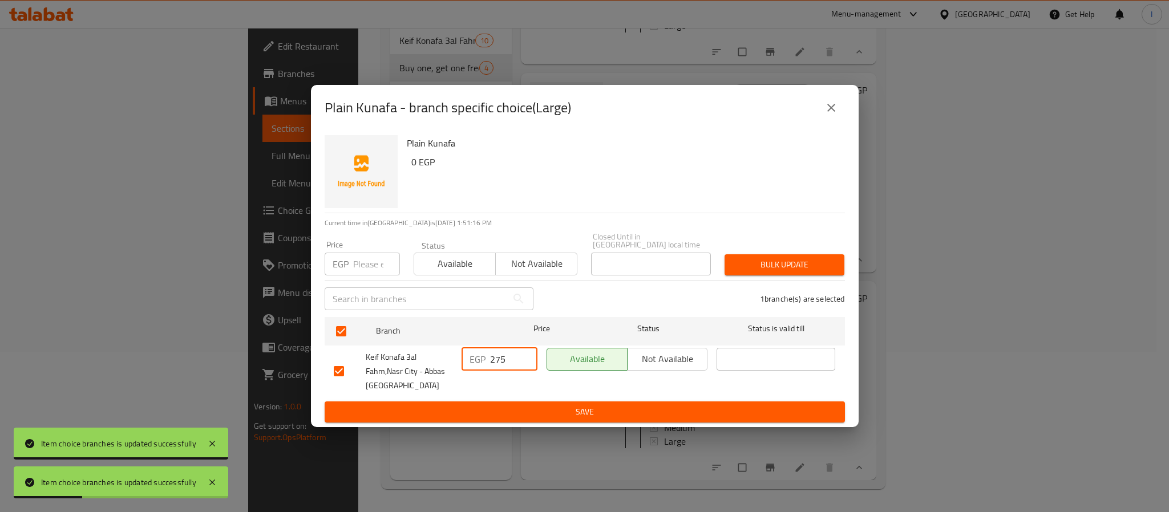
click at [509, 353] on input "275" at bounding box center [513, 359] width 47 height 23
paste input "300"
type input "300"
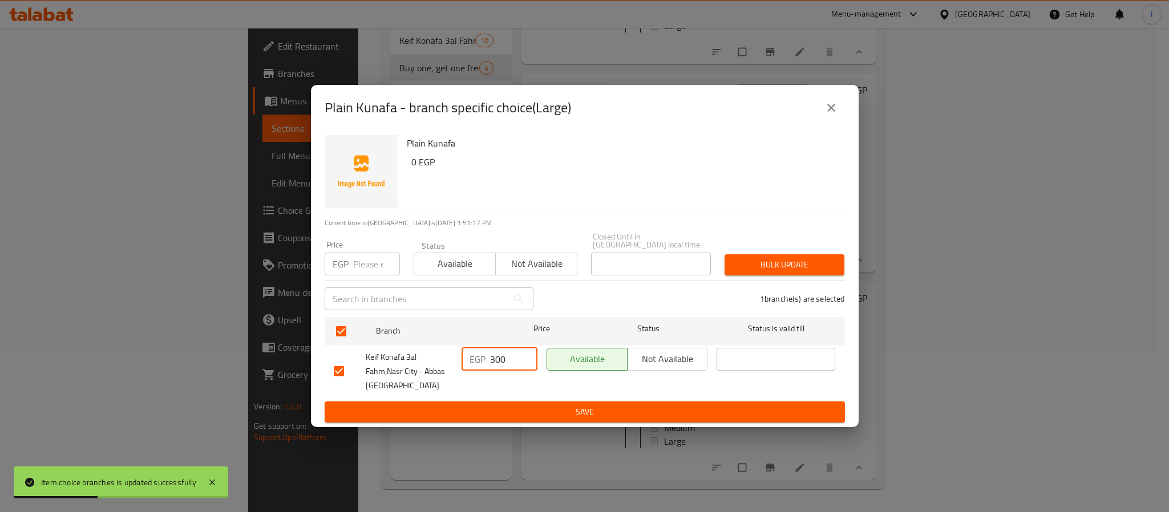
click at [553, 402] on button "Save" at bounding box center [585, 412] width 520 height 21
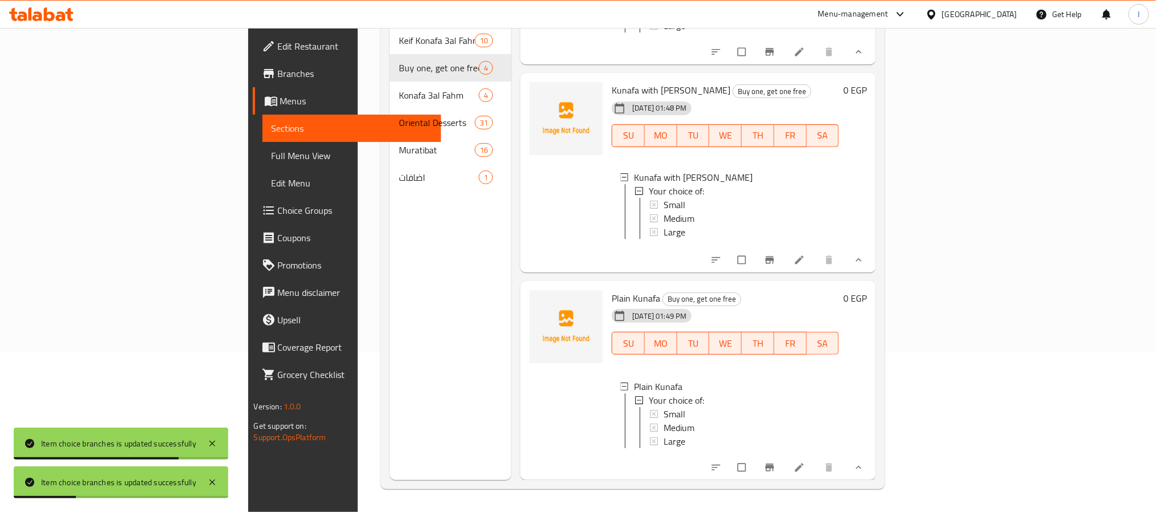
click at [390, 271] on div "Menu sections Keif Konafa 3al Fahm Offers 10 Buy one, get one free 4 Konafa 3al…" at bounding box center [451, 224] width 122 height 512
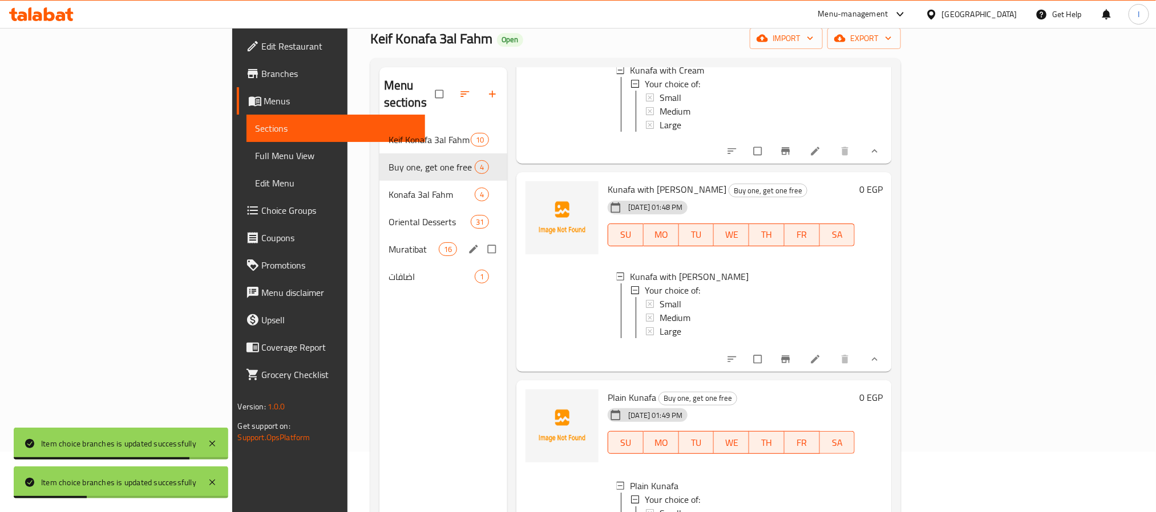
scroll to position [0, 0]
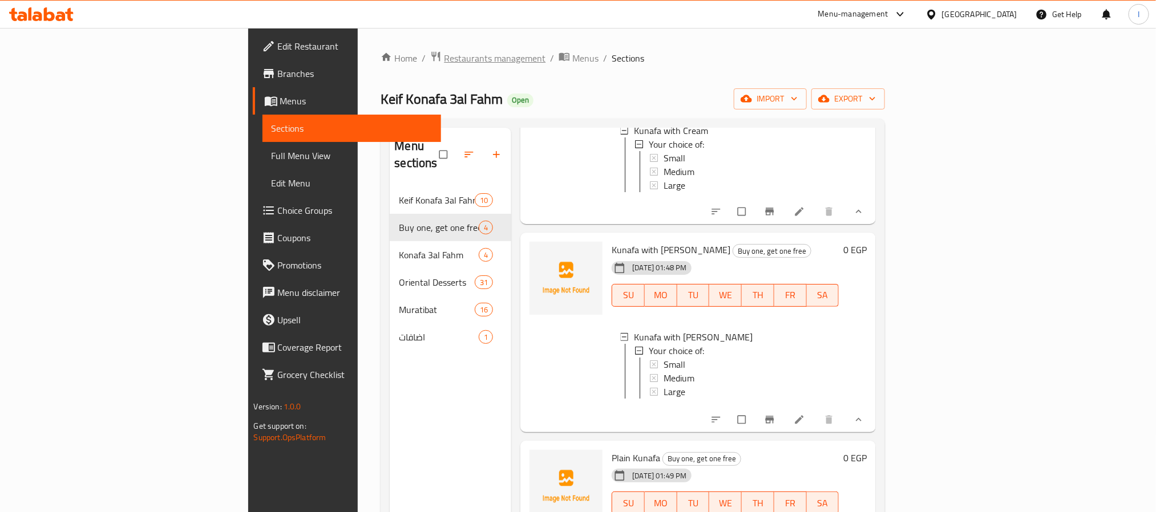
click at [444, 52] on span "Restaurants management" at bounding box center [495, 58] width 102 height 14
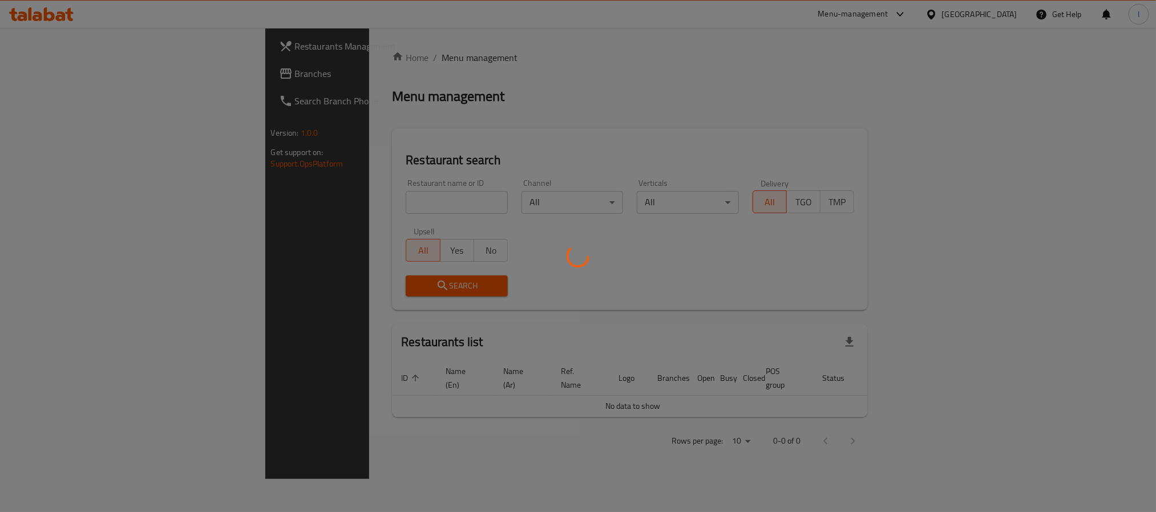
click at [372, 194] on div at bounding box center [578, 256] width 1156 height 512
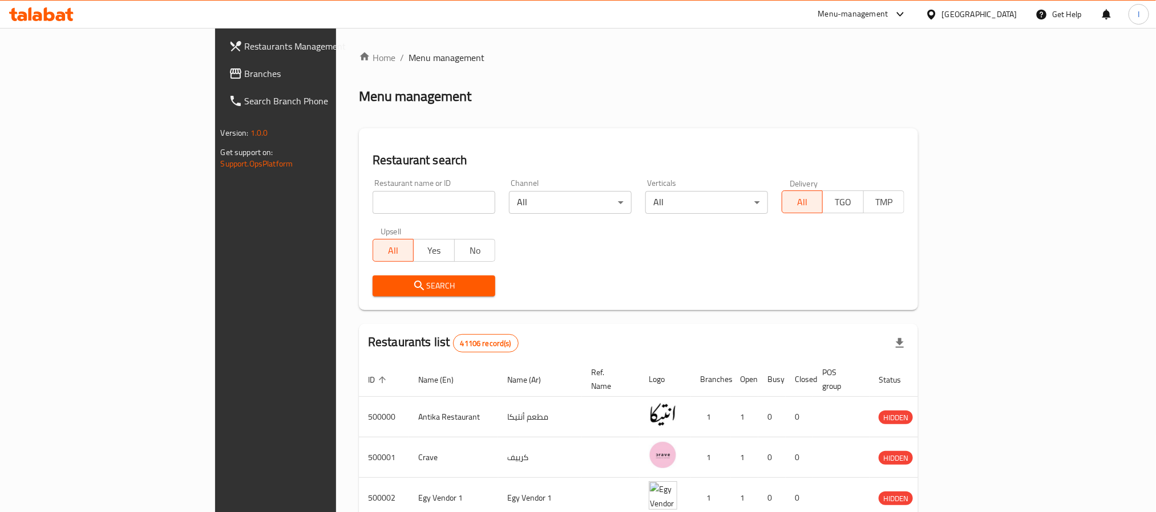
click at [373, 204] on input "search" at bounding box center [434, 202] width 123 height 23
click button "Search" at bounding box center [434, 286] width 123 height 21
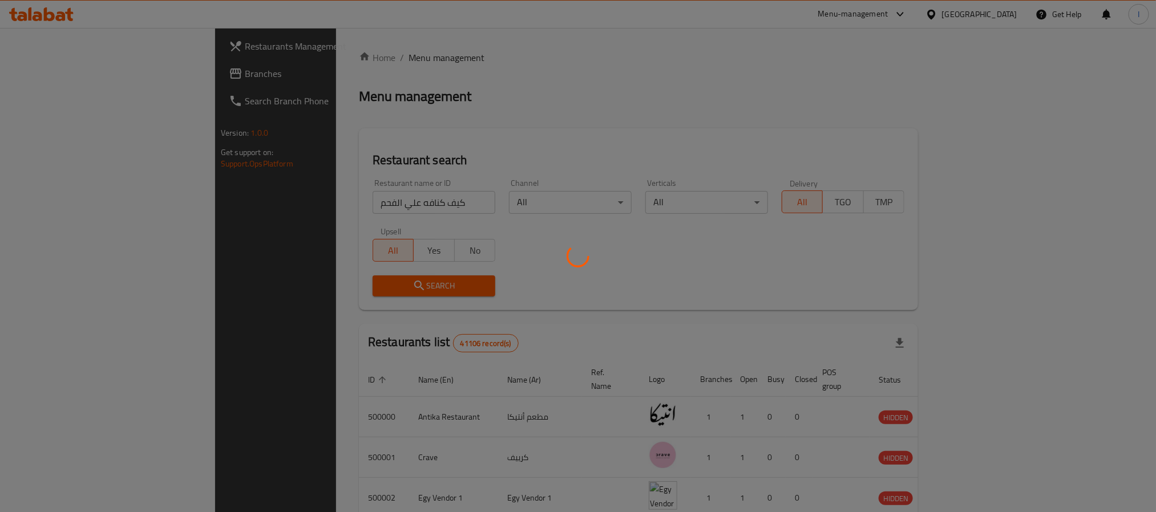
click at [762, 271] on div at bounding box center [578, 256] width 1156 height 512
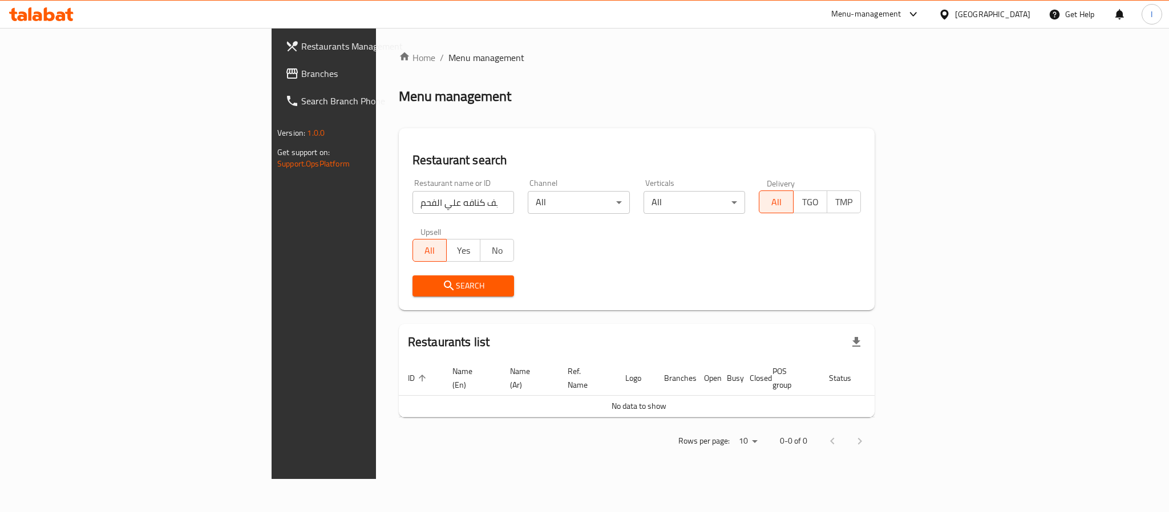
click at [762, 305] on div "Restaurant search Restaurant name or ID كيف كنافه علي الفحم Restaurant name or …" at bounding box center [637, 219] width 476 height 182
click at [413, 203] on input "كيف كنافه علي الفحم" at bounding box center [464, 202] width 102 height 23
click at [413, 202] on input "كيف كنافه علي الفحم" at bounding box center [464, 202] width 102 height 23
click button "Search" at bounding box center [464, 286] width 102 height 21
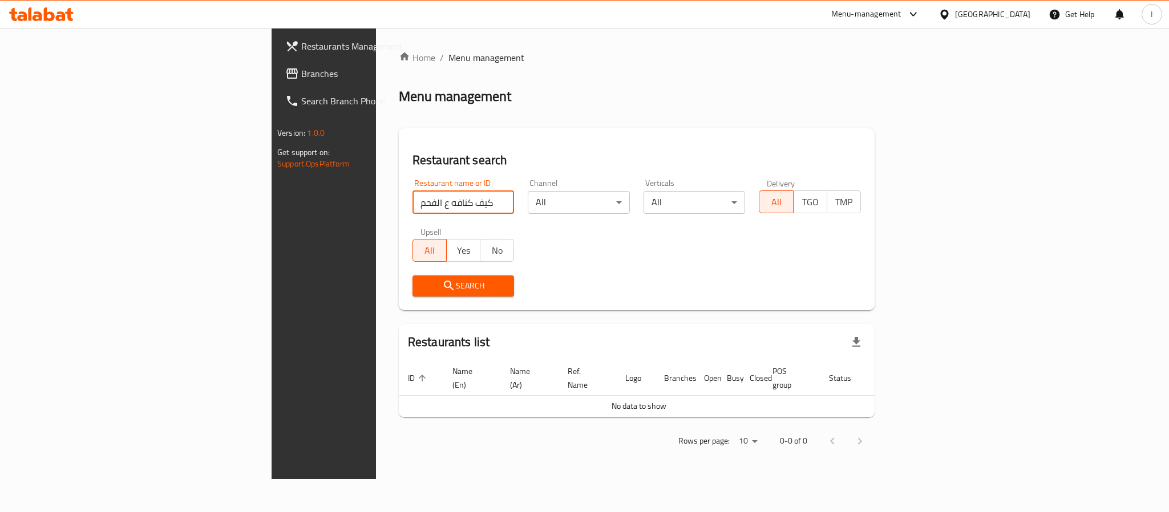
click at [413, 191] on input "كيف كنافه ع الفحم" at bounding box center [464, 202] width 102 height 23
click button "Search" at bounding box center [464, 286] width 102 height 21
click at [413, 203] on input "كيف كنافه ع الفحم" at bounding box center [464, 202] width 102 height 23
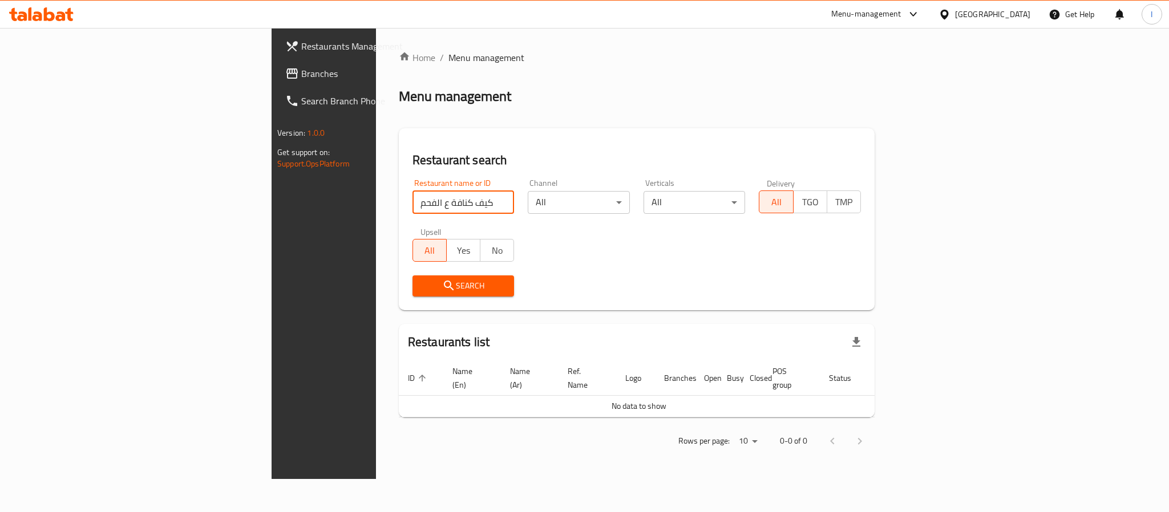
type input "كيف كنافة ع الفحم"
click button "Search" at bounding box center [464, 286] width 102 height 21
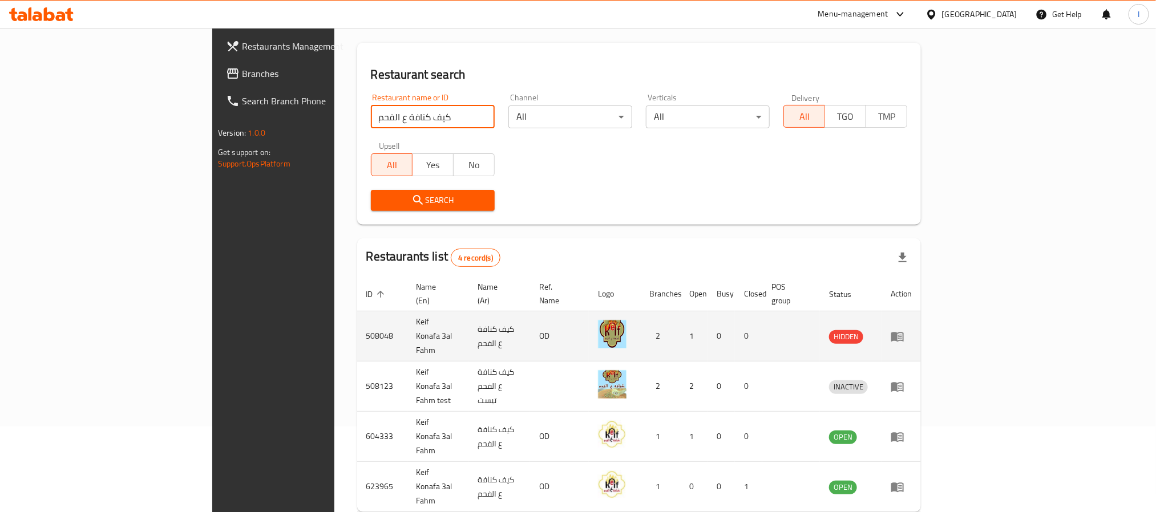
scroll to position [98, 0]
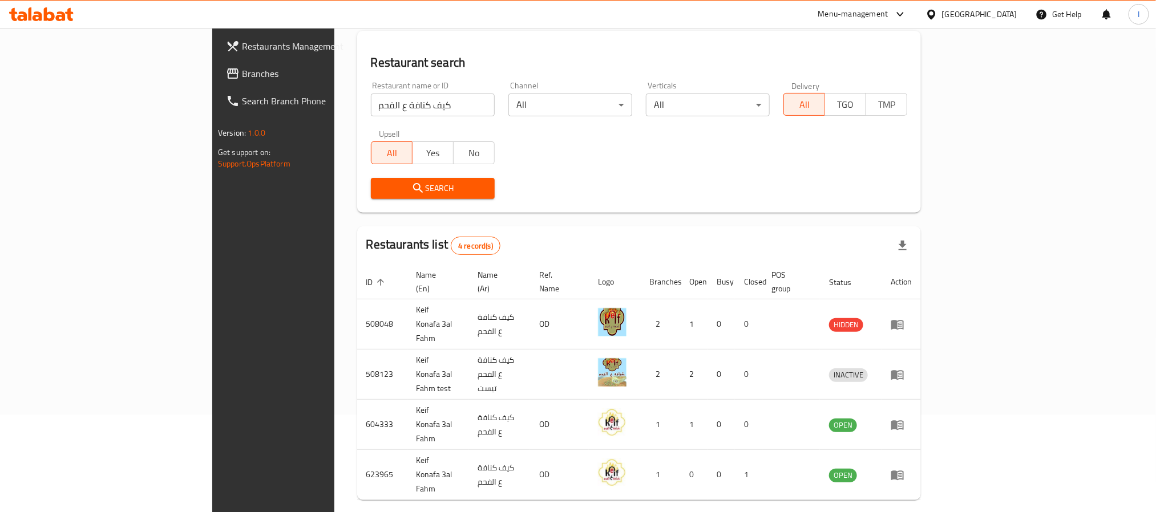
click at [650, 199] on div "Search" at bounding box center [639, 188] width 550 height 35
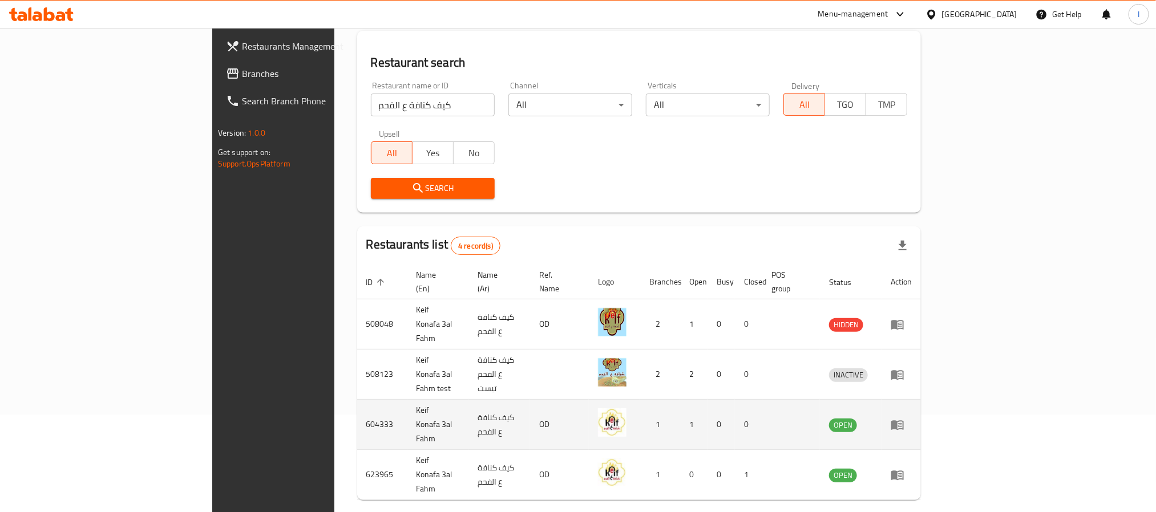
click at [357, 400] on td "604333" at bounding box center [382, 425] width 50 height 50
drag, startPoint x: 237, startPoint y: 394, endPoint x: 273, endPoint y: 394, distance: 35.9
click at [357, 400] on tr "604333 Keif Konafa 3al Fahm كيف كنافة ع الفحم OD 1 1 0 0 OPEN" at bounding box center [639, 425] width 564 height 50
click at [357, 400] on td "604333" at bounding box center [382, 425] width 50 height 50
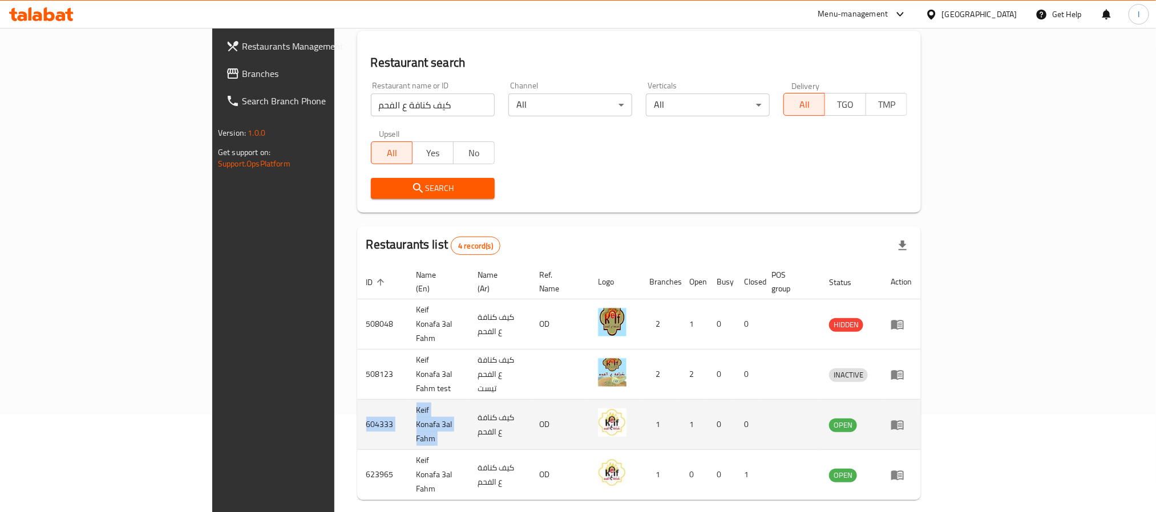
drag, startPoint x: 240, startPoint y: 378, endPoint x: 346, endPoint y: 378, distance: 105.6
click at [357, 400] on tr "604333 Keif Konafa 3al Fahm كيف كنافة ع الفحم OD 1 1 0 0 OPEN" at bounding box center [639, 425] width 564 height 50
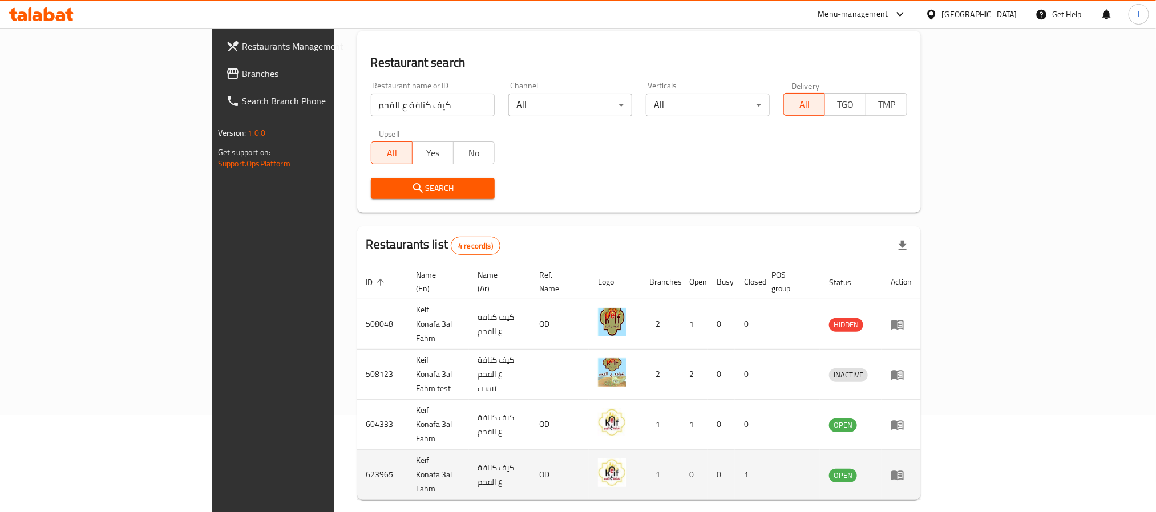
click at [357, 450] on td "623965" at bounding box center [382, 475] width 50 height 50
drag, startPoint x: 240, startPoint y: 430, endPoint x: 346, endPoint y: 430, distance: 106.7
click at [357, 450] on tr "623965 Keif Konafa 3al Fahm كيف كنافة ع الفحم OD 1 0 0 1 OPEN" at bounding box center [639, 475] width 564 height 50
copy tr "623965 Keif Konafa 3al Fahm"
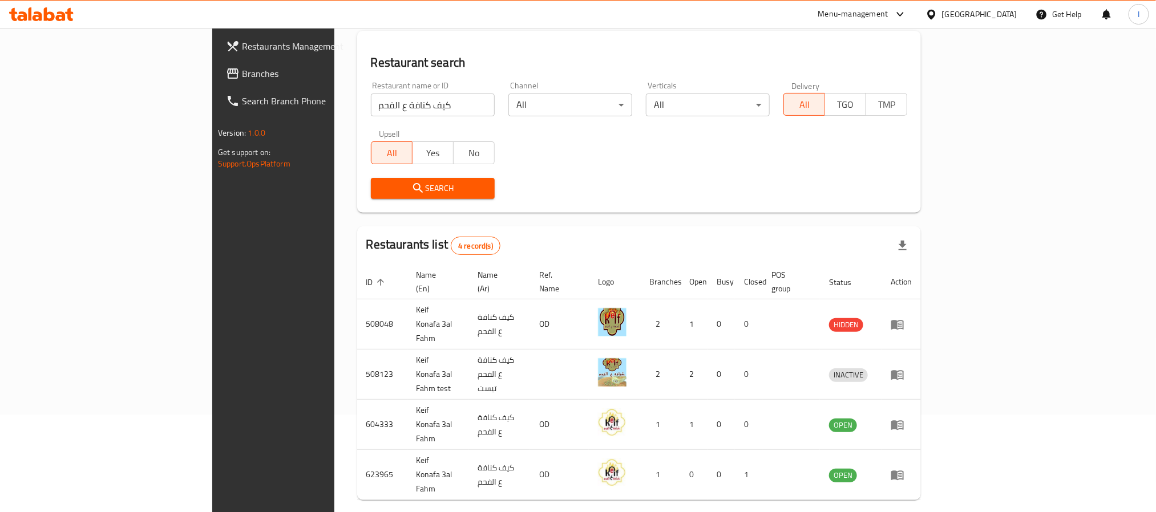
click at [577, 211] on div "Restaurant search Restaurant name or ID كيف كنافة ع الفحم Restaurant name or ID…" at bounding box center [639, 122] width 564 height 182
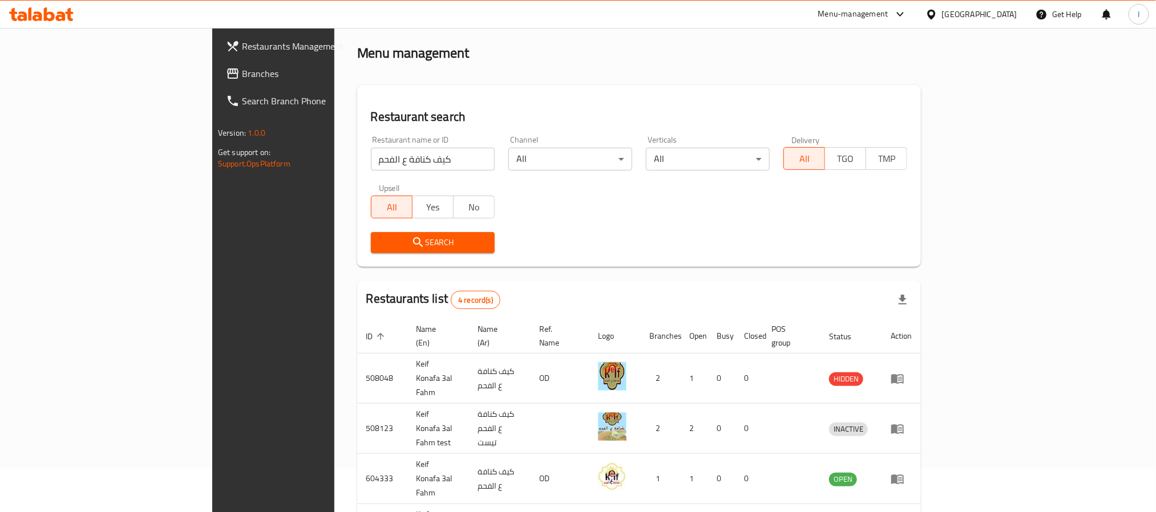
scroll to position [0, 0]
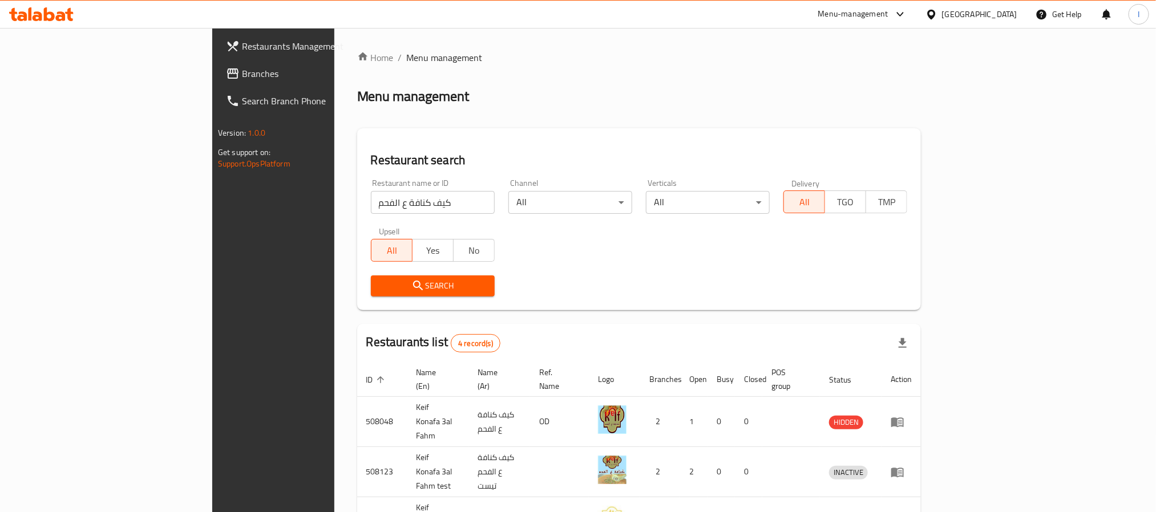
drag, startPoint x: 923, startPoint y: 10, endPoint x: 922, endPoint y: 19, distance: 9.2
click at [888, 10] on div "Menu-management" at bounding box center [853, 14] width 70 height 14
click at [870, 120] on div "Restaurant-Management" at bounding box center [847, 126] width 90 height 13
